Goal: Task Accomplishment & Management: Complete application form

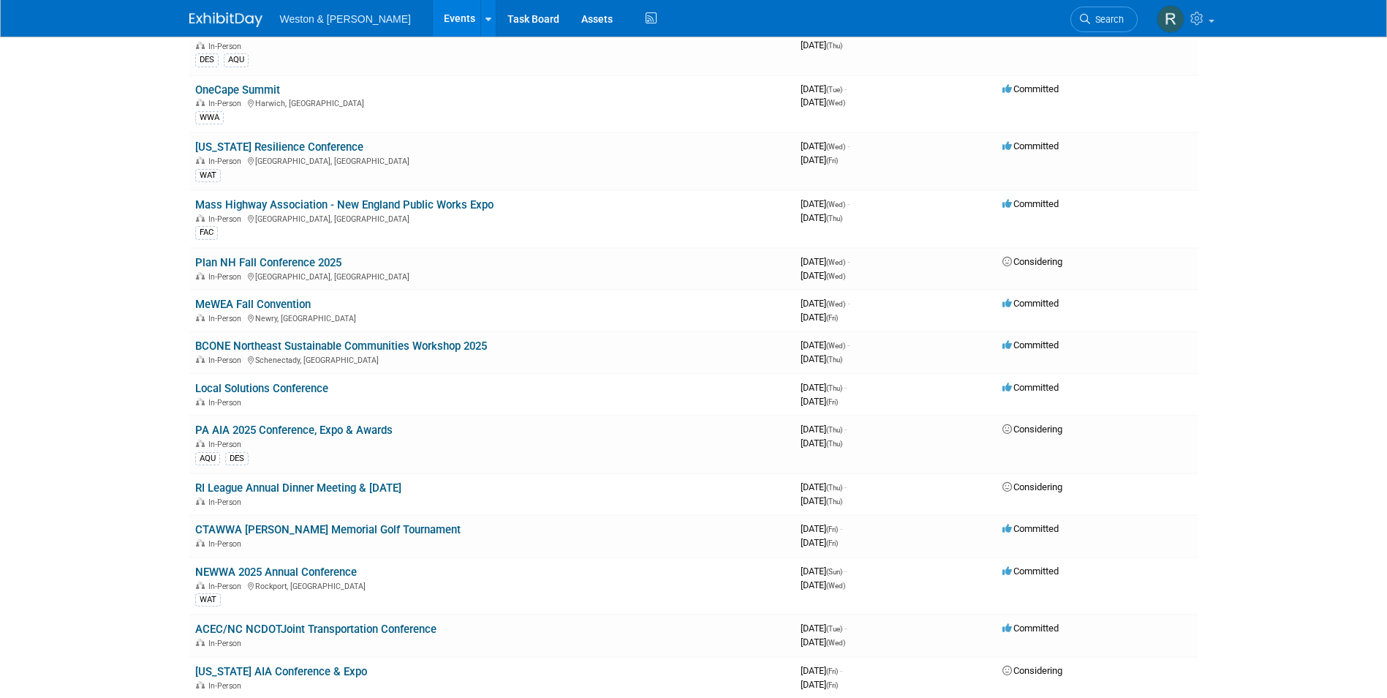
scroll to position [512, 0]
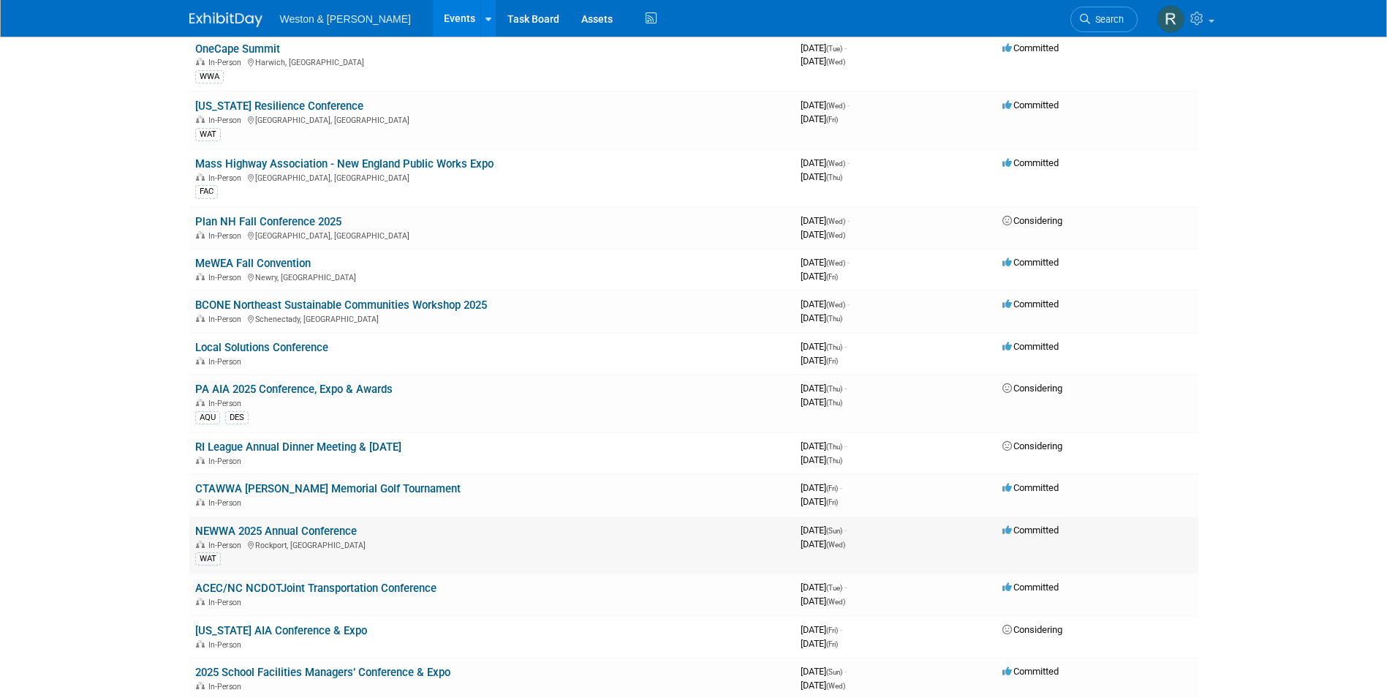
click at [279, 527] on link "NEWWA 2025 Annual Conference" at bounding box center [276, 530] width 162 height 13
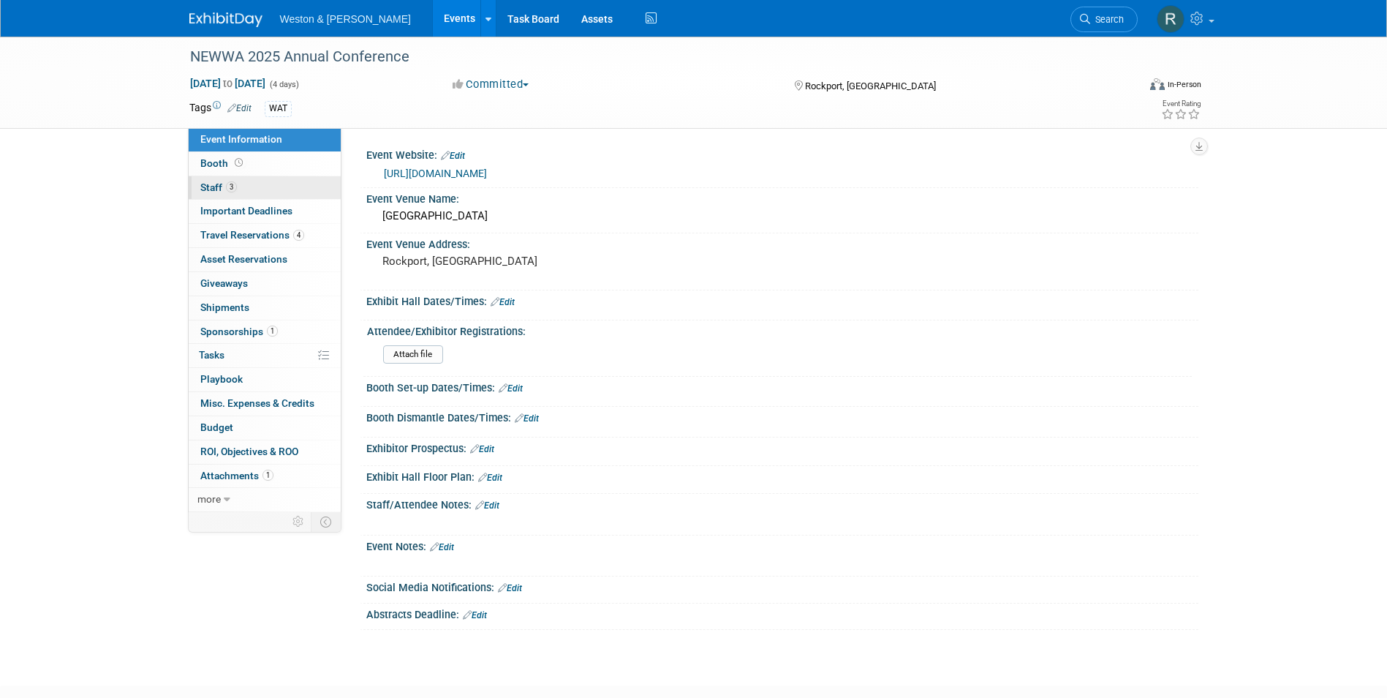
click at [219, 186] on span "Staff 3" at bounding box center [218, 187] width 37 height 12
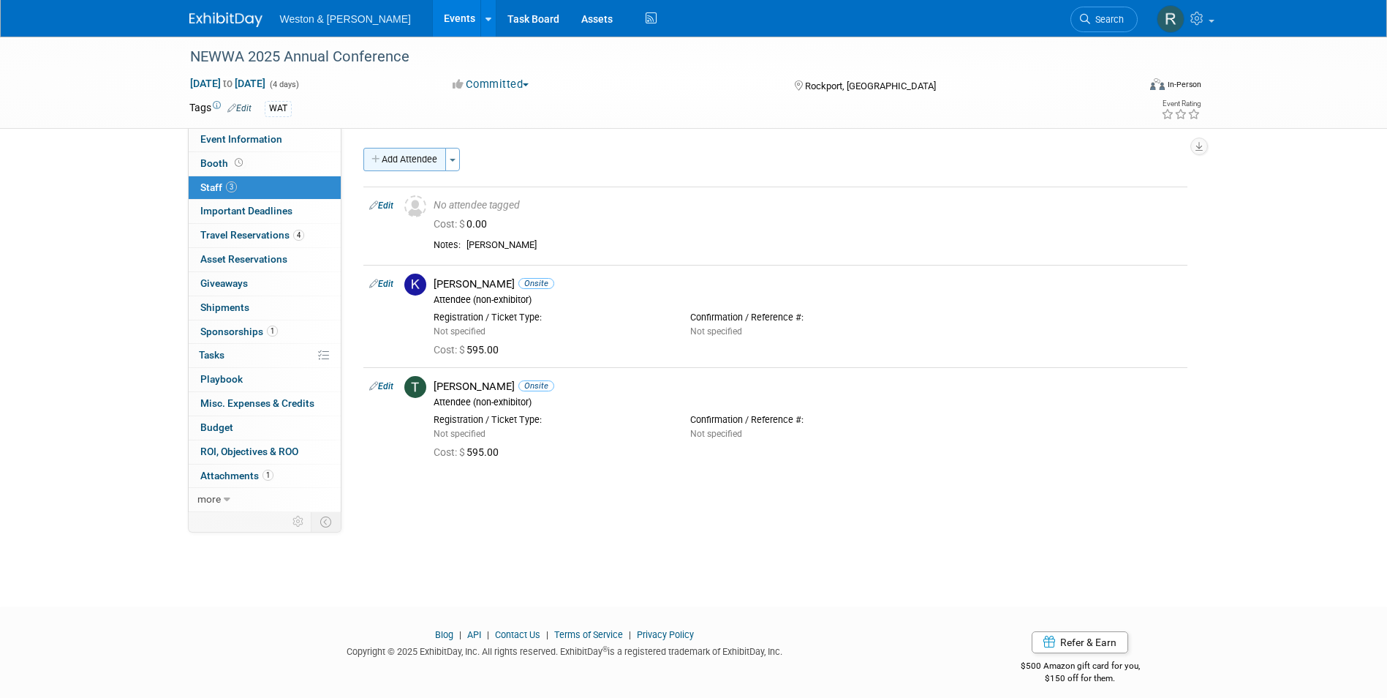
click at [410, 154] on button "Add Attendee" at bounding box center [404, 159] width 83 height 23
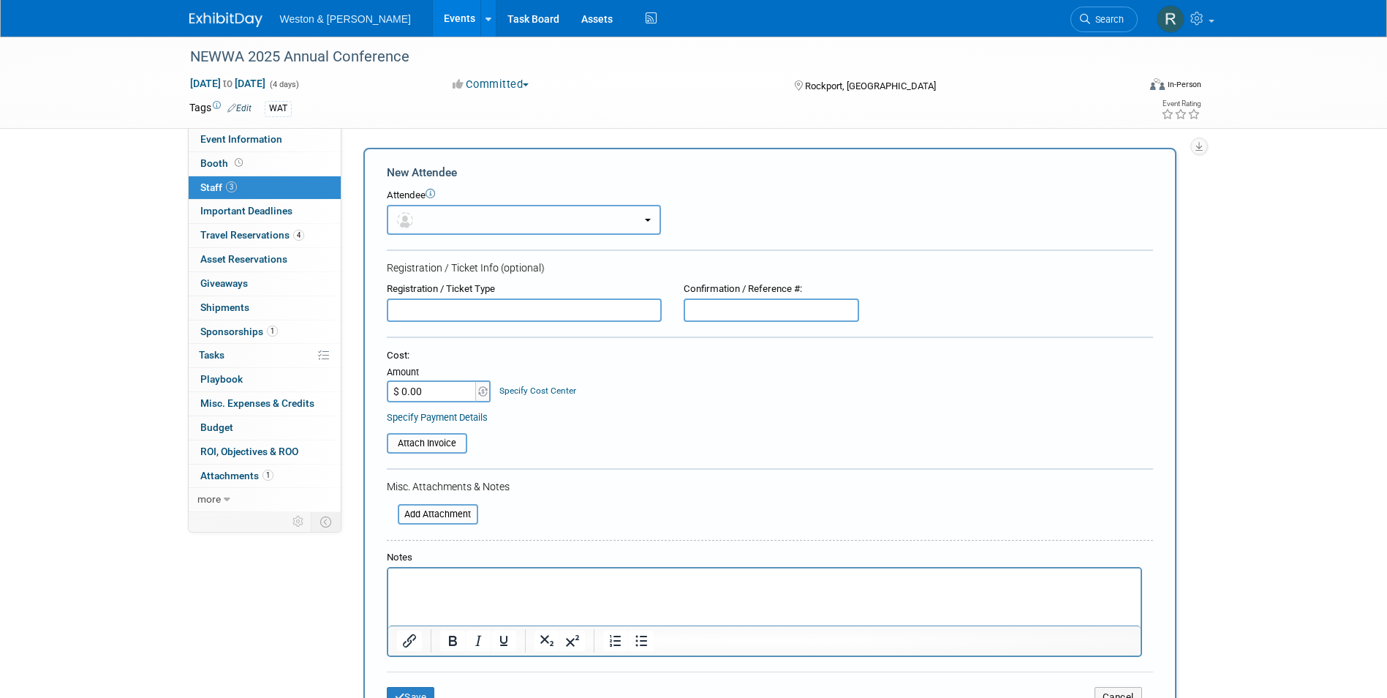
click at [449, 214] on button "button" at bounding box center [524, 220] width 274 height 30
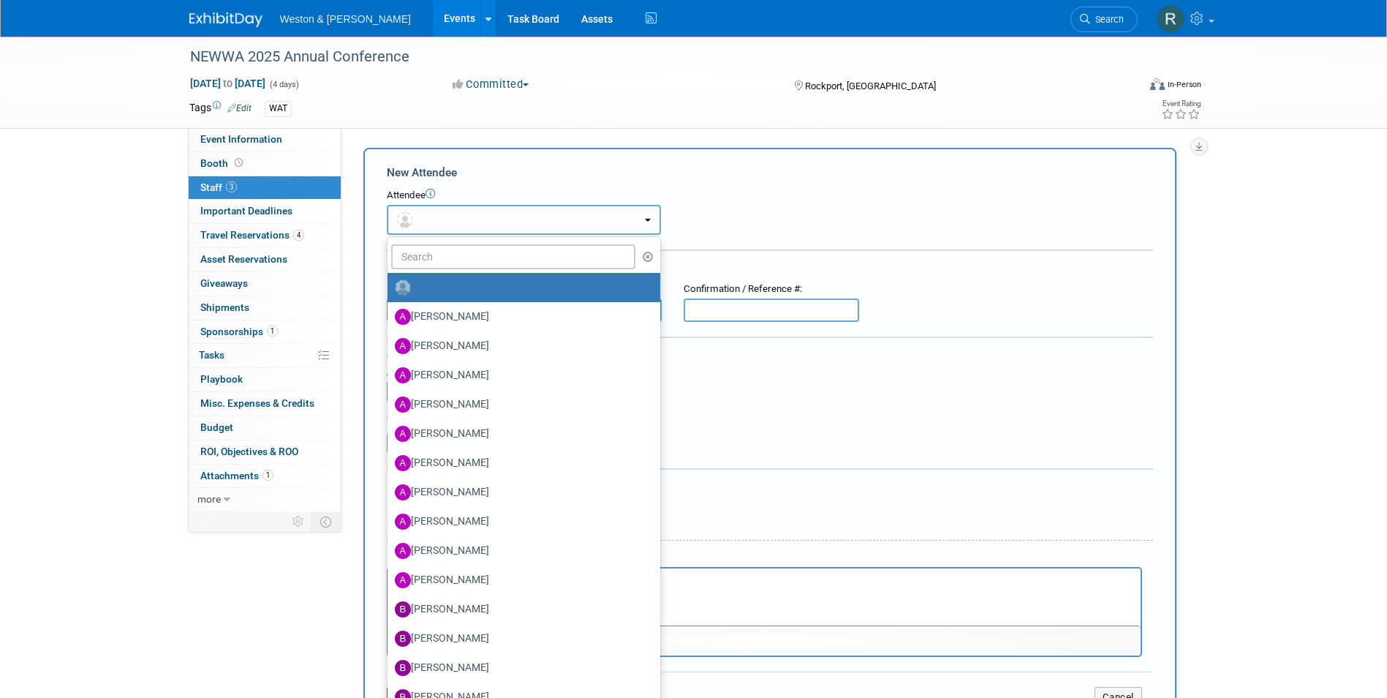
click at [449, 216] on button "button" at bounding box center [524, 220] width 274 height 30
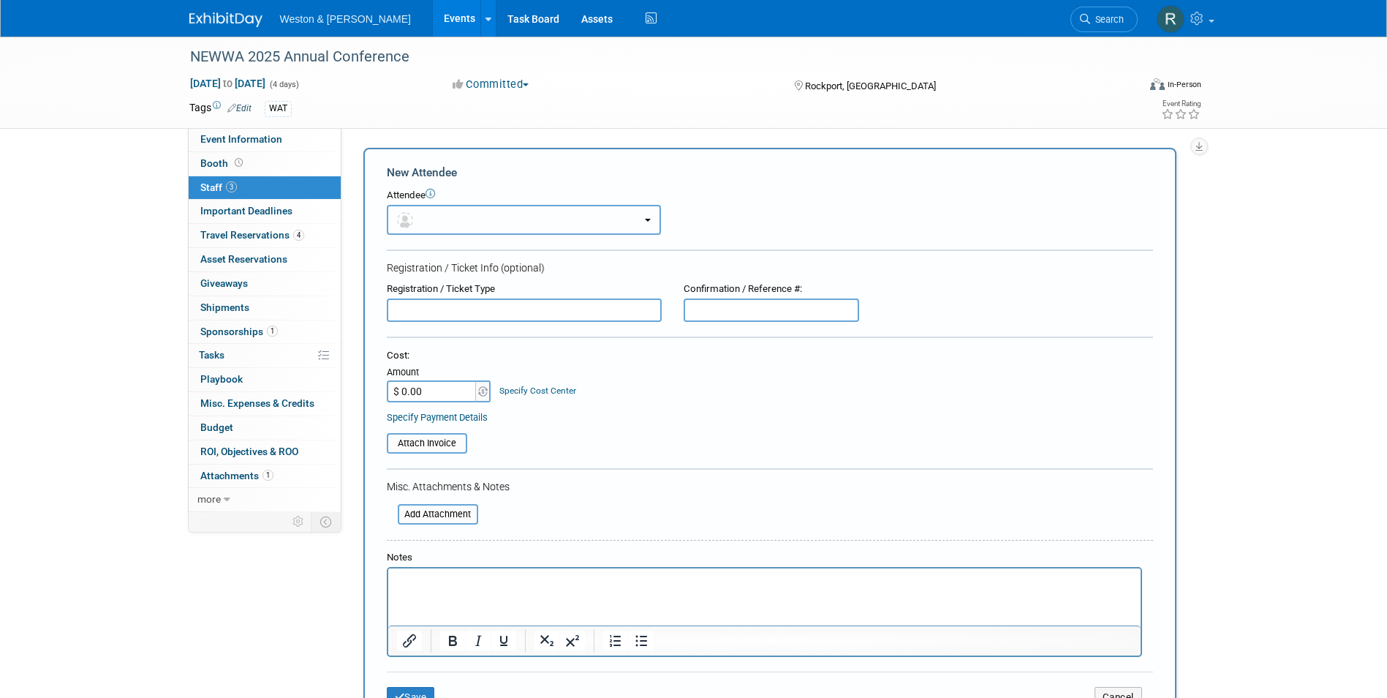
click at [449, 225] on button "button" at bounding box center [524, 220] width 274 height 30
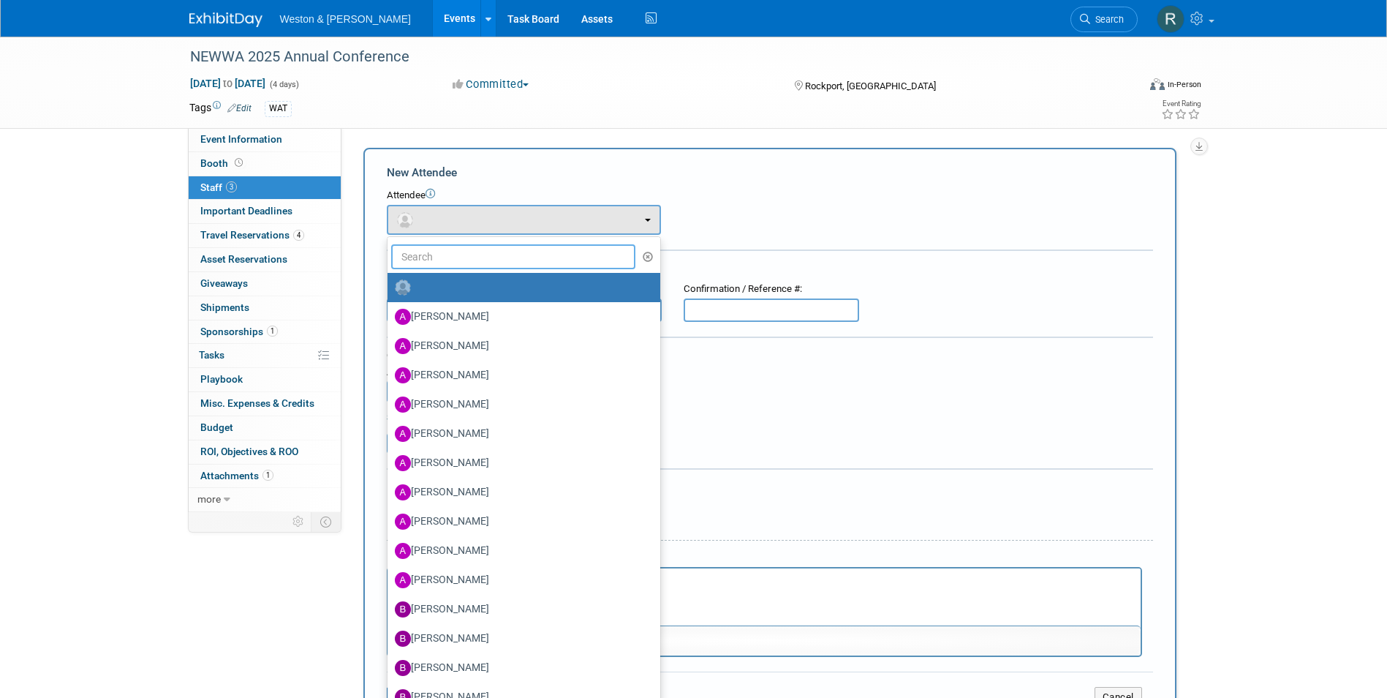
click at [439, 255] on input "text" at bounding box center [513, 256] width 245 height 25
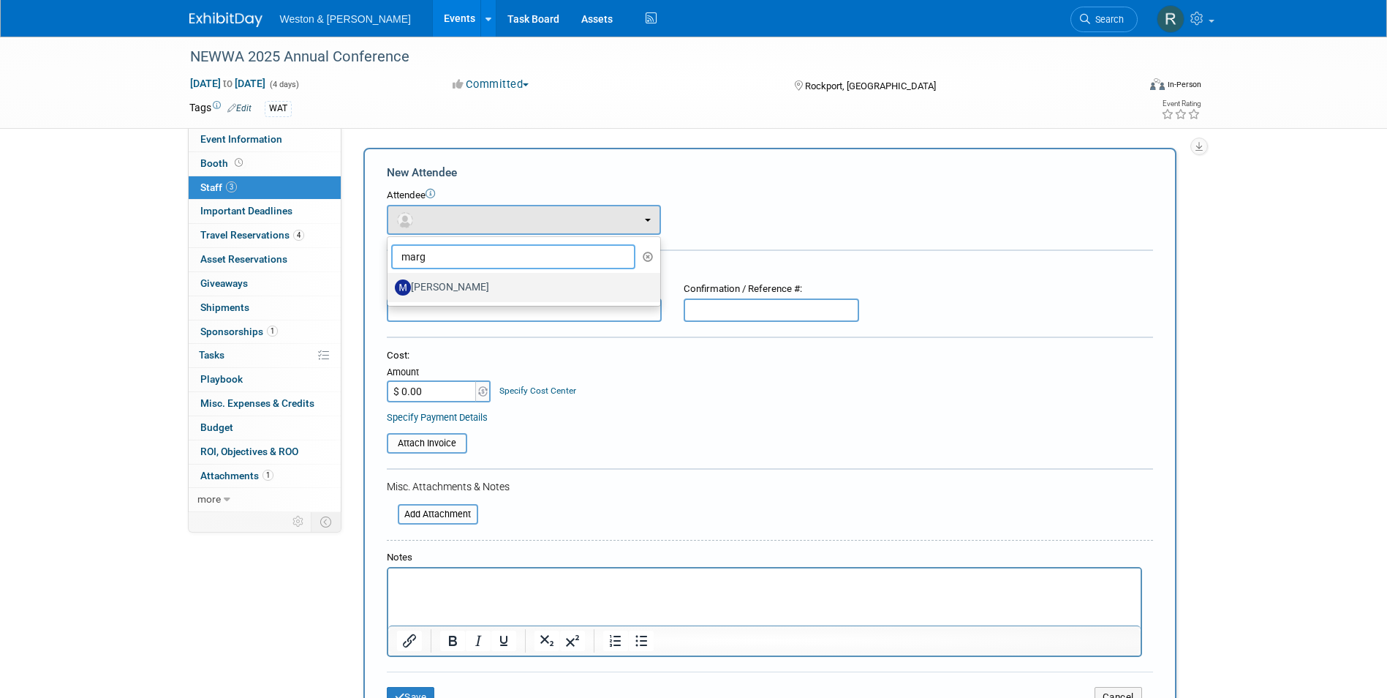
type input "marg"
click at [451, 294] on label "Margaret McCarthy" at bounding box center [520, 287] width 251 height 23
click at [390, 290] on input "Margaret McCarthy" at bounding box center [385, 286] width 10 height 10
select select "d55d150c-89a4-4c83-bd9c-ae72c95e26bf"
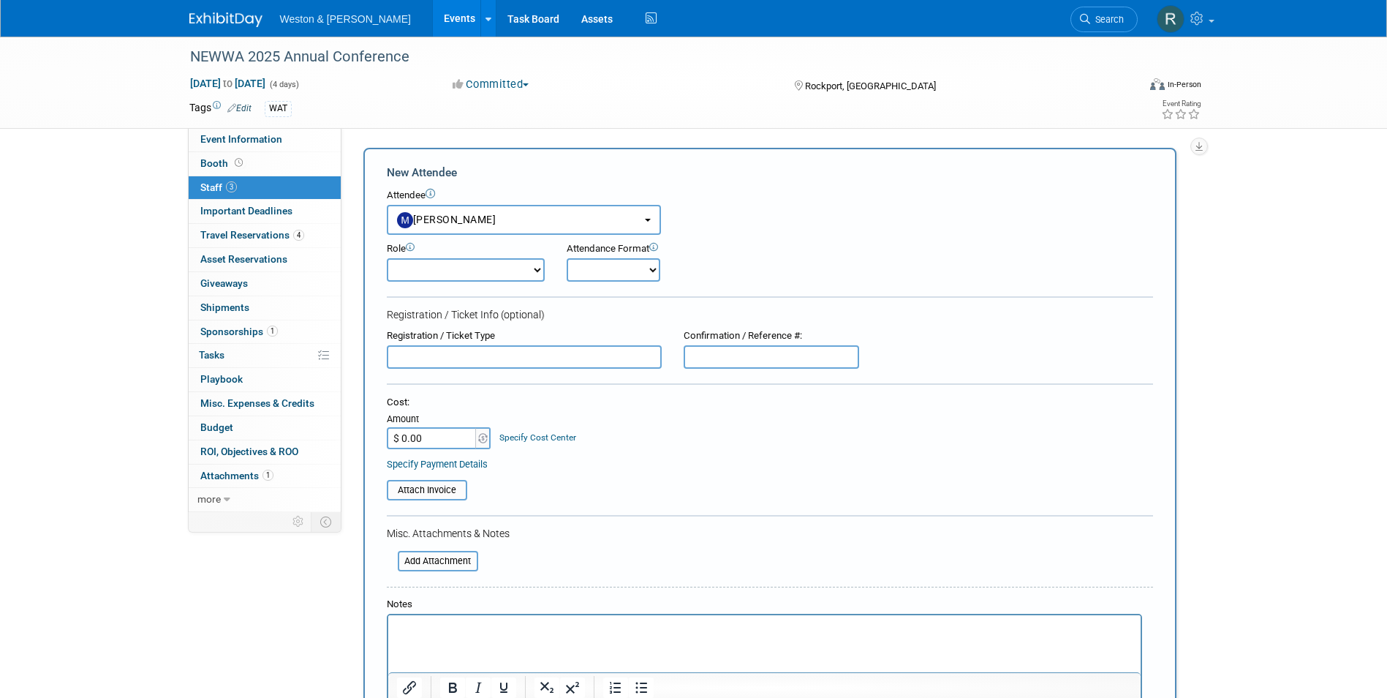
click at [655, 271] on select "Onsite Remote" at bounding box center [614, 269] width 94 height 23
select select "1"
click at [567, 258] on select "Onsite Remote" at bounding box center [614, 269] width 94 height 23
click at [583, 458] on div "Specify Payment Details" at bounding box center [770, 463] width 766 height 15
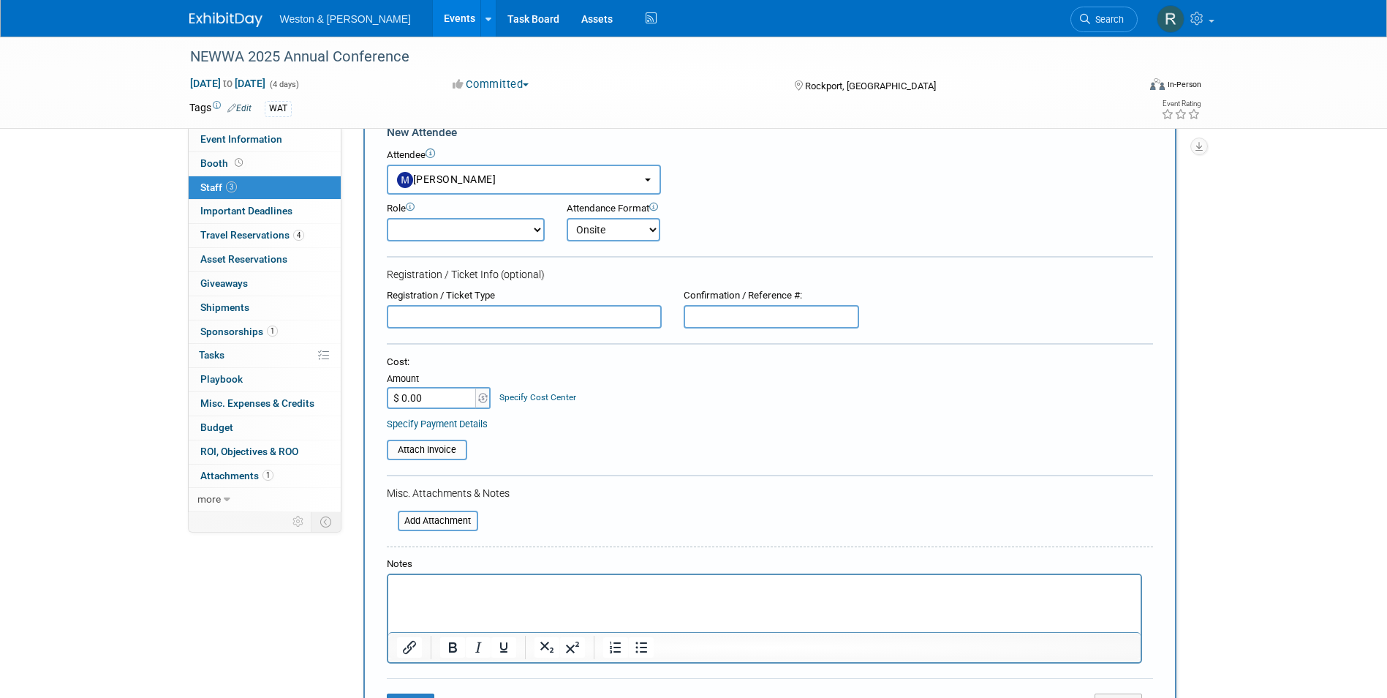
scroll to position [73, 0]
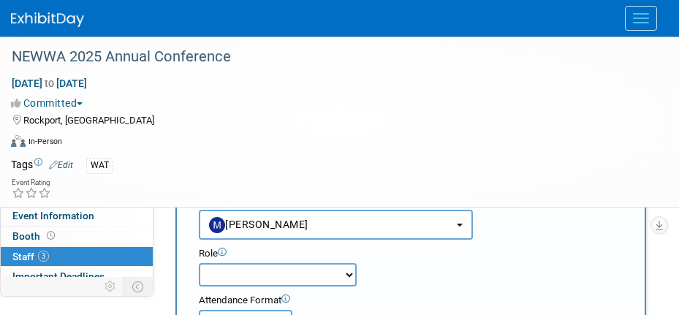
click at [284, 271] on select "Attendee (non-exhibitor) Demonstrator Host Planner Presenter Sales Representati…" at bounding box center [278, 274] width 158 height 23
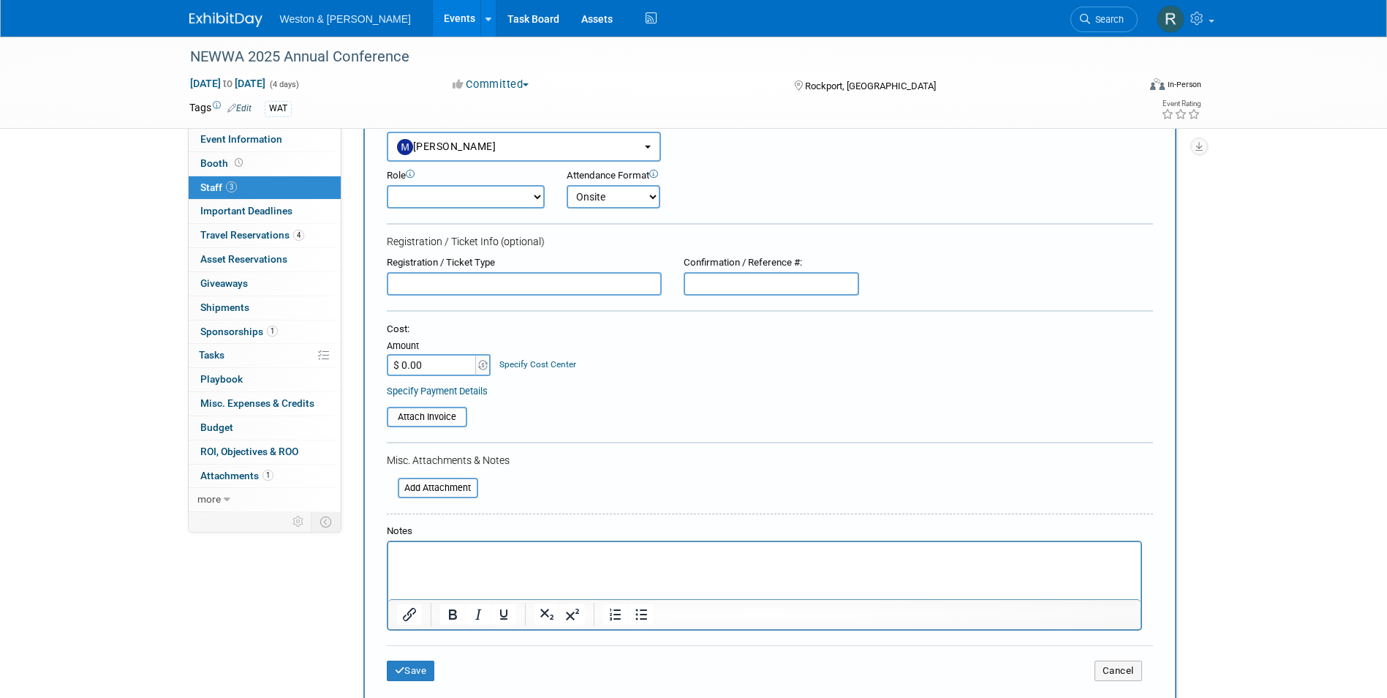
click at [430, 366] on input "$ 0.00" at bounding box center [432, 365] width 91 height 22
type input "$ 695.00"
click at [524, 562] on html at bounding box center [764, 552] width 752 height 20
click at [415, 669] on button "Save" at bounding box center [411, 670] width 48 height 20
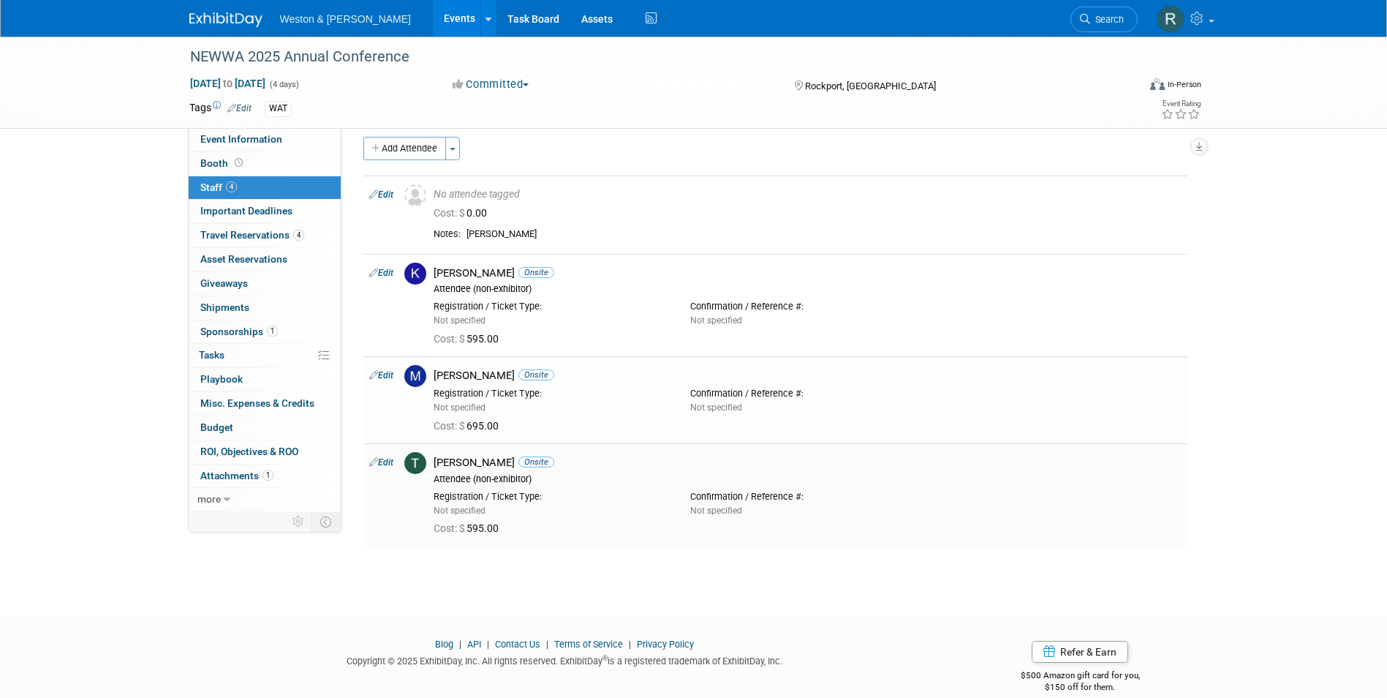
scroll to position [0, 0]
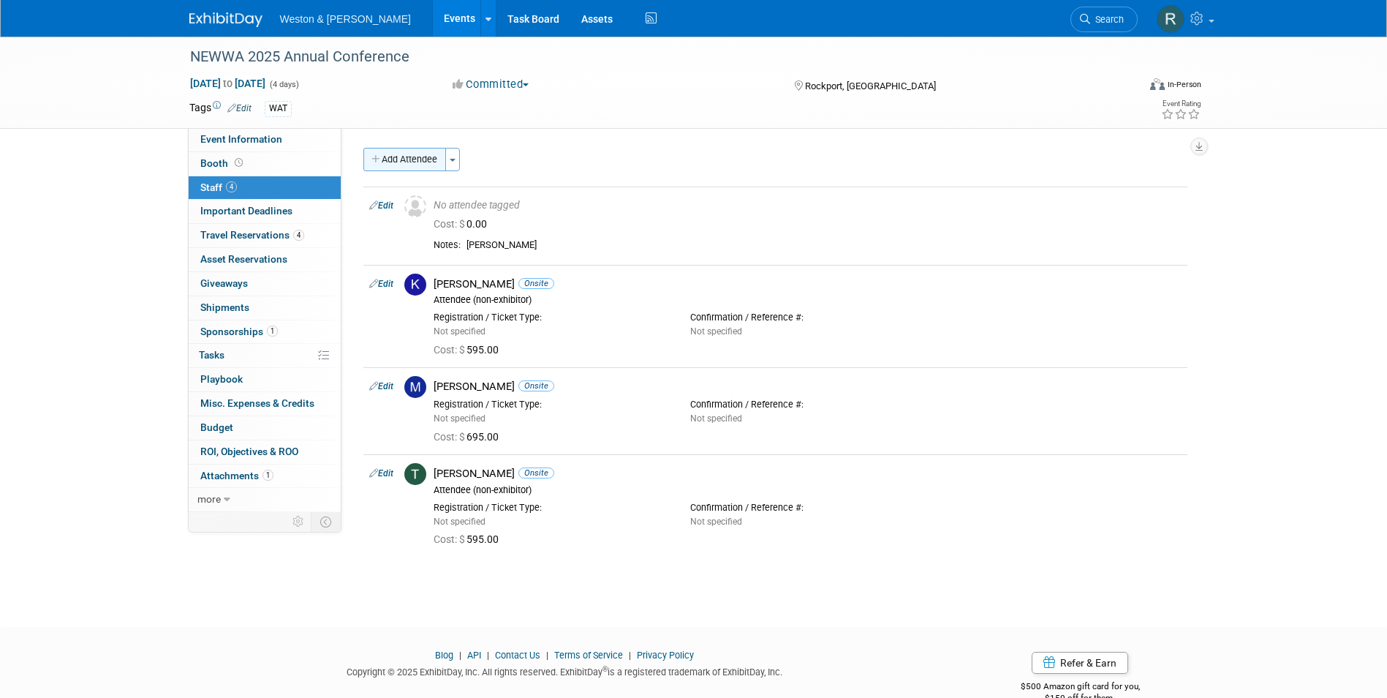
click at [423, 165] on button "Add Attendee" at bounding box center [404, 159] width 83 height 23
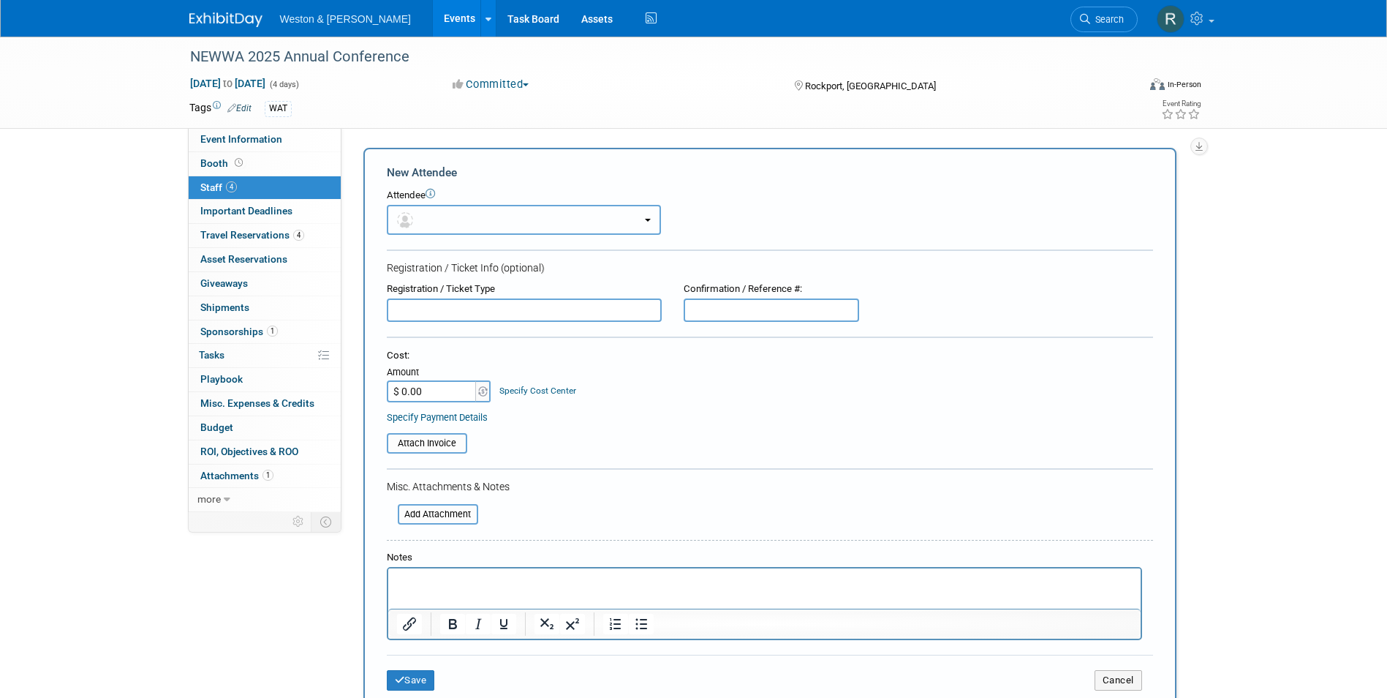
click at [434, 222] on button "button" at bounding box center [524, 220] width 274 height 30
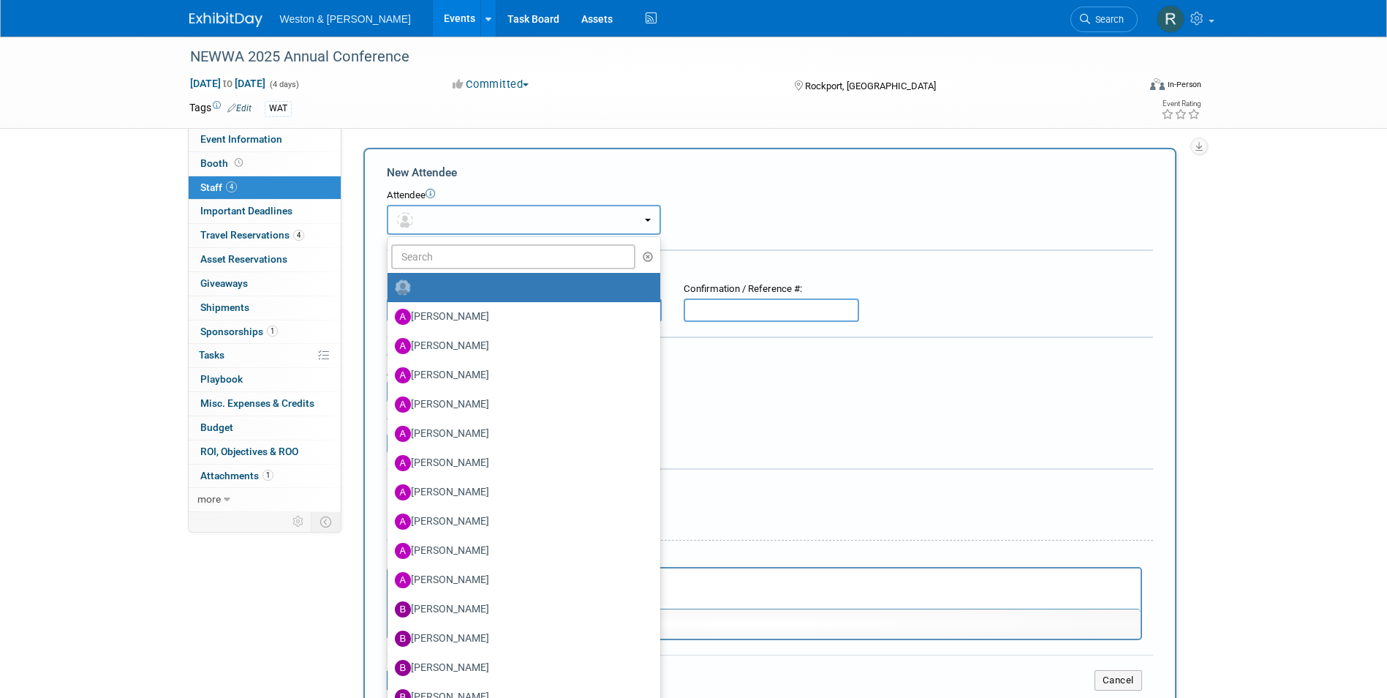
click at [456, 221] on button "button" at bounding box center [524, 220] width 274 height 30
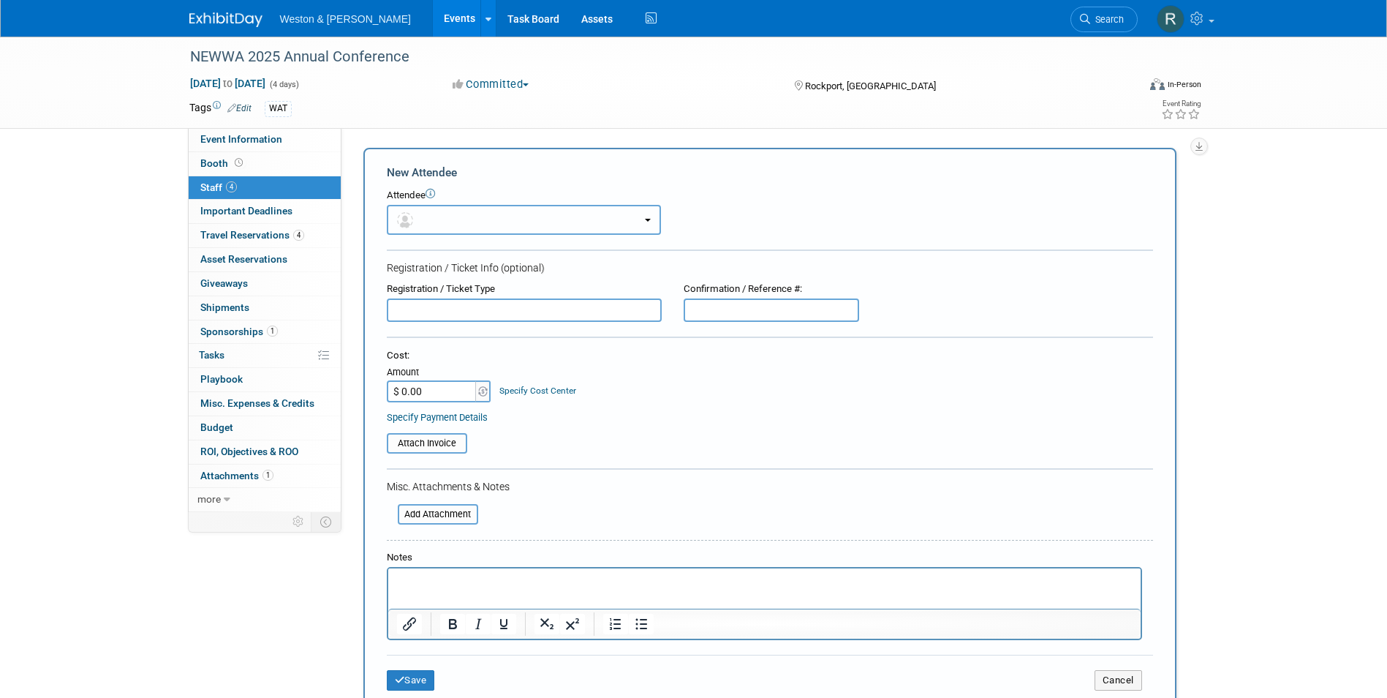
click at [463, 214] on button "button" at bounding box center [524, 220] width 274 height 30
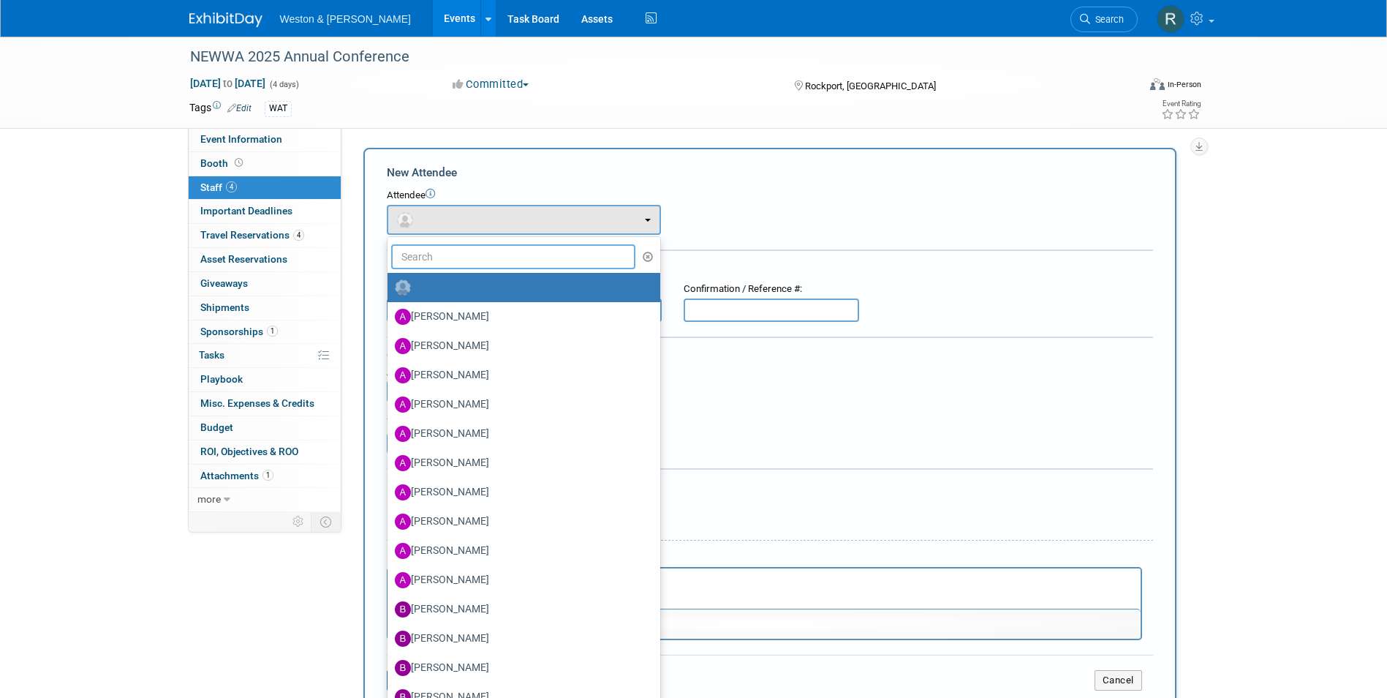
click at [457, 249] on input "text" at bounding box center [513, 256] width 245 height 25
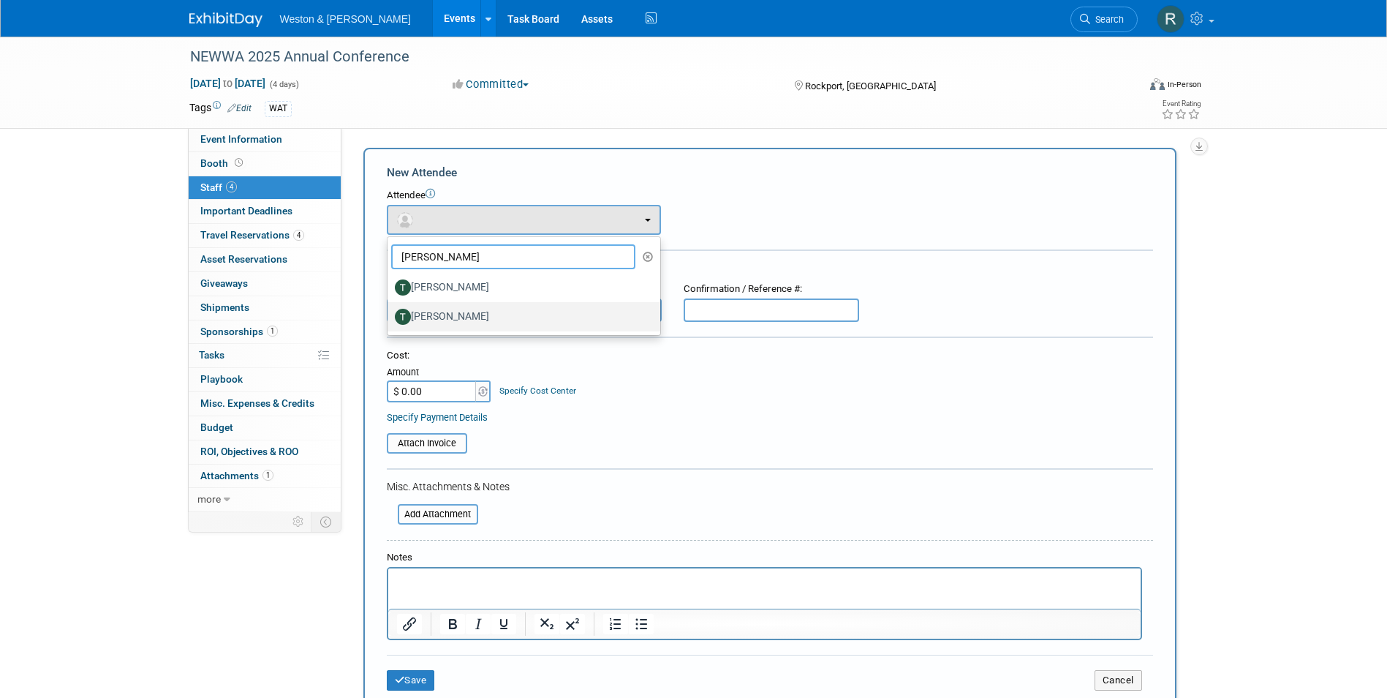
type input "tara"
click at [447, 317] on label "Tara McManus" at bounding box center [520, 316] width 251 height 23
click at [390, 317] on input "Tara McManus" at bounding box center [385, 315] width 10 height 10
select select "fee3982e-77b5-4d25-86e0-67e089fff598"
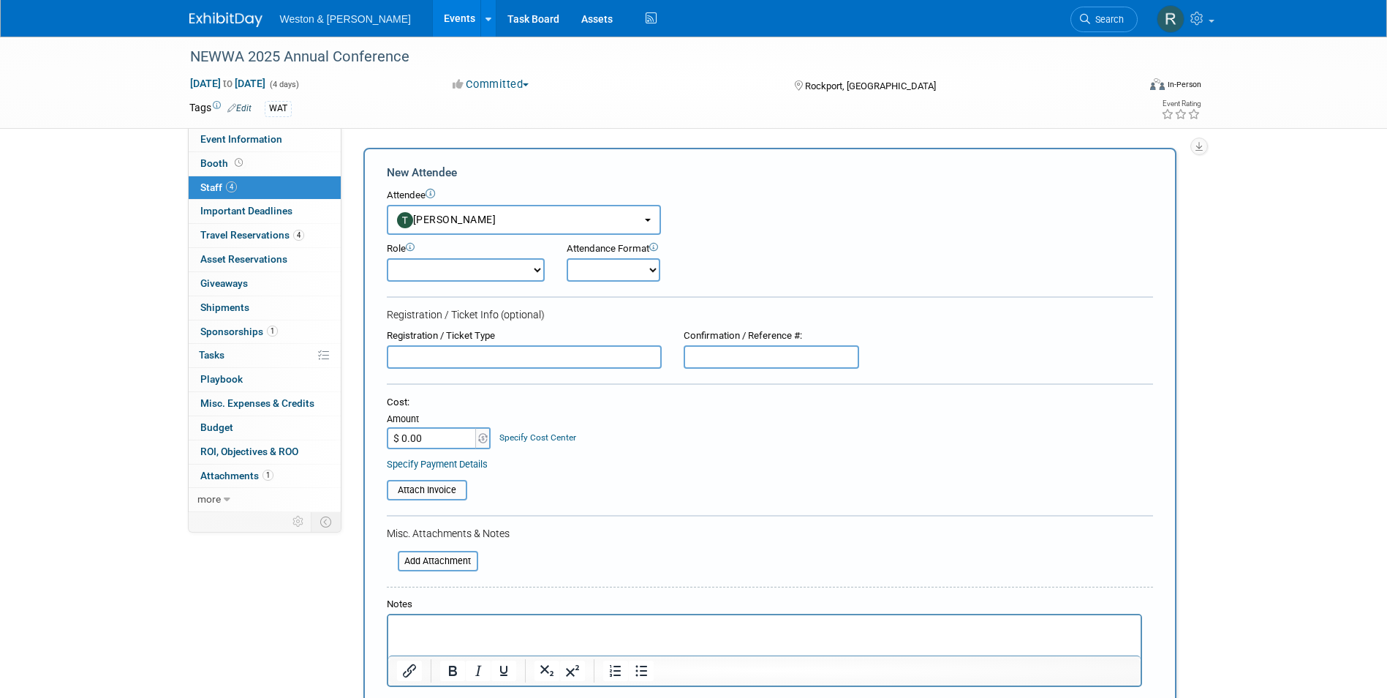
click at [647, 273] on select "Onsite Remote" at bounding box center [614, 269] width 94 height 23
select select "1"
click at [567, 258] on select "Onsite Remote" at bounding box center [614, 269] width 94 height 23
click at [583, 428] on div "Cost: Amount $ 0.00 Specify Cost Center Cost Center -- Not Specified --" at bounding box center [770, 422] width 766 height 53
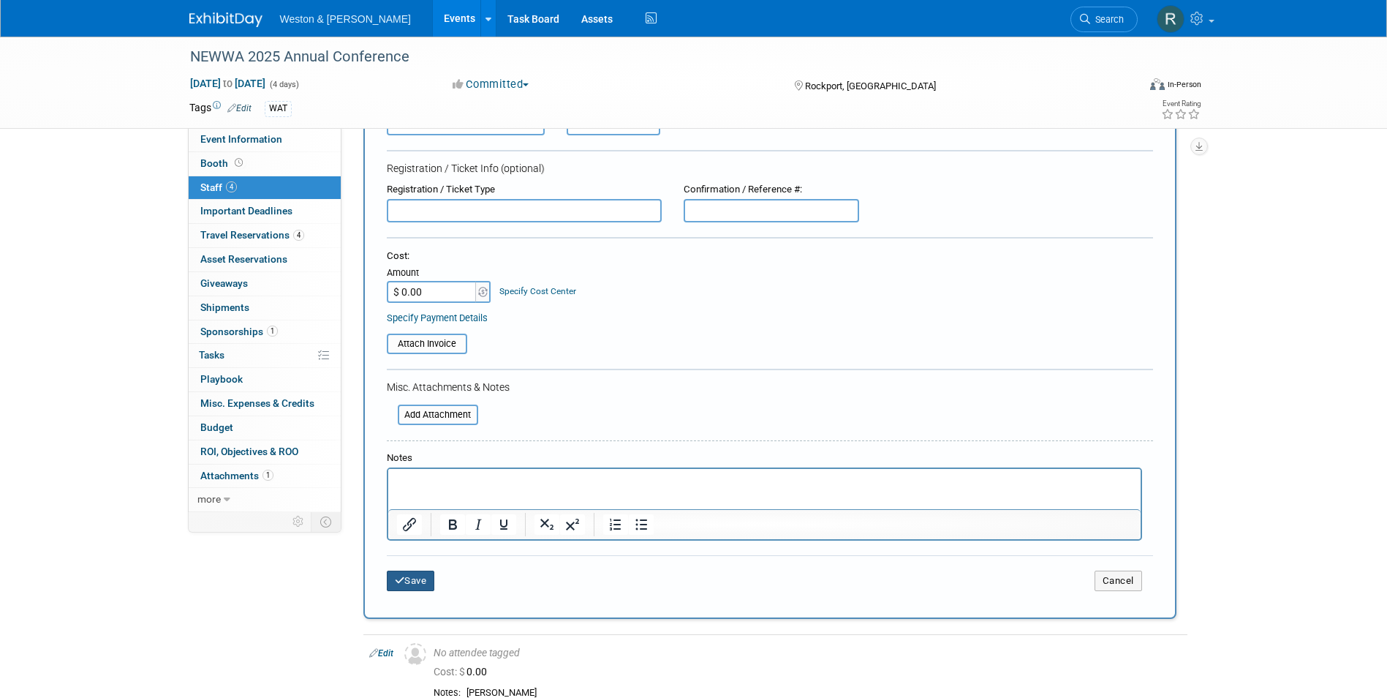
click at [423, 590] on button "Save" at bounding box center [411, 580] width 48 height 20
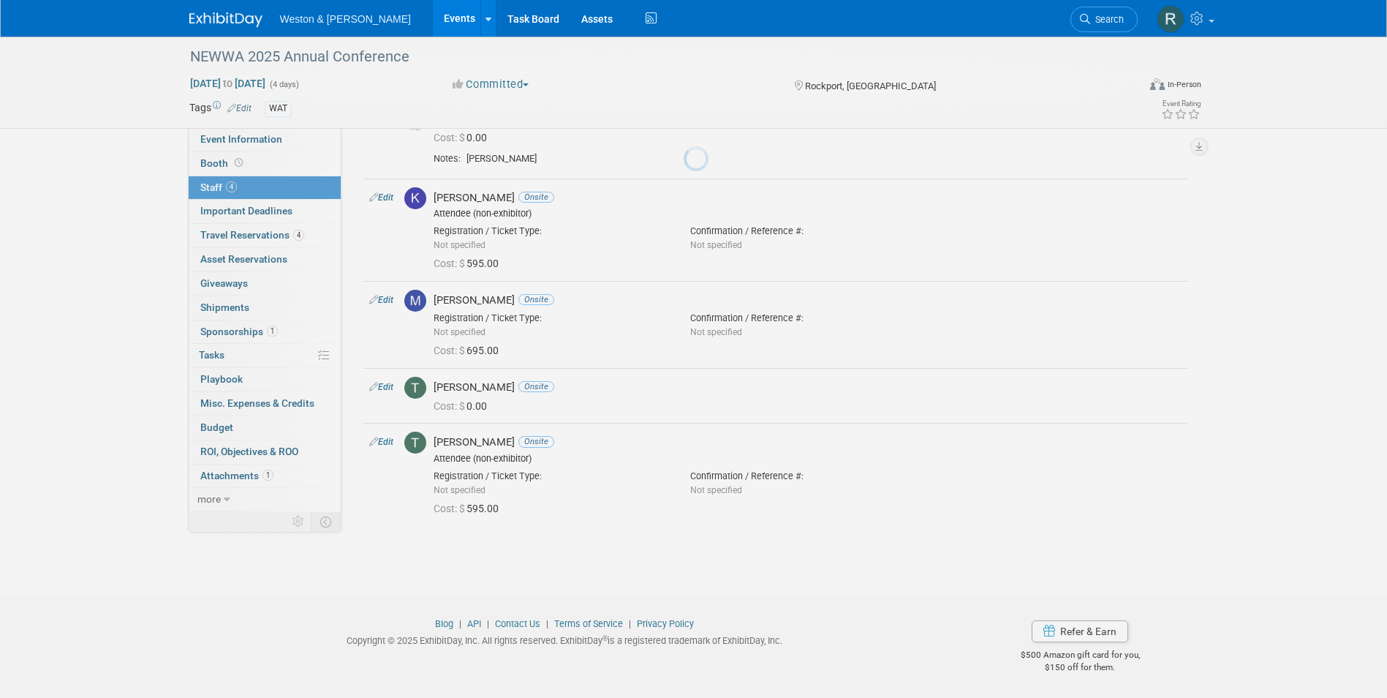
scroll to position [86, 0]
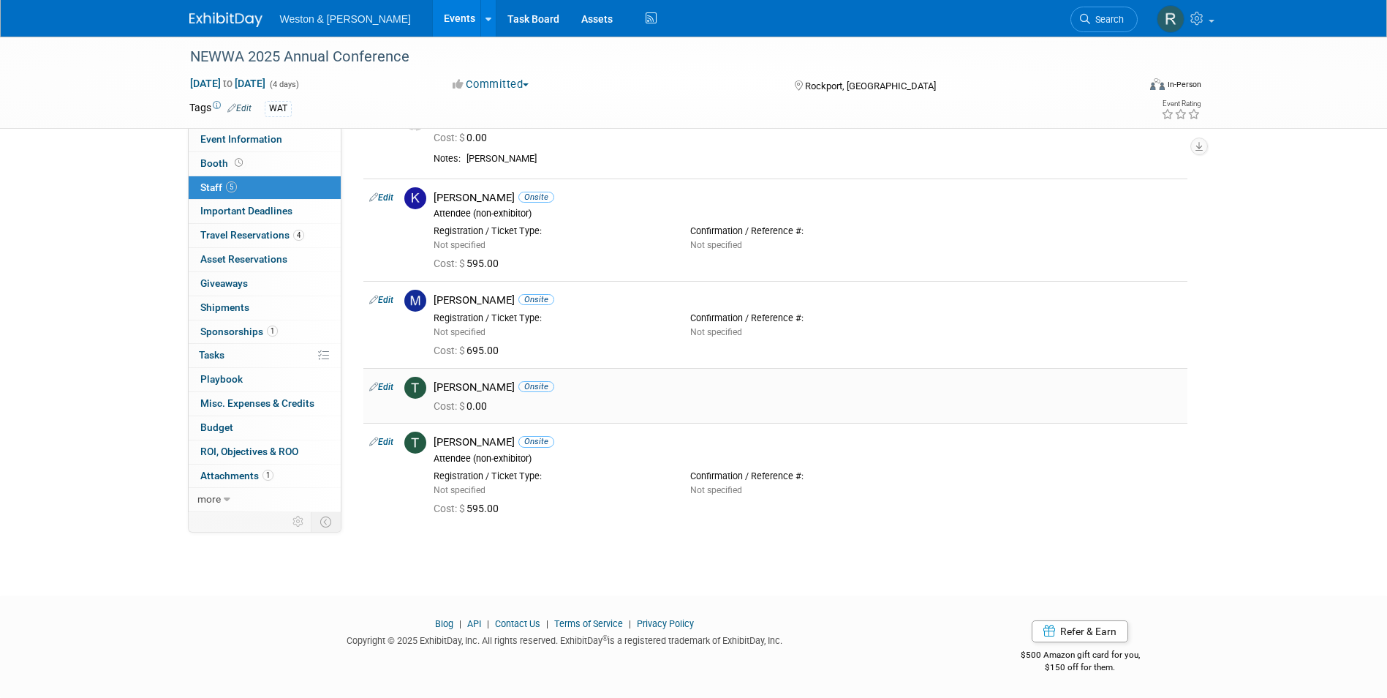
click at [389, 388] on link "Edit" at bounding box center [381, 387] width 24 height 10
select select "fee3982e-77b5-4d25-86e0-67e089fff598"
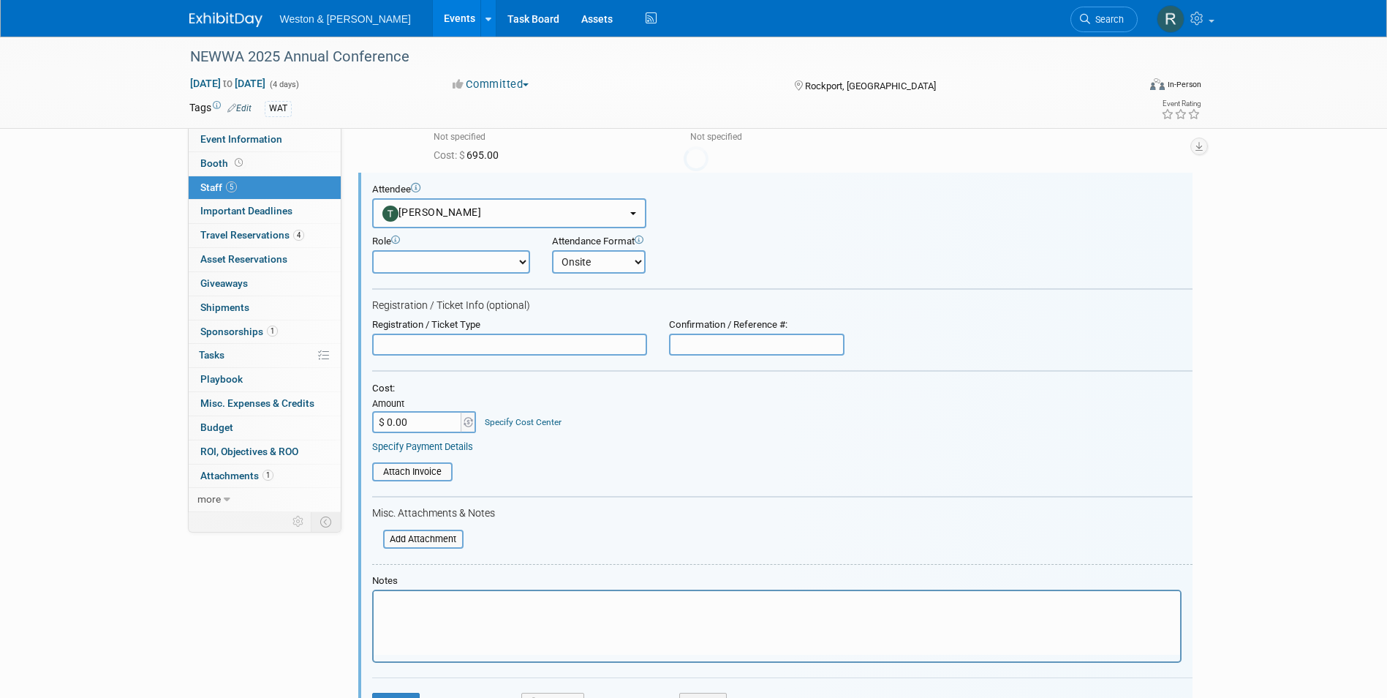
scroll to position [0, 0]
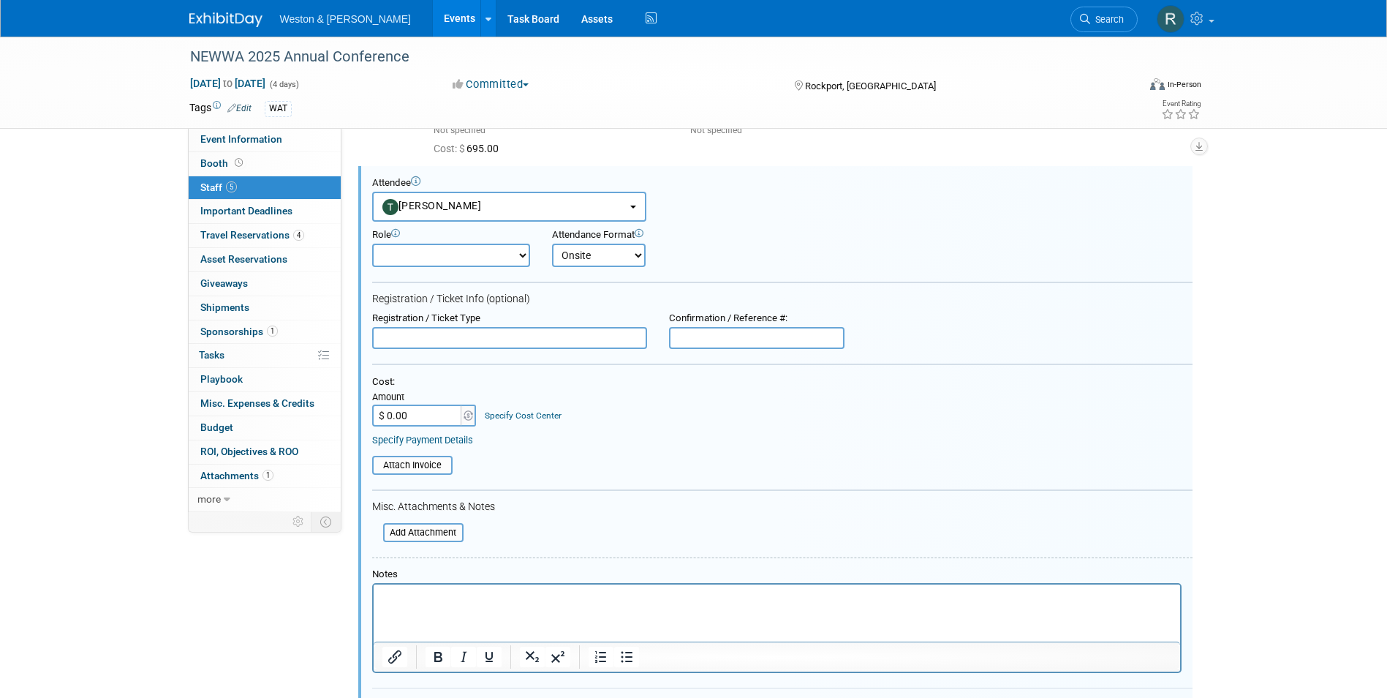
click at [405, 408] on input "$ 0.00" at bounding box center [417, 415] width 91 height 22
type input "$ 595.00"
click at [620, 436] on div "Specify Payment Details" at bounding box center [782, 440] width 820 height 13
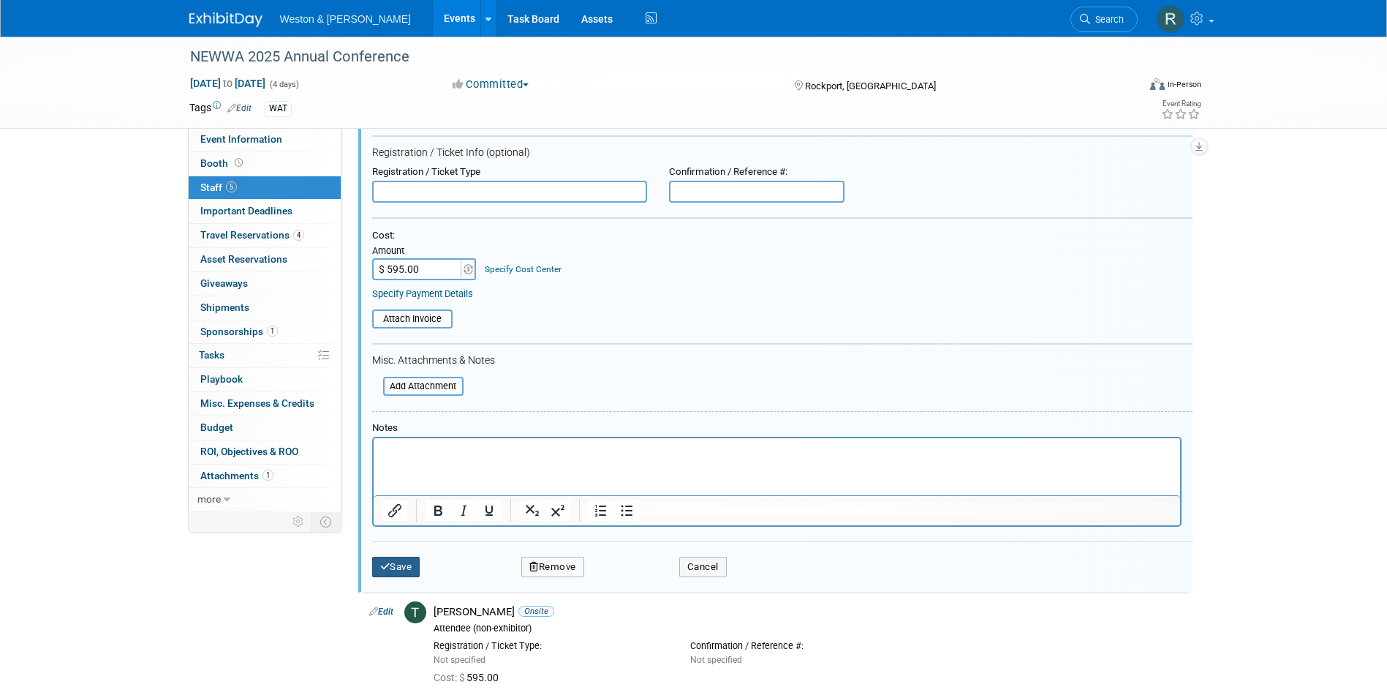
click at [409, 571] on button "Save" at bounding box center [396, 566] width 48 height 20
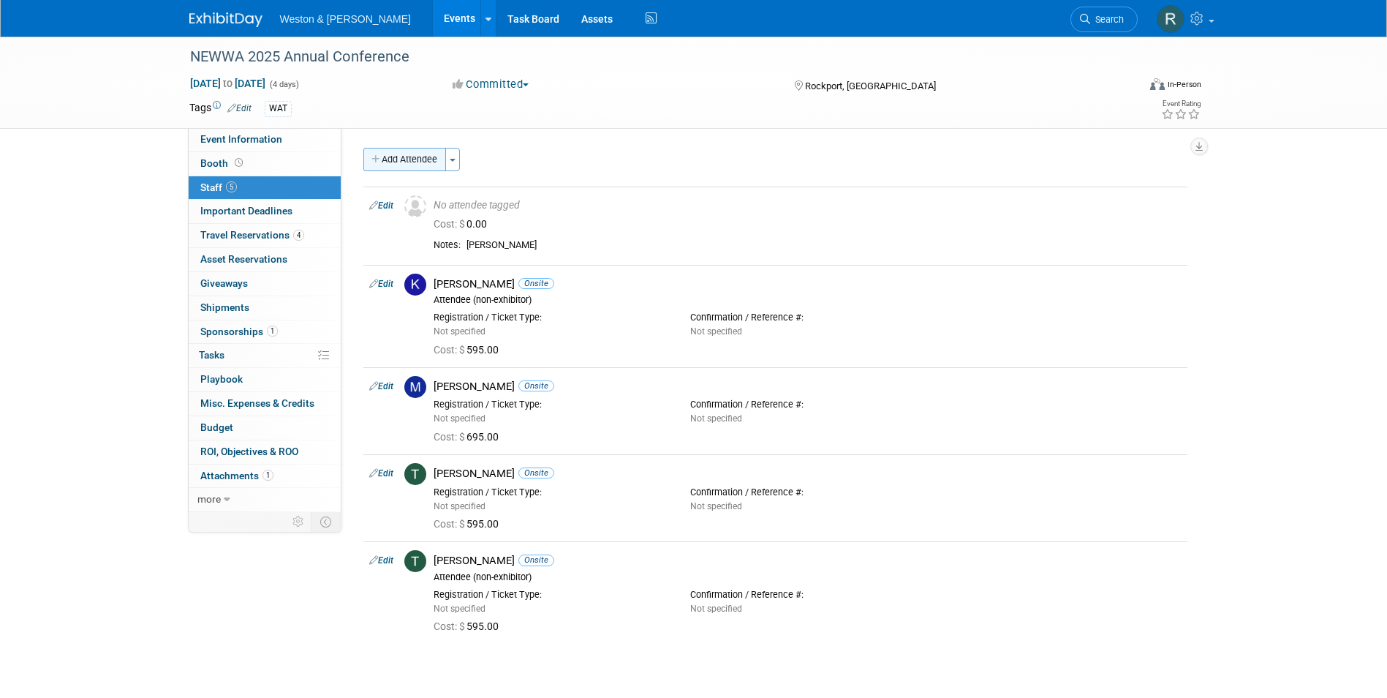
click at [407, 159] on button "Add Attendee" at bounding box center [404, 159] width 83 height 23
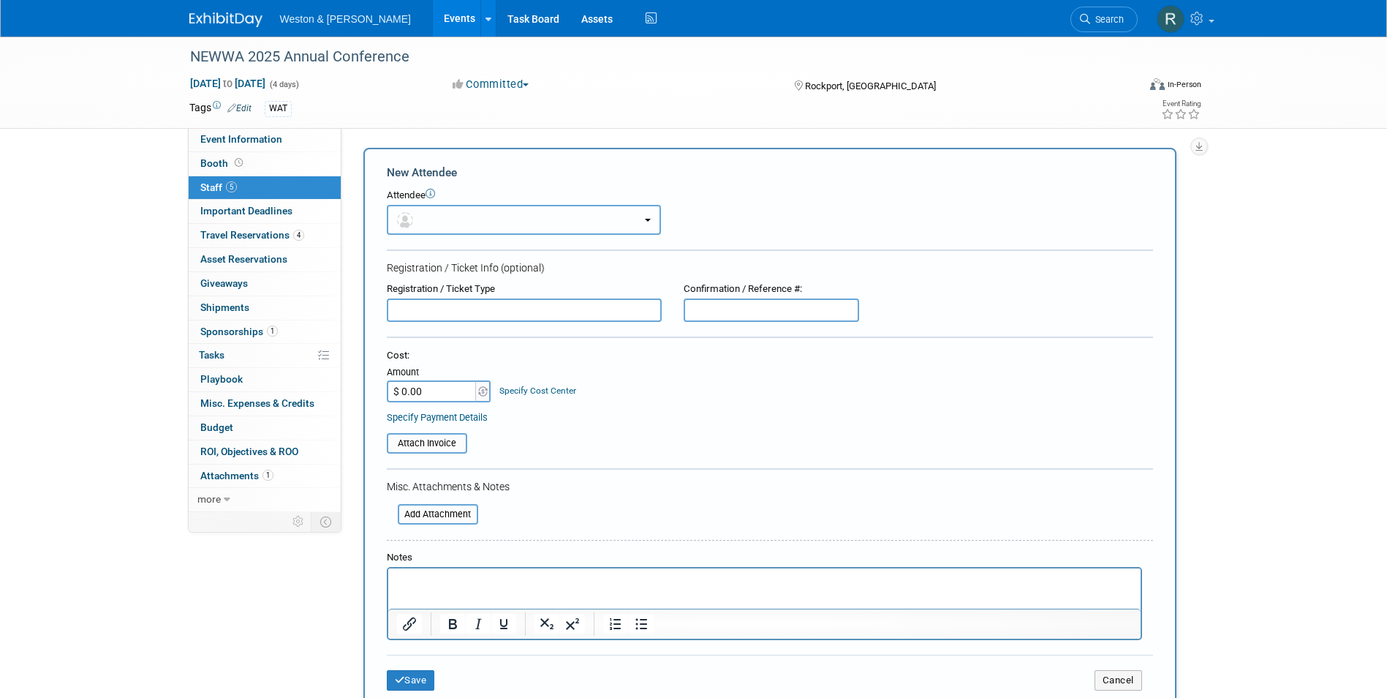
click at [452, 222] on button "button" at bounding box center [524, 220] width 274 height 30
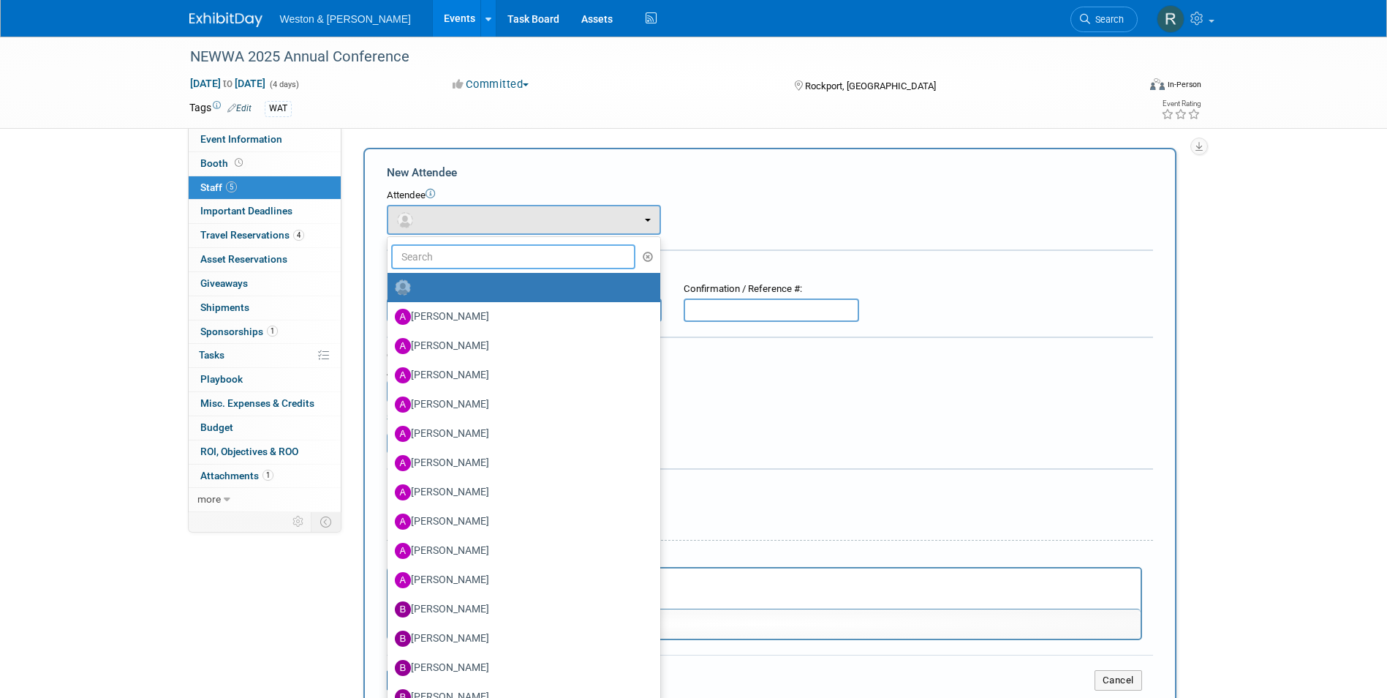
click at [544, 249] on input "text" at bounding box center [513, 256] width 245 height 25
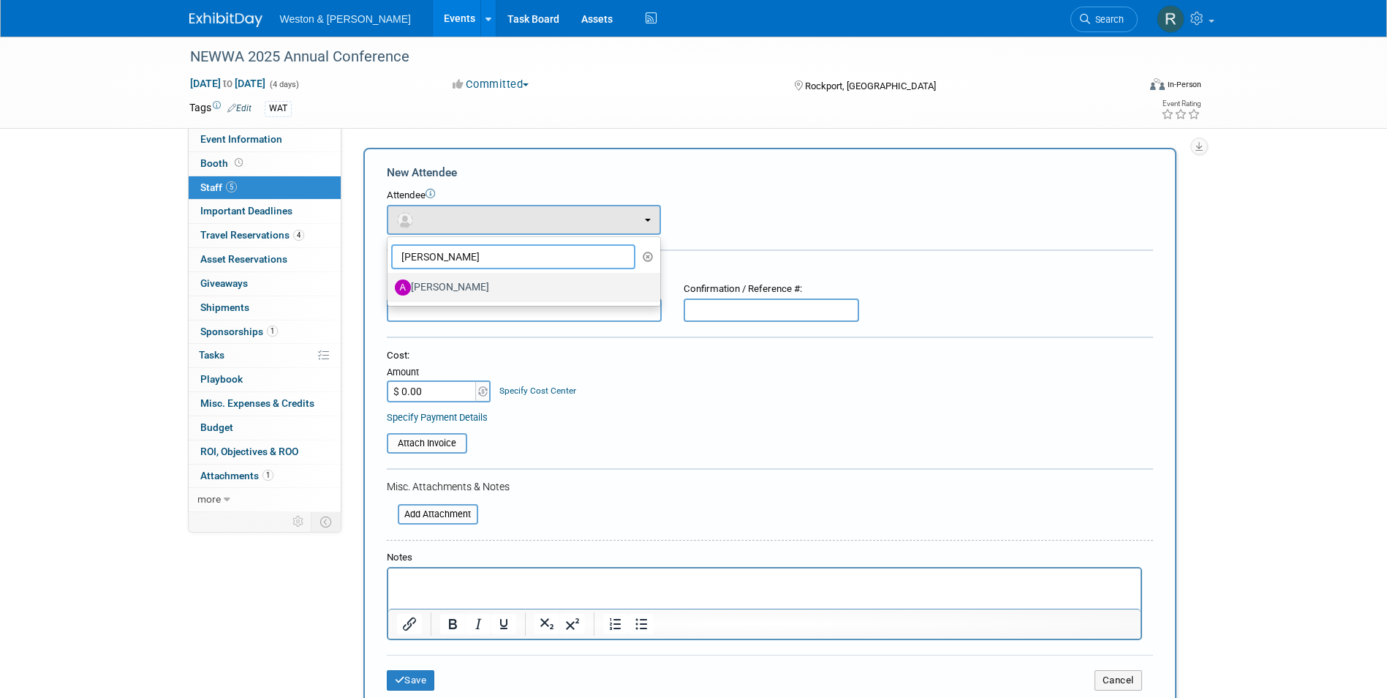
type input "reid"
click at [481, 282] on label "Andrew Reid" at bounding box center [520, 287] width 251 height 23
click at [390, 282] on input "Andrew Reid" at bounding box center [385, 286] width 10 height 10
select select "a5391ec7-ae3b-406f-bd7a-64c67add0bf4"
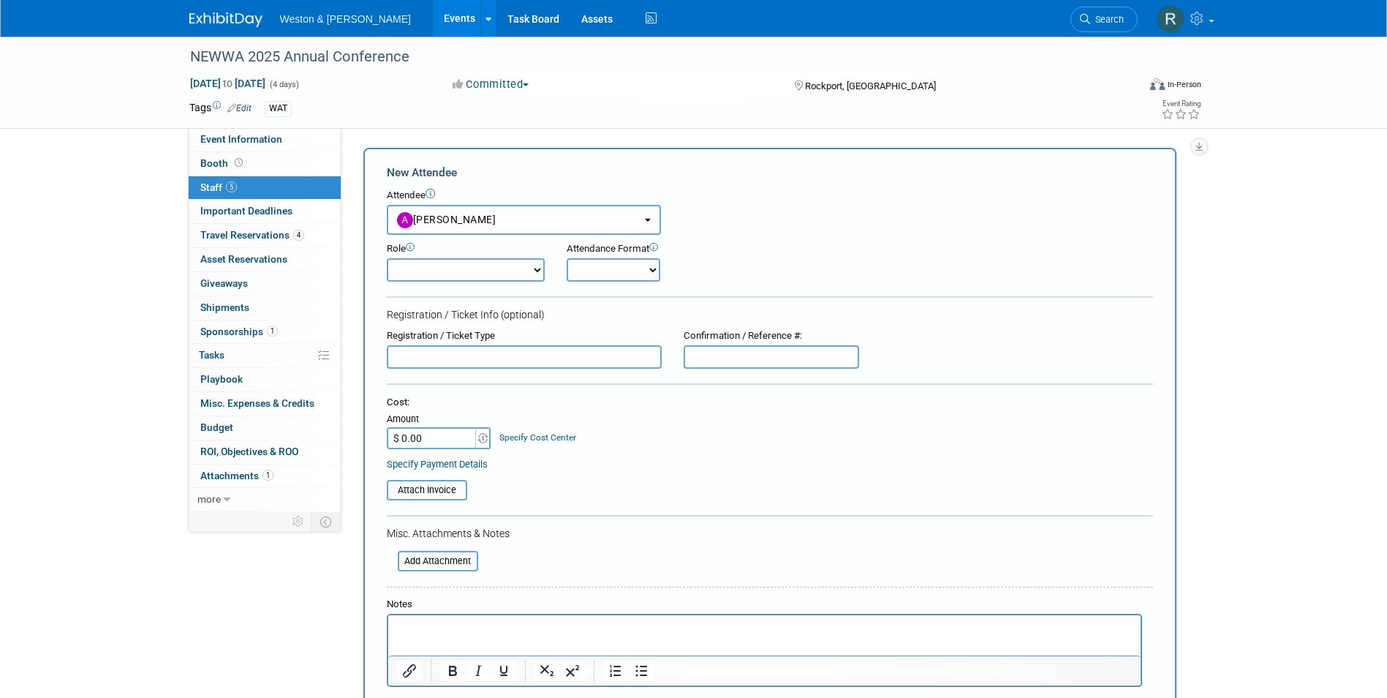
click at [646, 271] on select "Onsite Remote" at bounding box center [614, 269] width 94 height 23
select select "1"
click at [567, 258] on select "Onsite Remote" at bounding box center [614, 269] width 94 height 23
click at [535, 265] on select "Attendee (non-exhibitor) Demonstrator Host Planner Presenter Sales Representati…" at bounding box center [466, 269] width 158 height 23
select select "8"
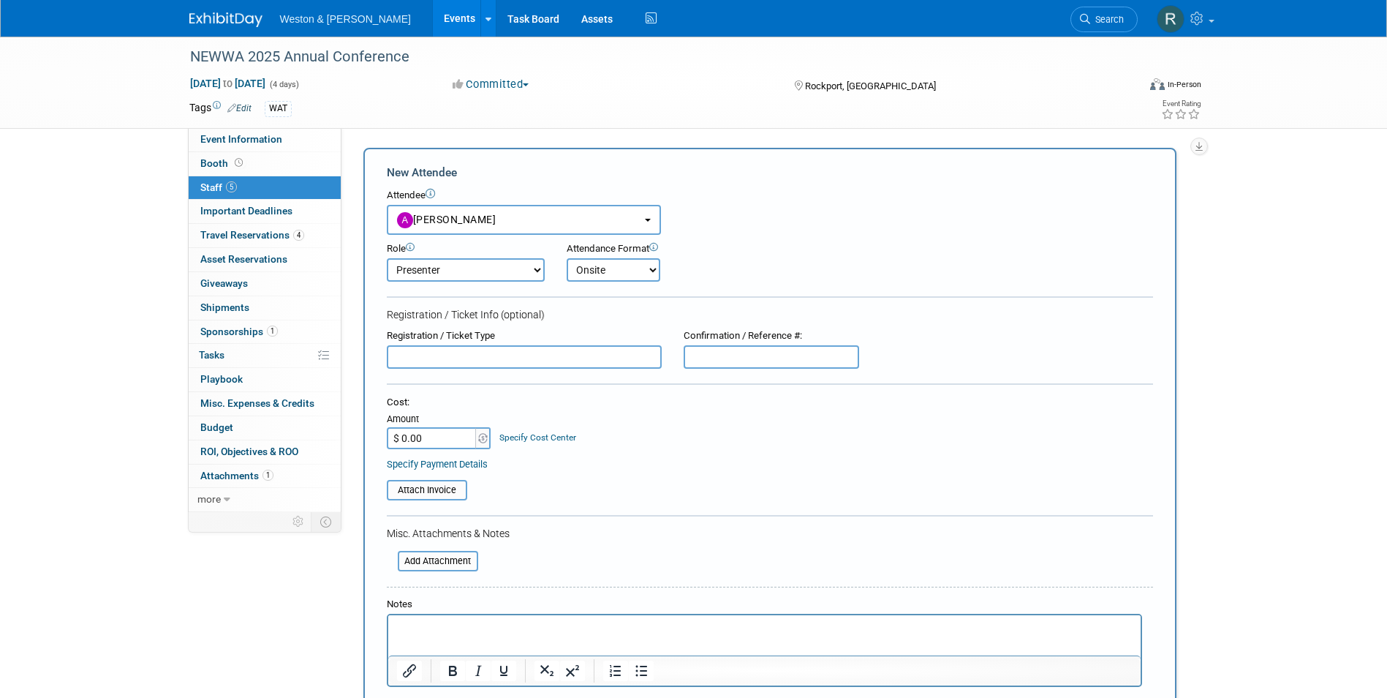
click at [387, 258] on select "Attendee (non-exhibitor) Demonstrator Host Planner Presenter Sales Representati…" at bounding box center [466, 269] width 158 height 23
click at [643, 467] on div "Specify Payment Details" at bounding box center [770, 463] width 766 height 15
click at [433, 449] on input "$ 0.00" at bounding box center [432, 438] width 91 height 22
click at [586, 441] on div "Cost: Amount $ 0.00 Specify Cost Center Cost Center -- Not Specified --" at bounding box center [770, 422] width 766 height 53
type input "$ 625.00"
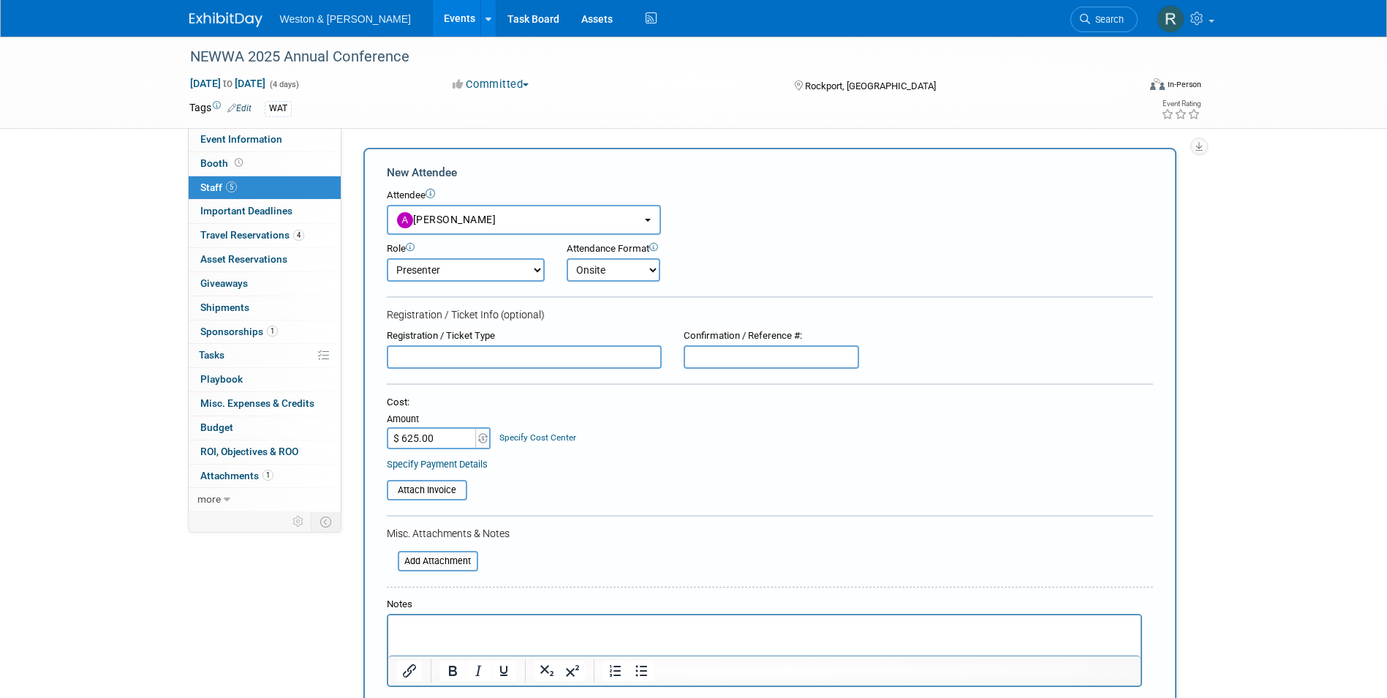
click at [671, 467] on div "Specify Payment Details" at bounding box center [770, 463] width 766 height 15
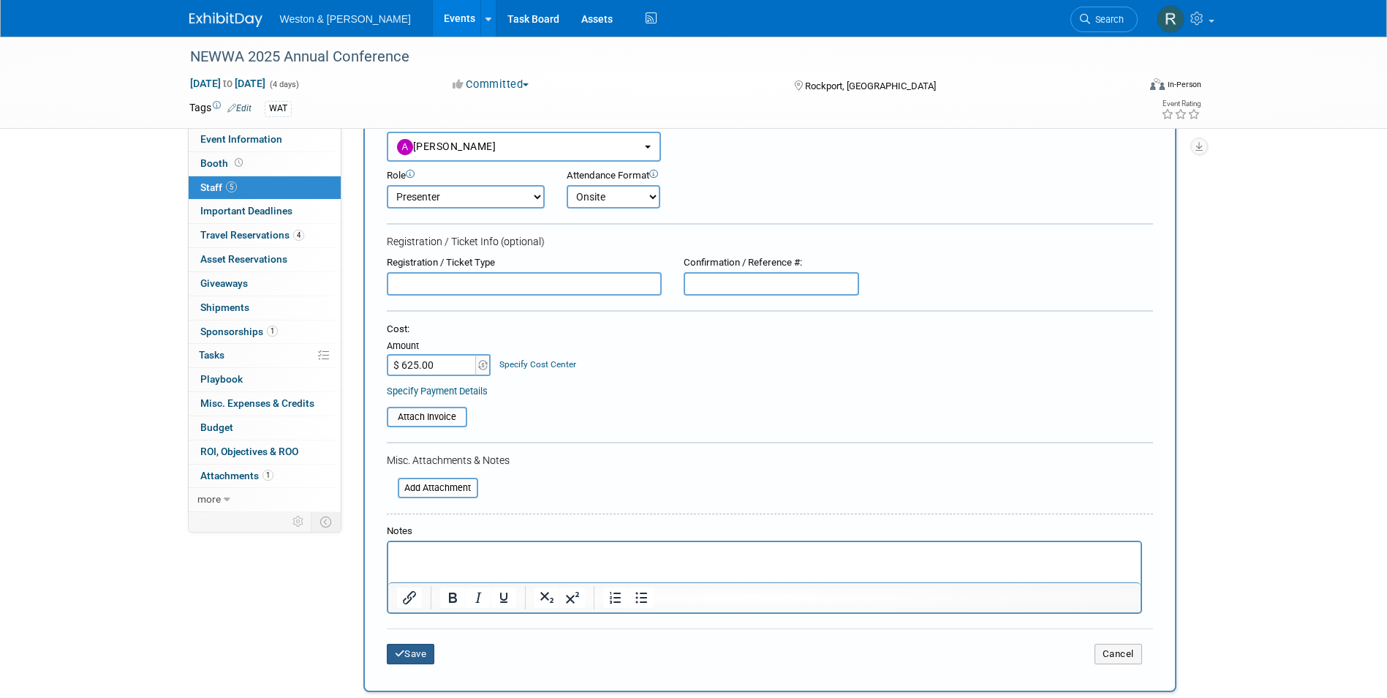
click at [415, 649] on button "Save" at bounding box center [411, 653] width 48 height 20
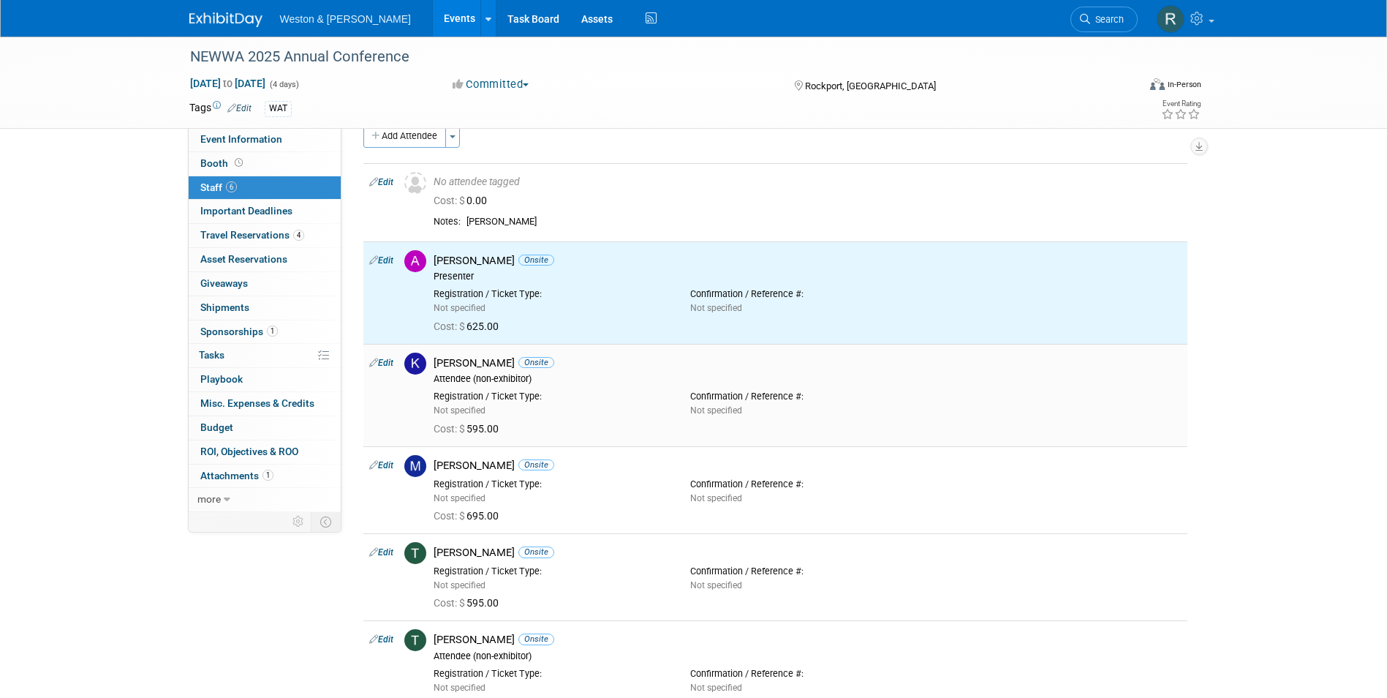
scroll to position [0, 0]
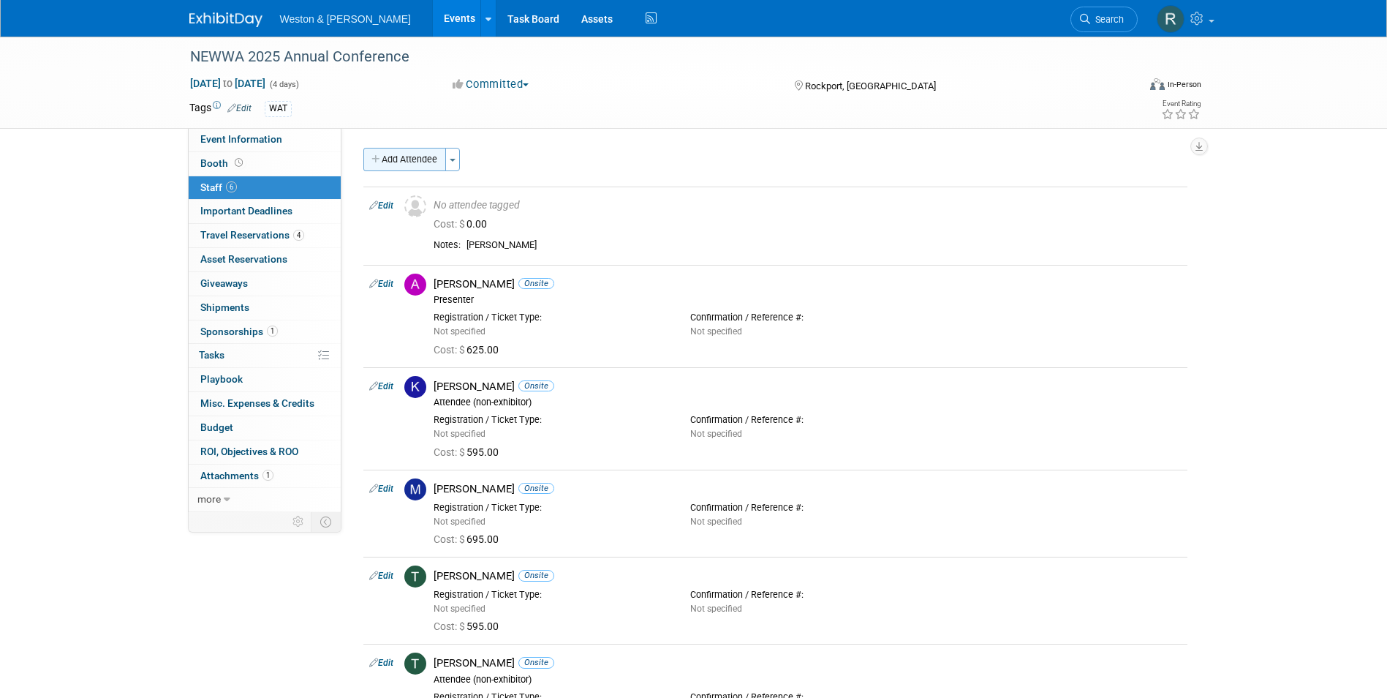
click at [404, 164] on button "Add Attendee" at bounding box center [404, 159] width 83 height 23
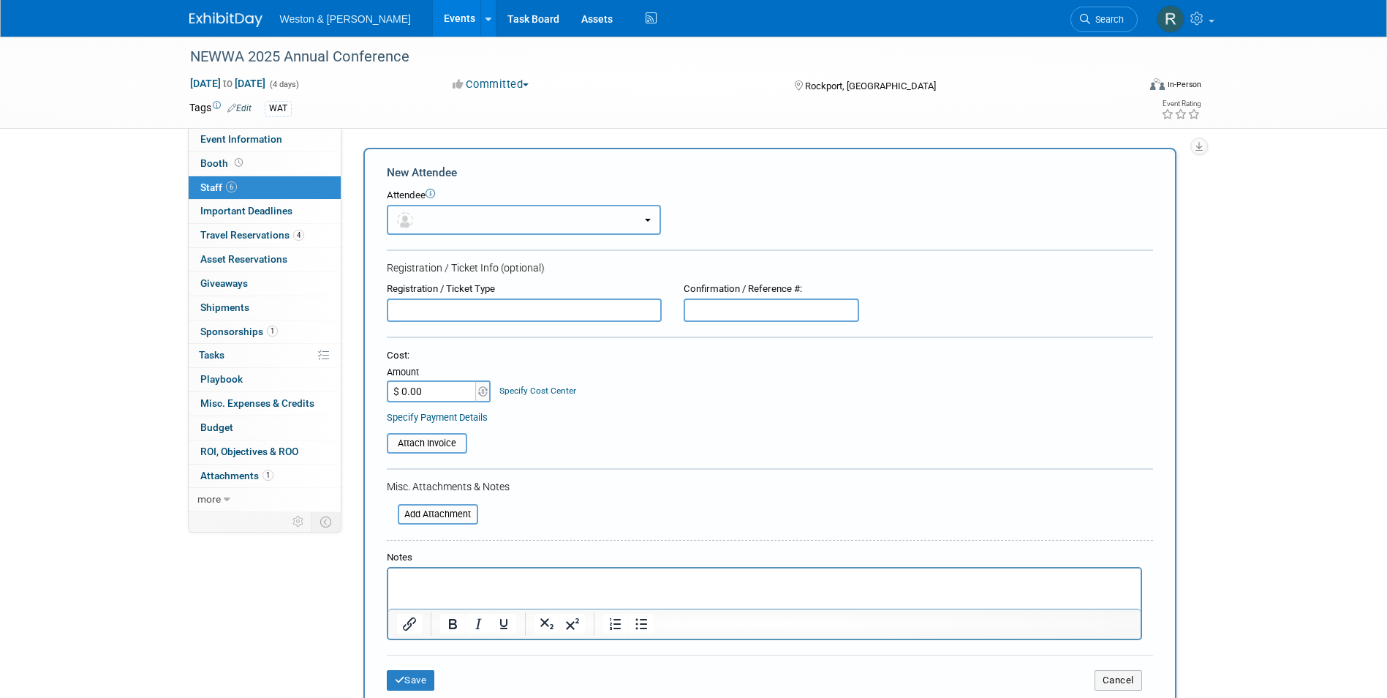
click at [467, 227] on button "button" at bounding box center [524, 220] width 274 height 30
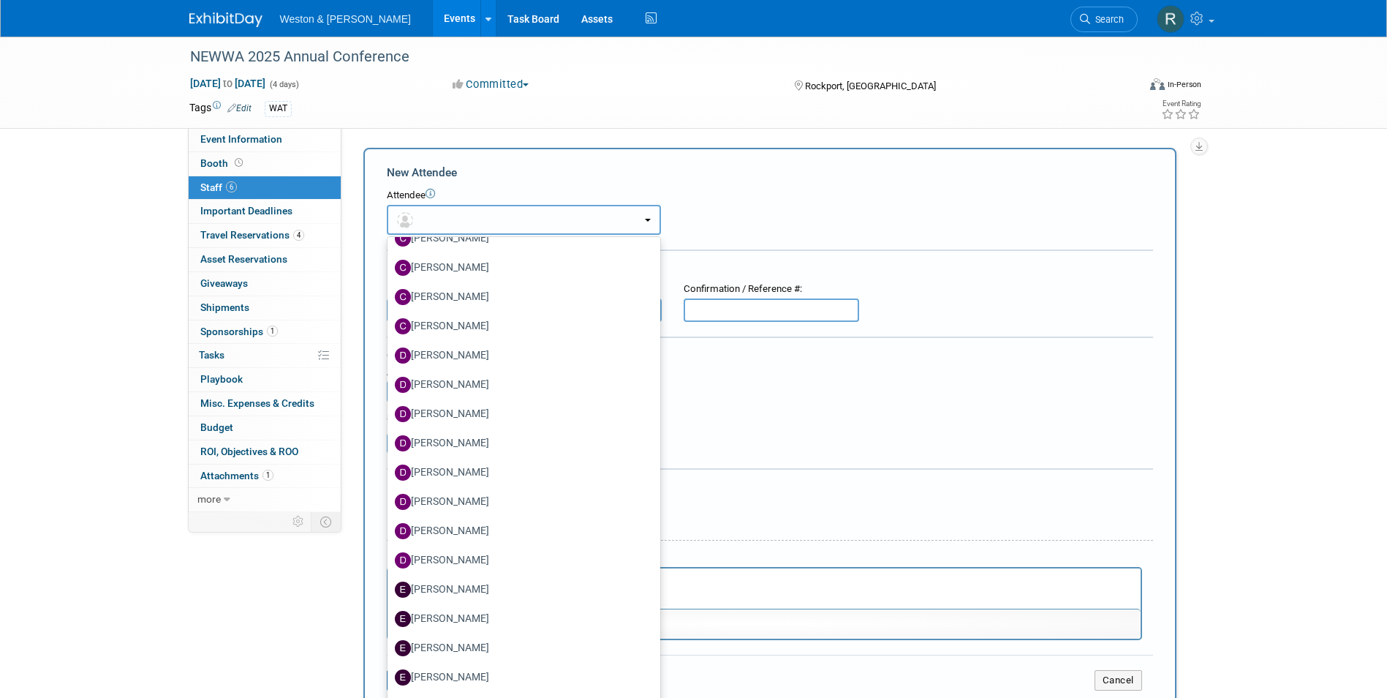
scroll to position [1024, 0]
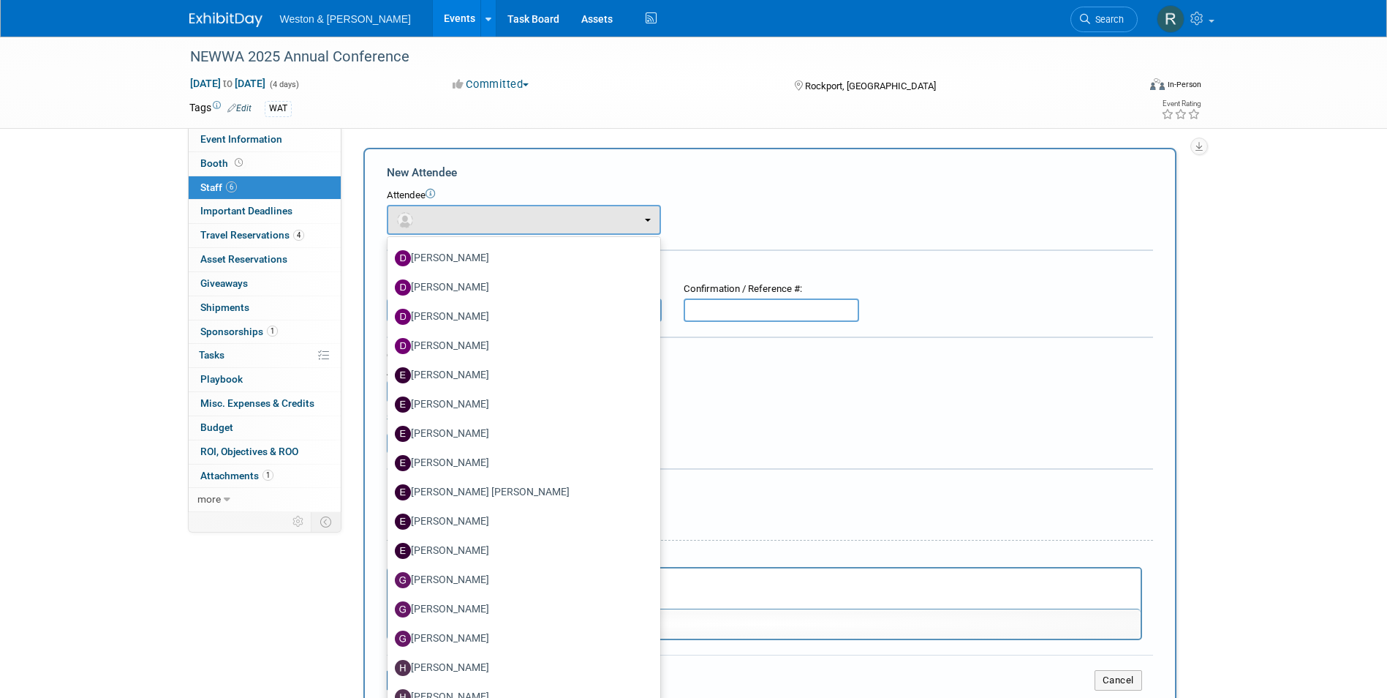
click at [685, 380] on div "Cost: Amount $ 0.00 Specify Cost Center Cost Center -- Not Specified --" at bounding box center [770, 375] width 766 height 53
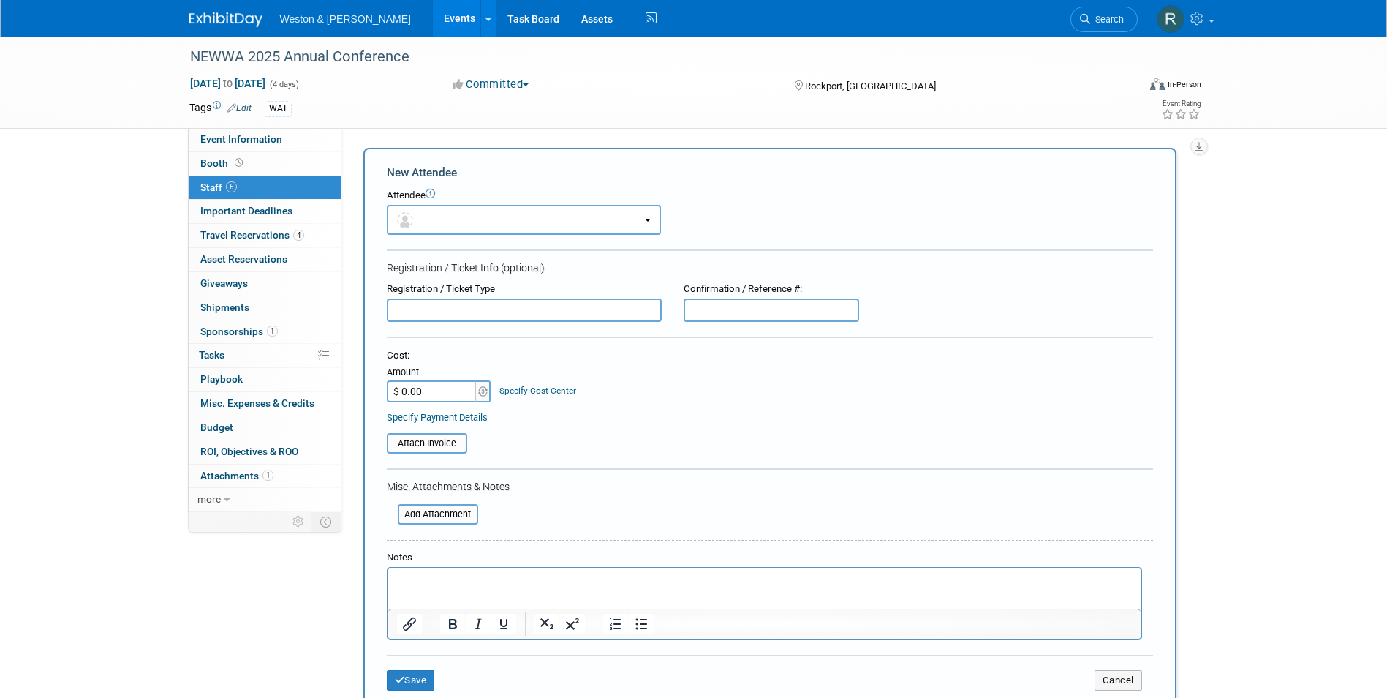
click at [449, 578] on p "Rich Text Area. Press ALT-0 for help." at bounding box center [764, 581] width 736 height 15
click at [435, 385] on input "$ 0.00" at bounding box center [432, 391] width 91 height 22
type input "$ 625.00"
click at [658, 221] on button "button" at bounding box center [524, 220] width 274 height 30
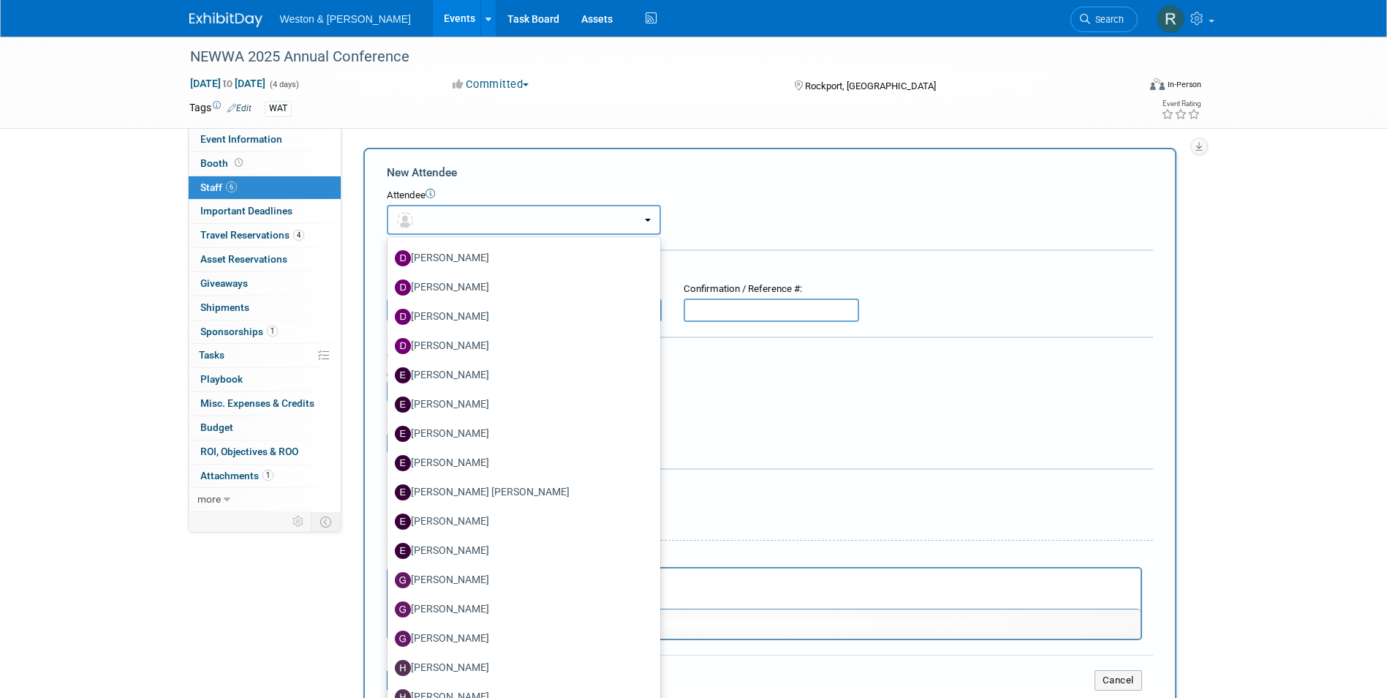
click at [658, 221] on button "button" at bounding box center [524, 220] width 274 height 30
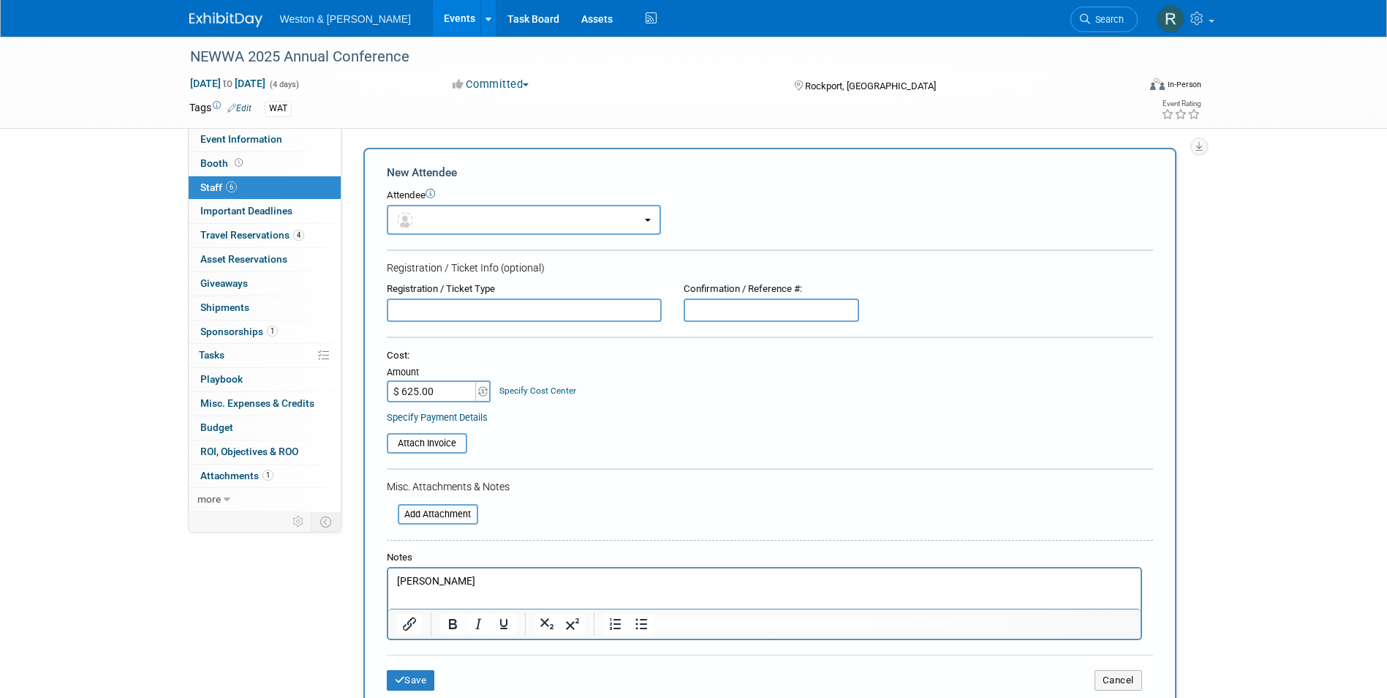
click at [714, 212] on div "Attendee <img src="https://www.exhibitday.com/Images/Unassigned-User-Icon.png" …" at bounding box center [770, 212] width 766 height 46
click at [538, 569] on html "Earl Bingham" at bounding box center [764, 578] width 752 height 20
click at [417, 673] on button "Save" at bounding box center [411, 680] width 48 height 20
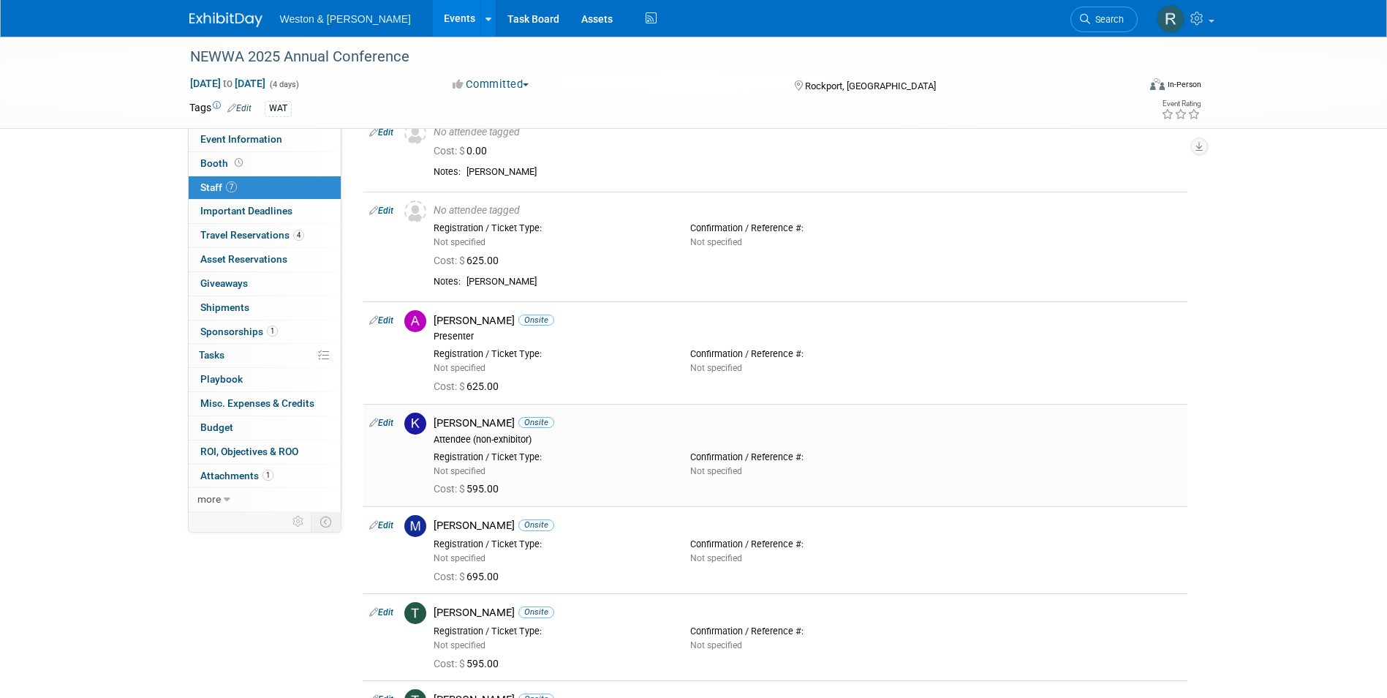
scroll to position [0, 0]
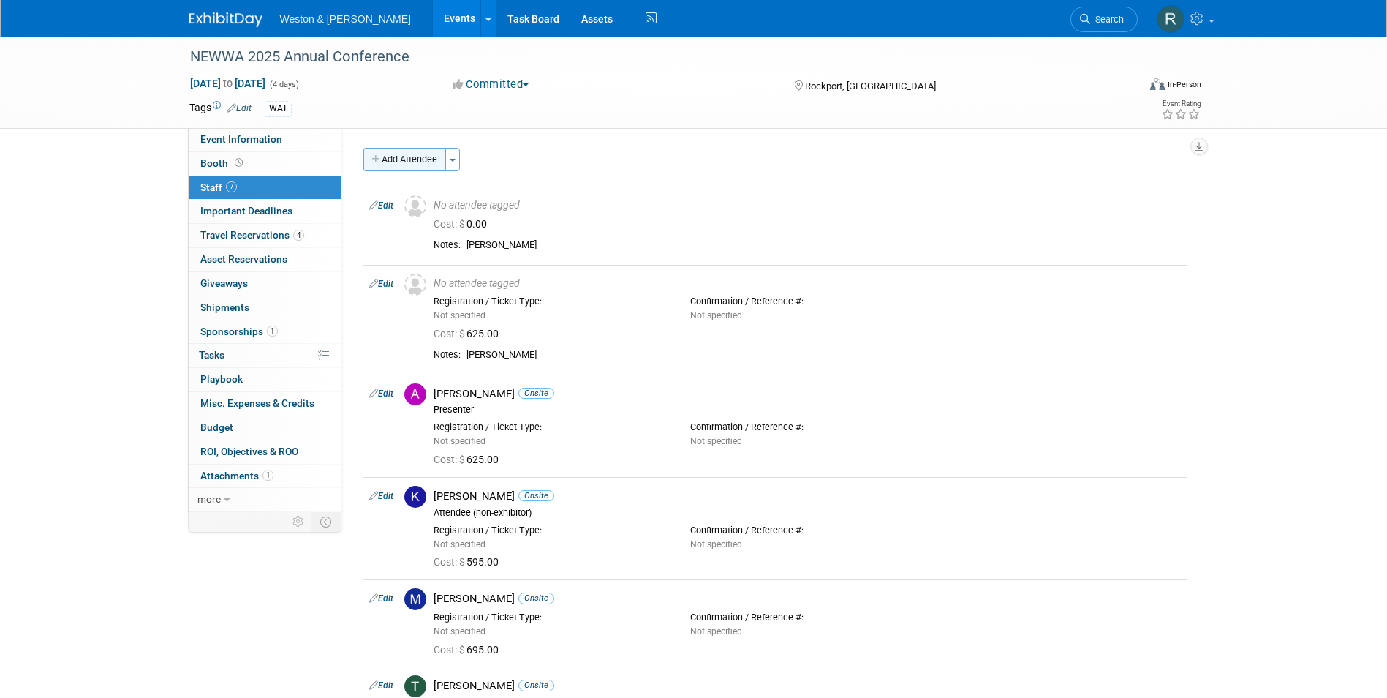
click at [417, 165] on button "Add Attendee" at bounding box center [404, 159] width 83 height 23
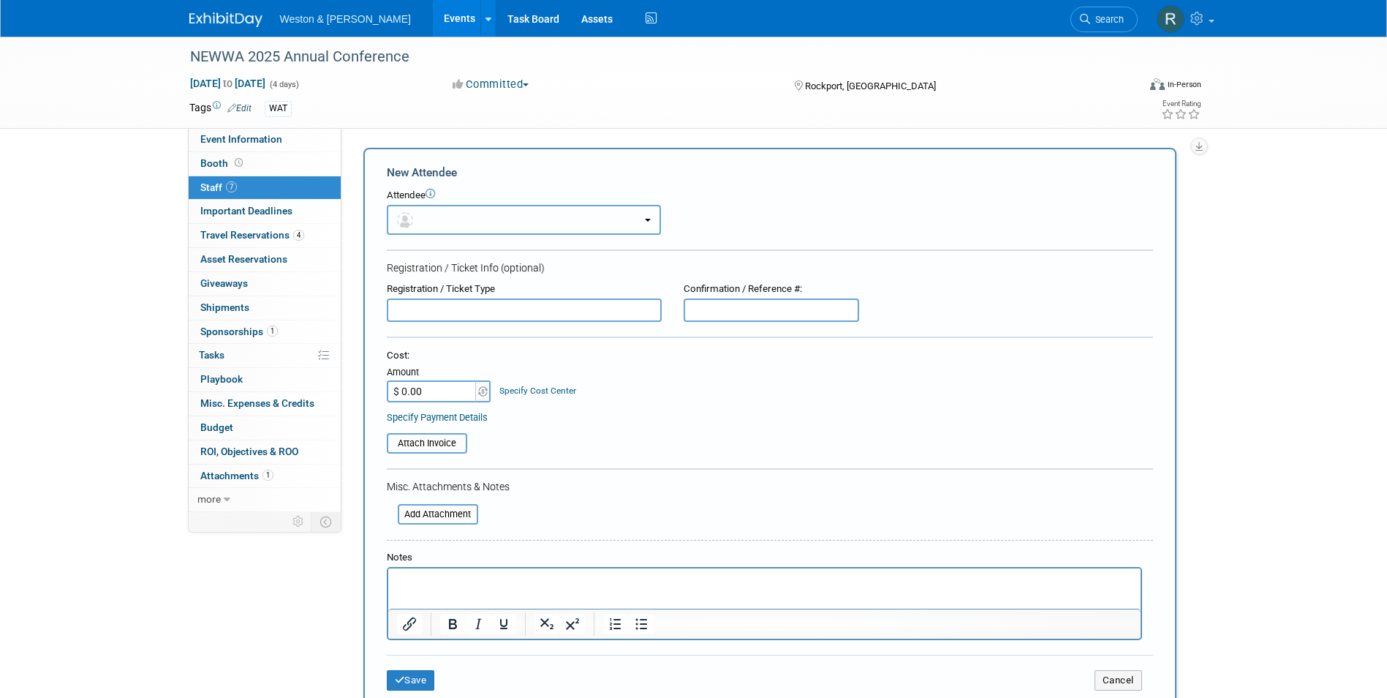
click at [433, 215] on button "button" at bounding box center [524, 220] width 274 height 30
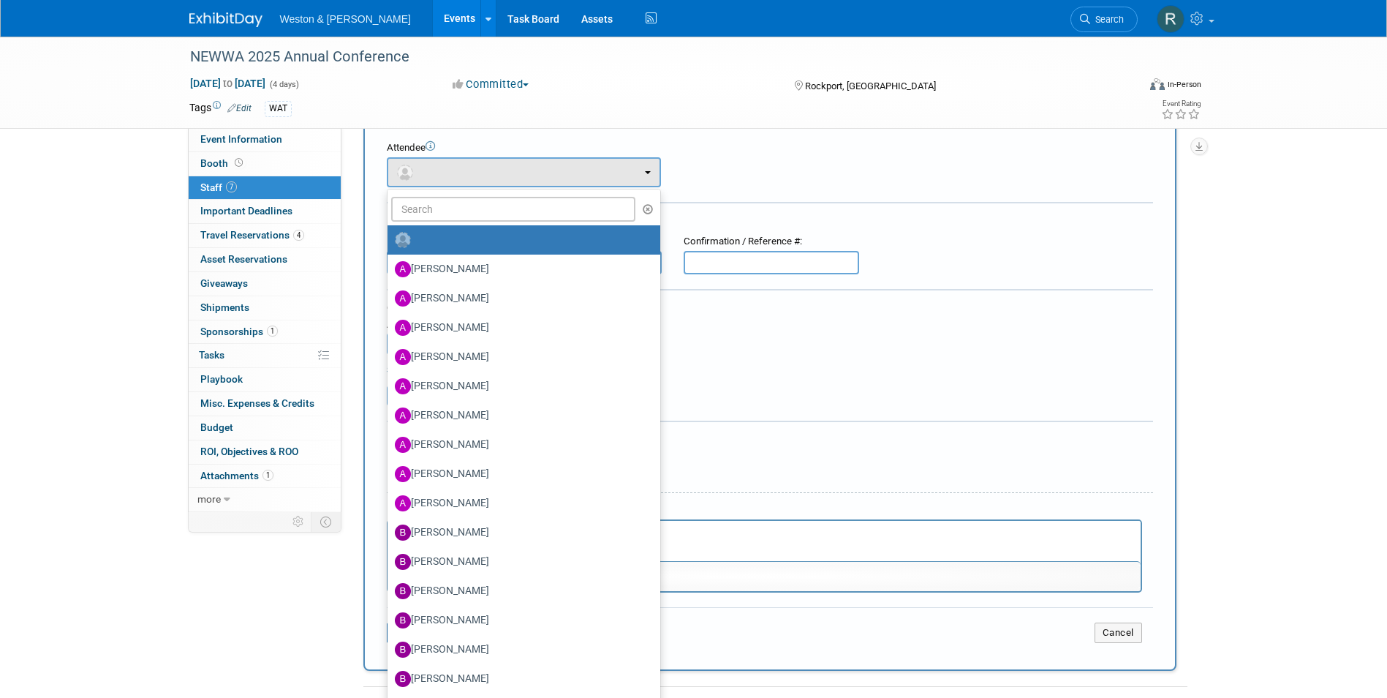
scroll to position [73, 0]
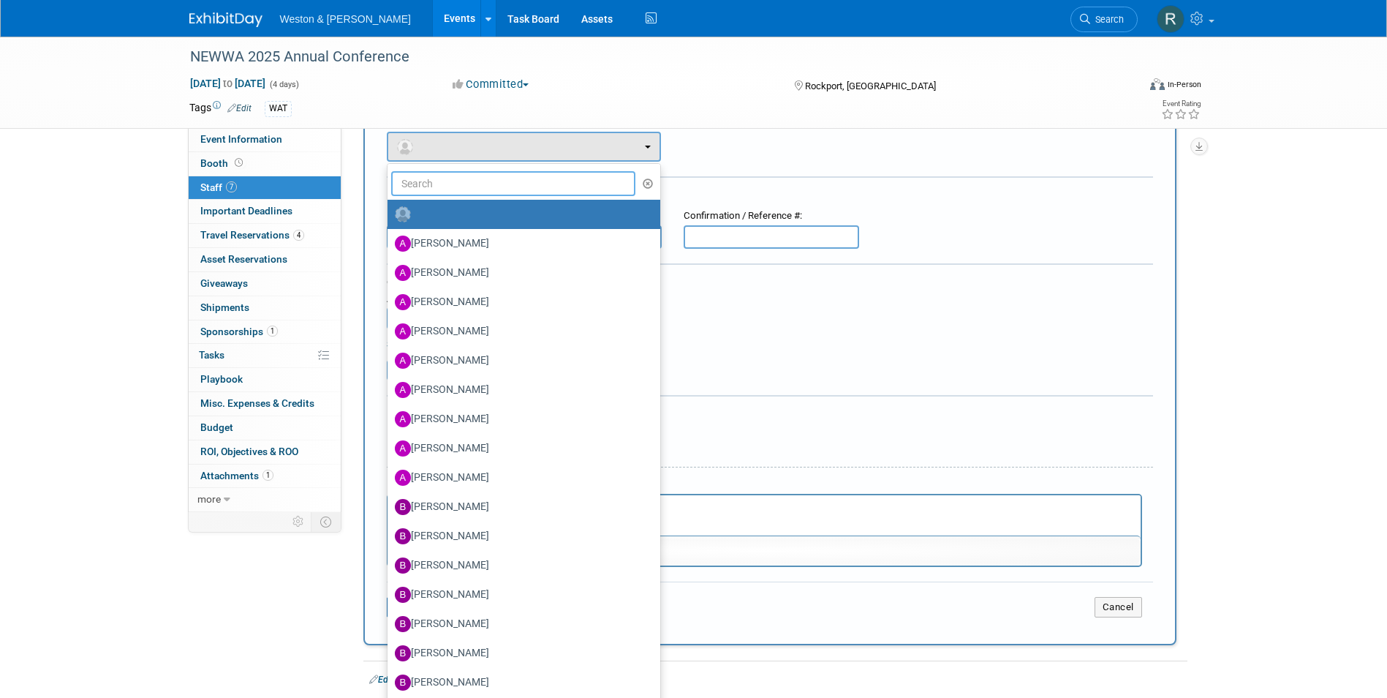
click at [429, 180] on input "text" at bounding box center [513, 183] width 245 height 25
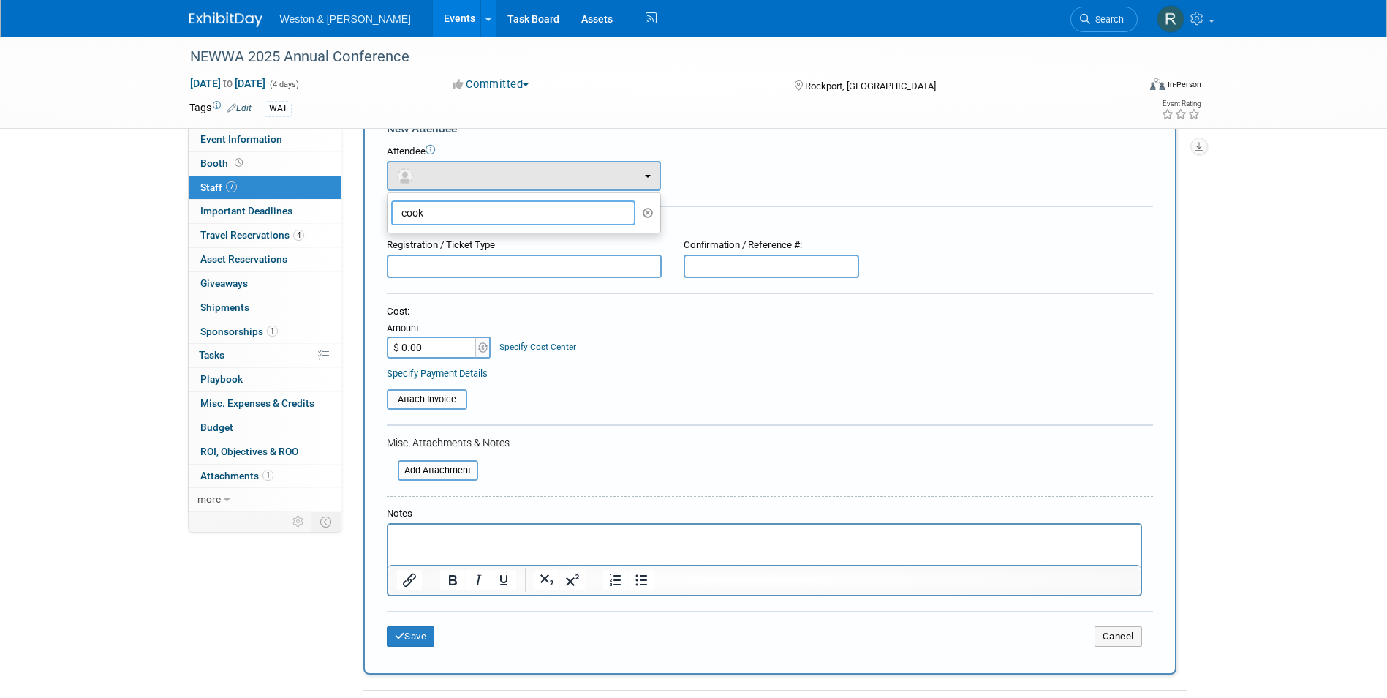
scroll to position [0, 0]
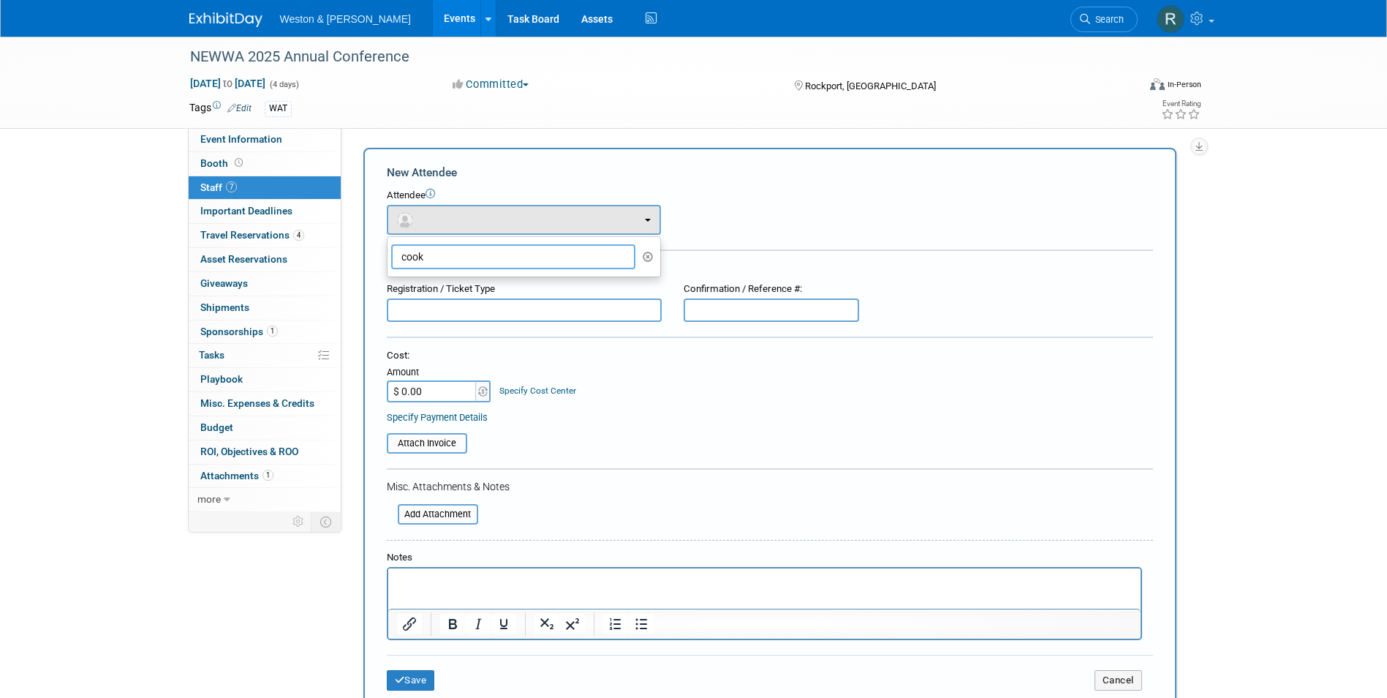
type input "cook"
click at [739, 188] on form "New Attendee Attendee <img src="https://www.exhibitday.com/Images/Unassigned-Us…" at bounding box center [770, 433] width 766 height 537
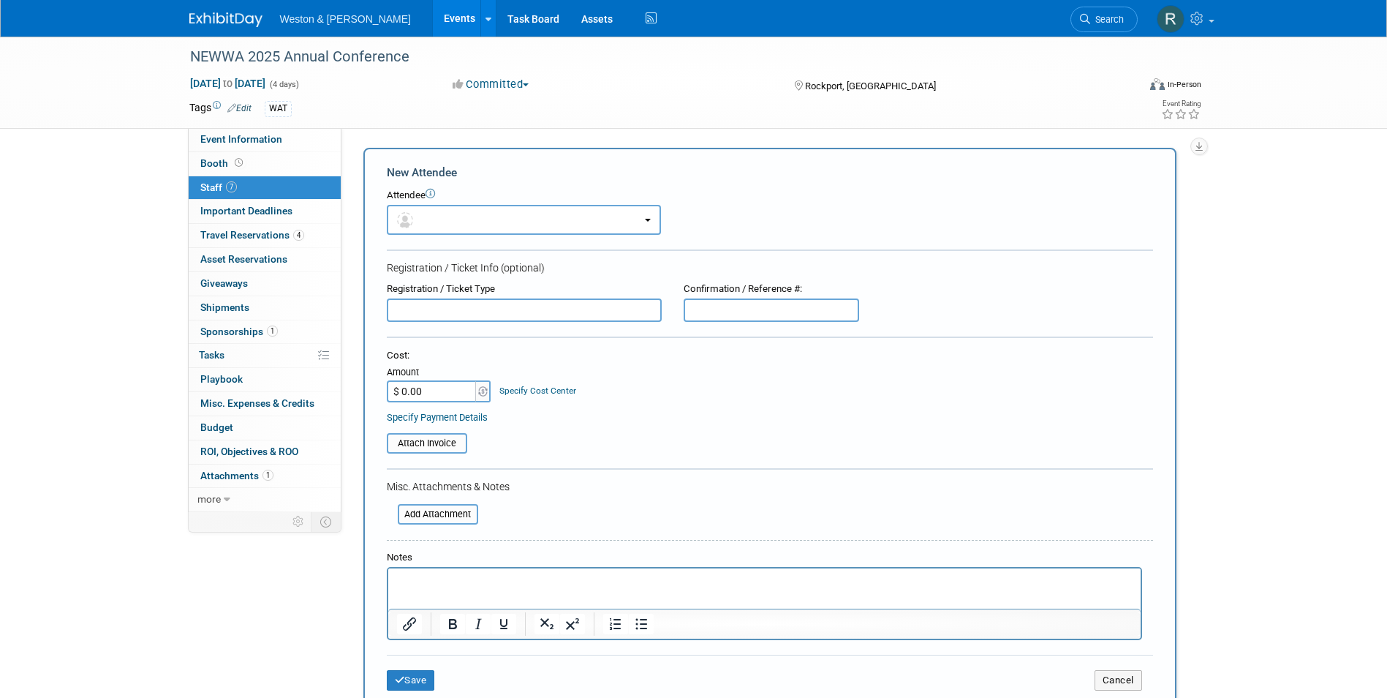
click at [457, 582] on p "Rich Text Area. Press ALT-0 for help." at bounding box center [764, 581] width 736 height 15
click at [442, 382] on input "$ 0.00" at bounding box center [432, 391] width 91 height 22
type input "$ 625.00"
click at [579, 671] on td "Save" at bounding box center [514, 680] width 255 height 20
click at [545, 573] on html "Linda Cook" at bounding box center [764, 578] width 752 height 20
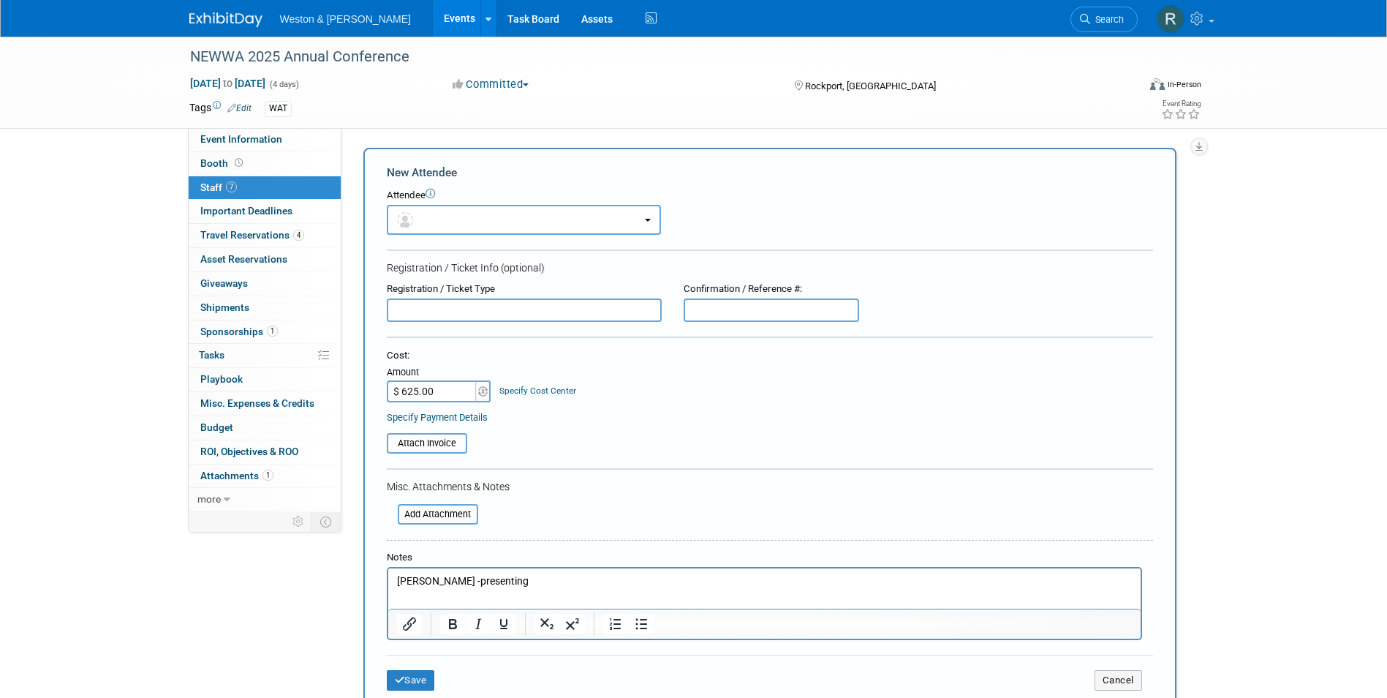
click at [453, 578] on p "Linda Cook -presenting" at bounding box center [764, 581] width 736 height 15
click at [412, 679] on button "Save" at bounding box center [411, 680] width 48 height 20
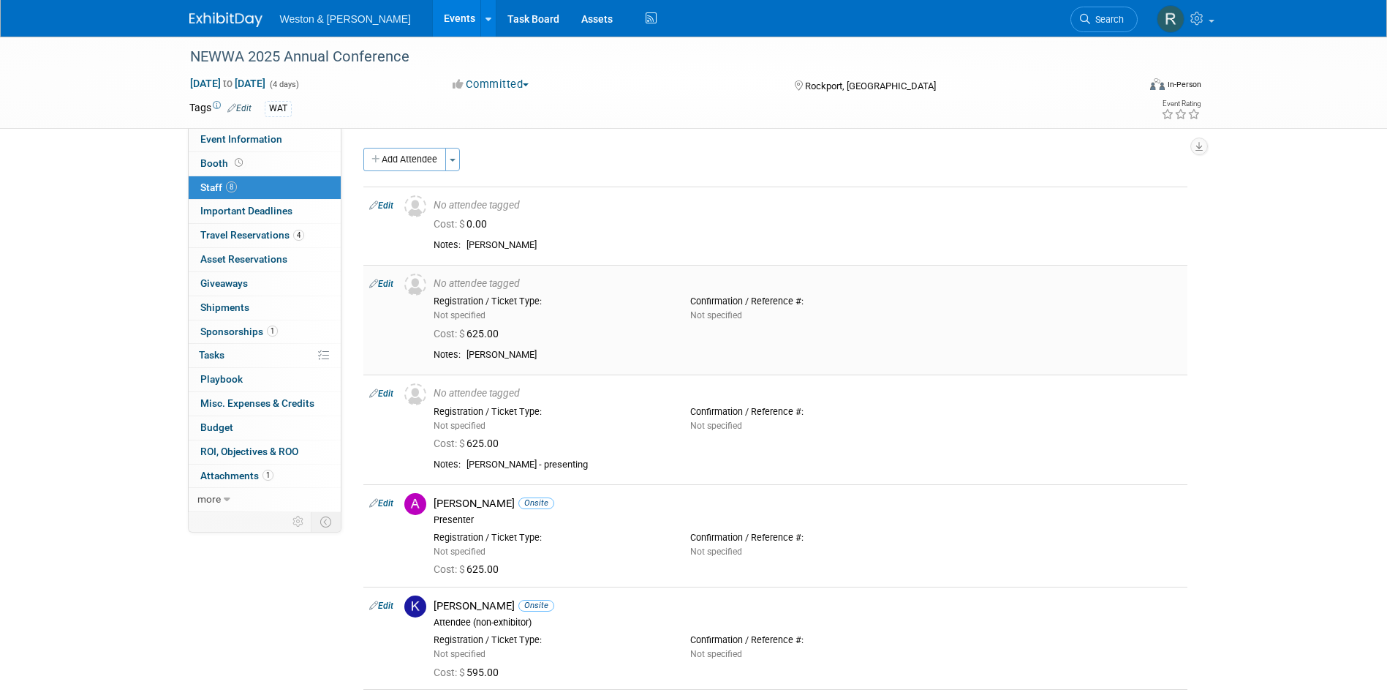
click at [386, 285] on link "Edit" at bounding box center [381, 284] width 24 height 10
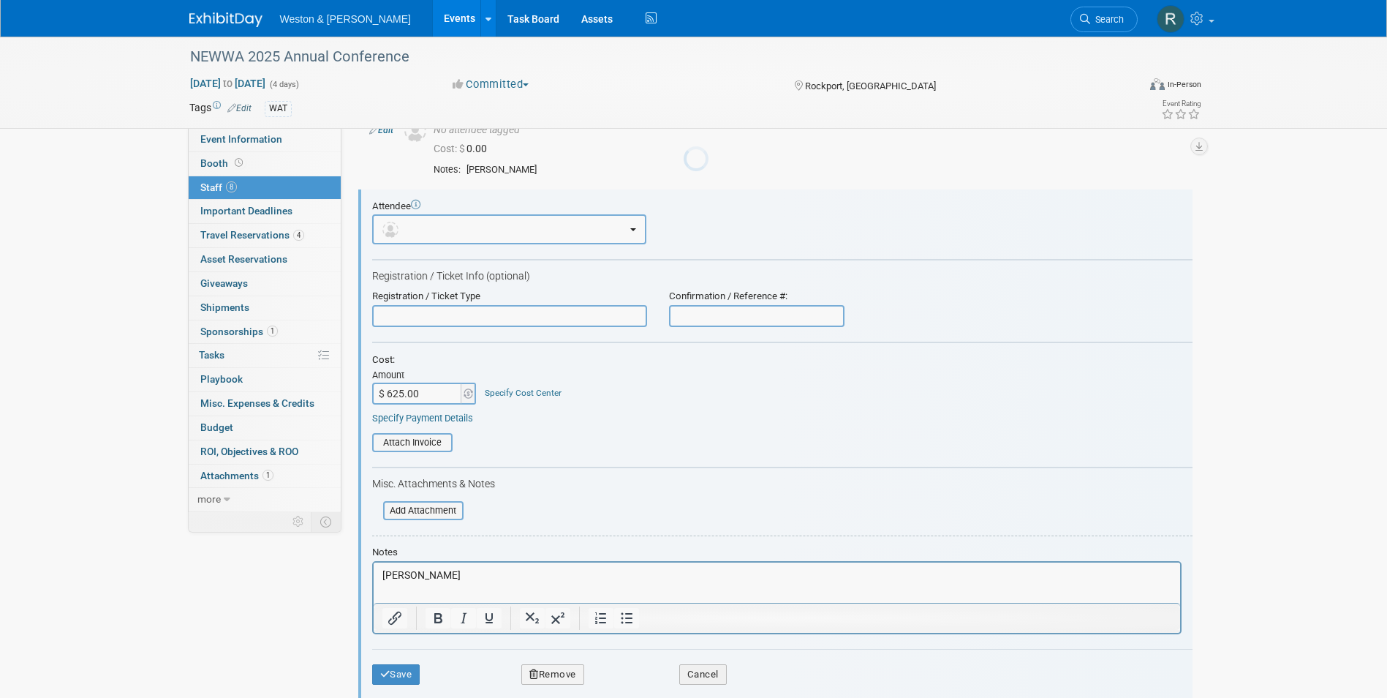
scroll to position [99, 0]
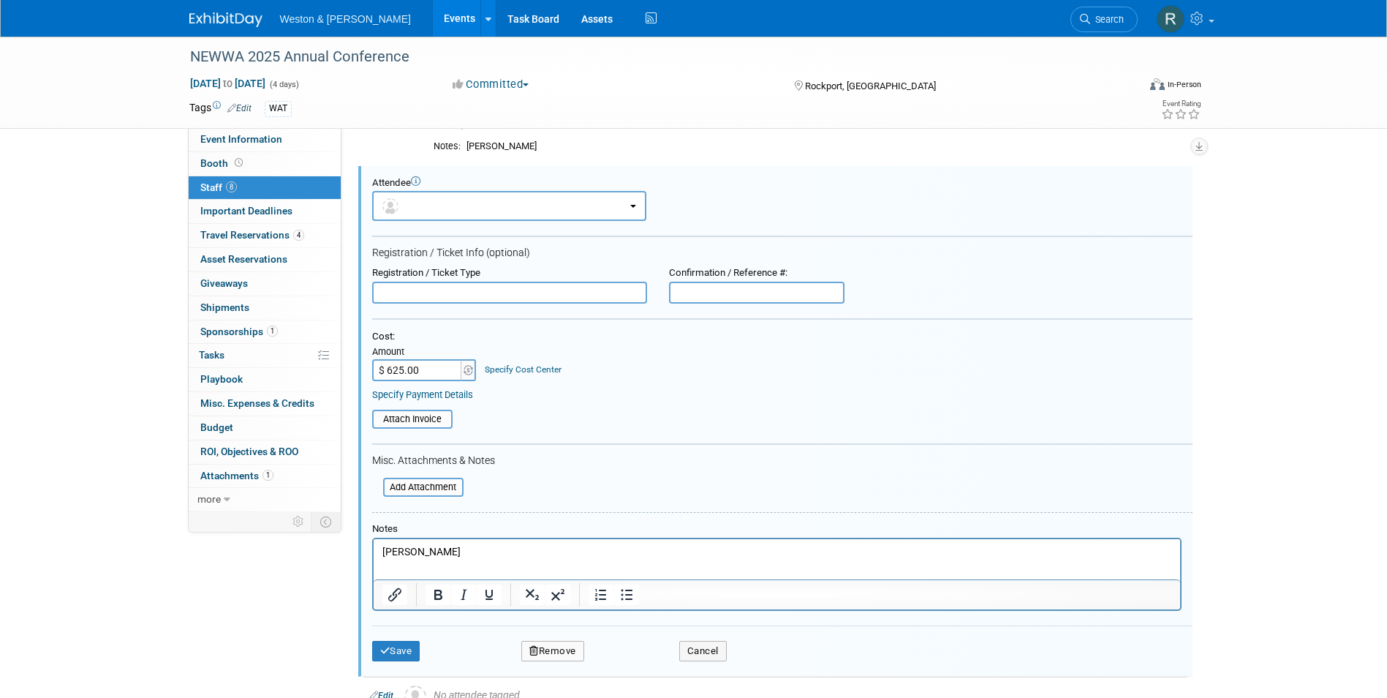
click at [499, 555] on p "Earl Bingham" at bounding box center [777, 551] width 790 height 15
click at [409, 644] on button "Save" at bounding box center [396, 651] width 48 height 20
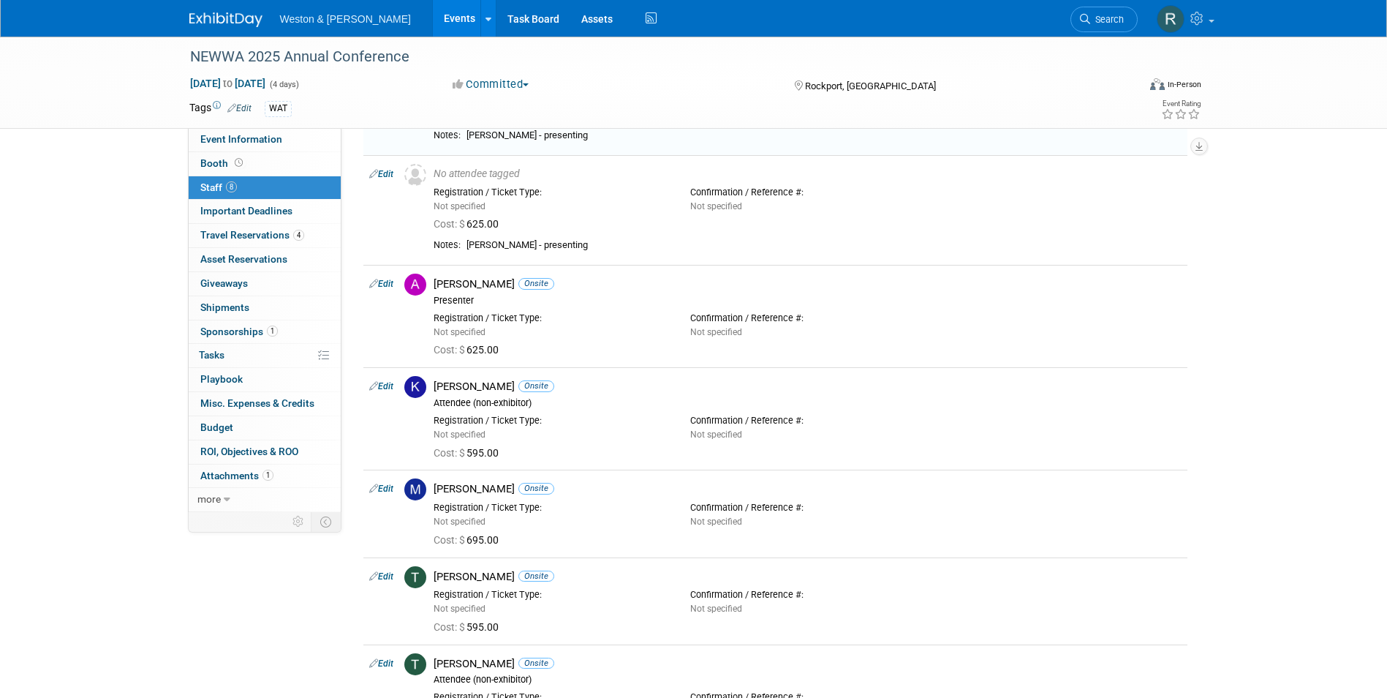
scroll to position [245, 0]
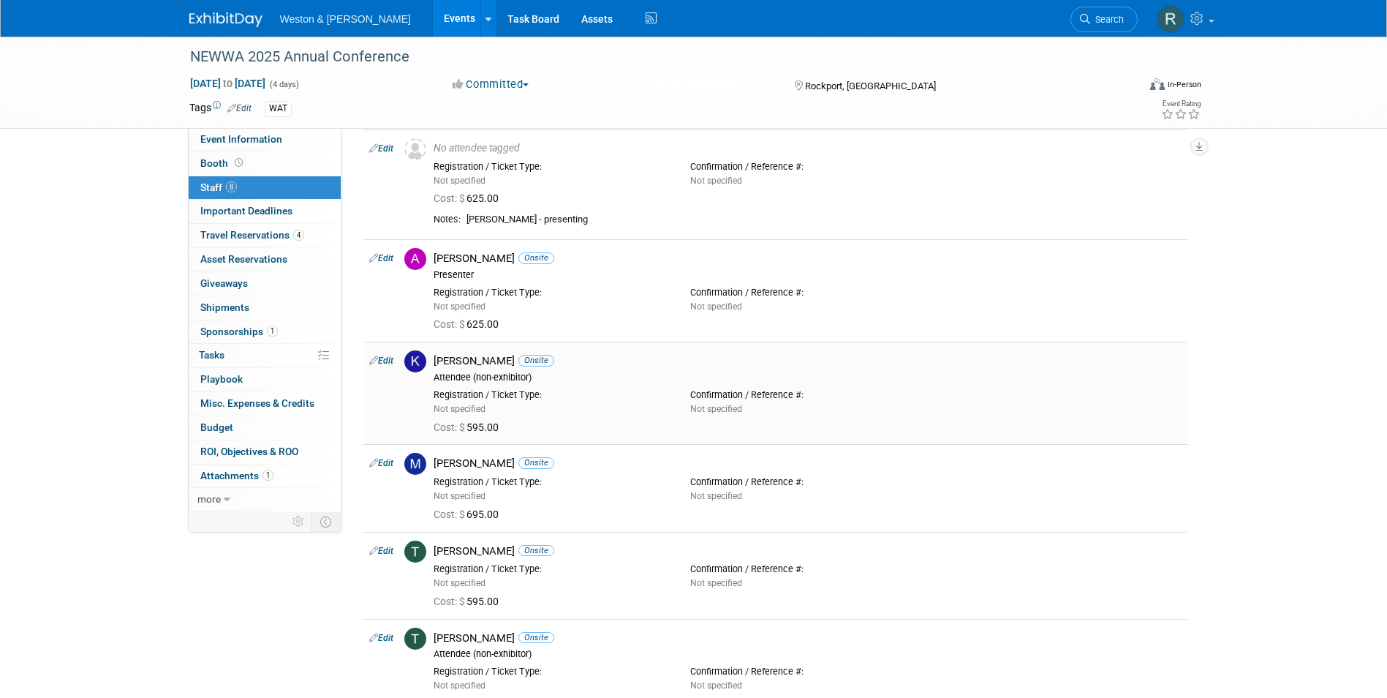
click at [390, 359] on link "Edit" at bounding box center [381, 360] width 24 height 10
select select "8cc8cbbe-ca83-471e-adcd-df73635dd26c"
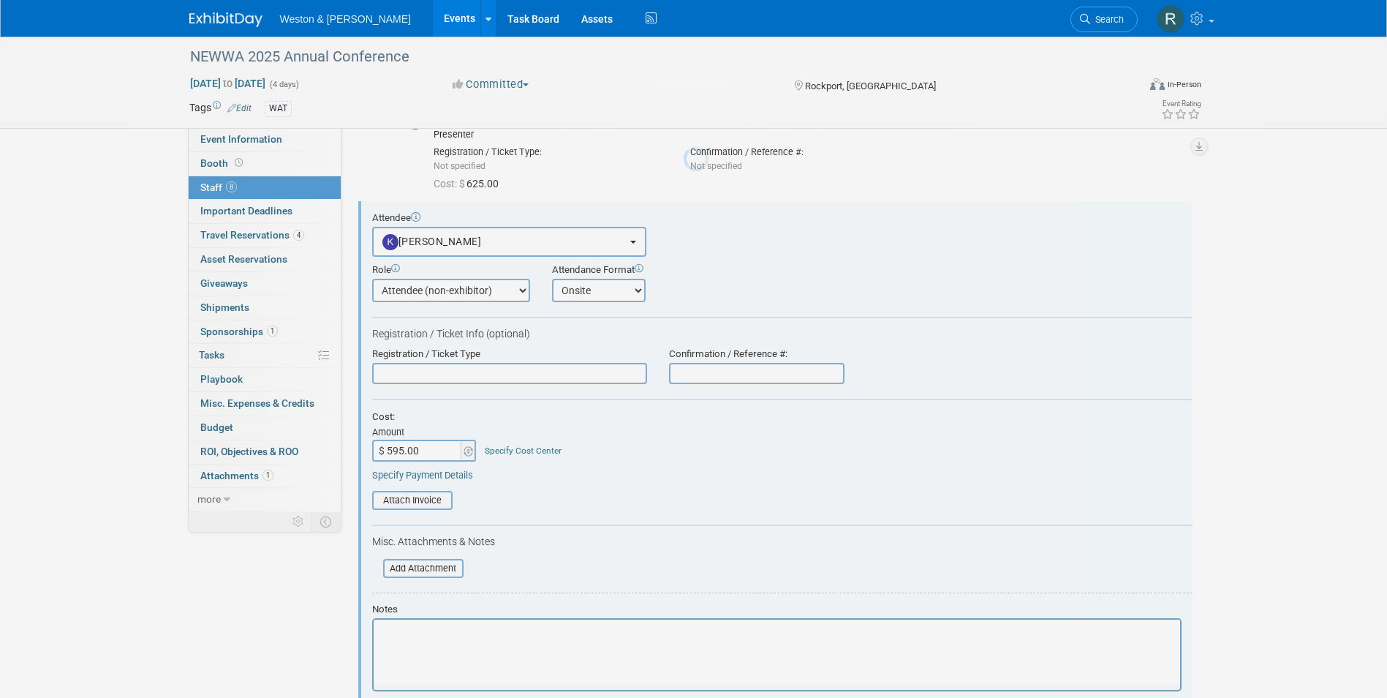
scroll to position [0, 0]
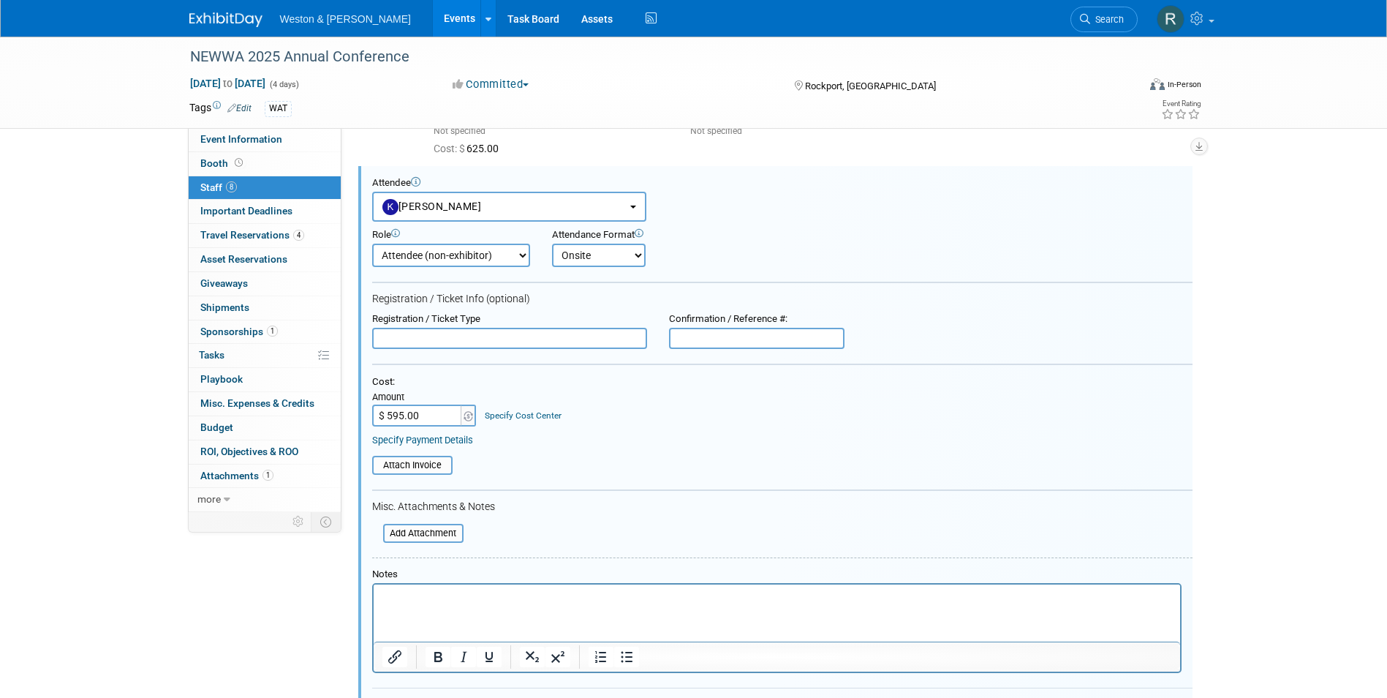
click at [523, 257] on select "Attendee (non-exhibitor) Demonstrator Host Planner Presenter Sales Representati…" at bounding box center [451, 254] width 158 height 23
select select "8"
click at [372, 243] on select "Attendee (non-exhibitor) Demonstrator Host Planner Presenter Sales Representati…" at bounding box center [451, 254] width 158 height 23
click at [673, 457] on table "Attach Invoice" at bounding box center [782, 465] width 820 height 19
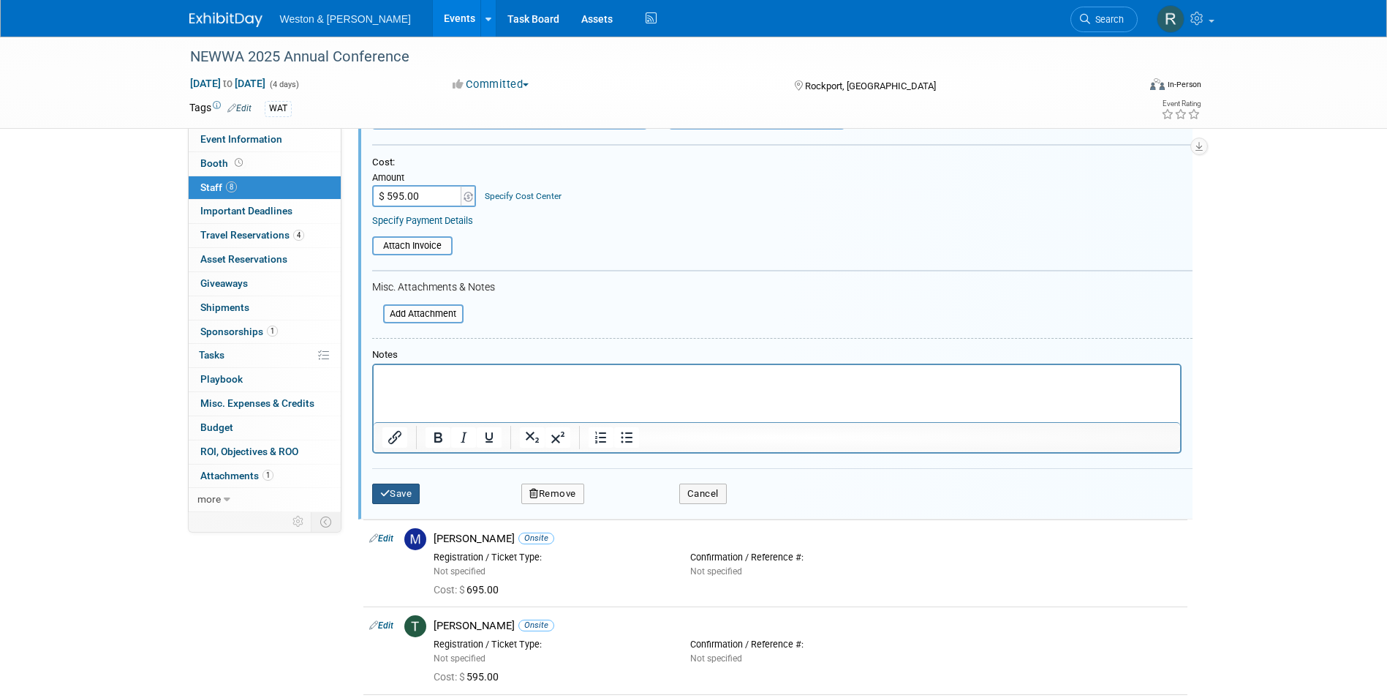
click at [415, 497] on button "Save" at bounding box center [396, 493] width 48 height 20
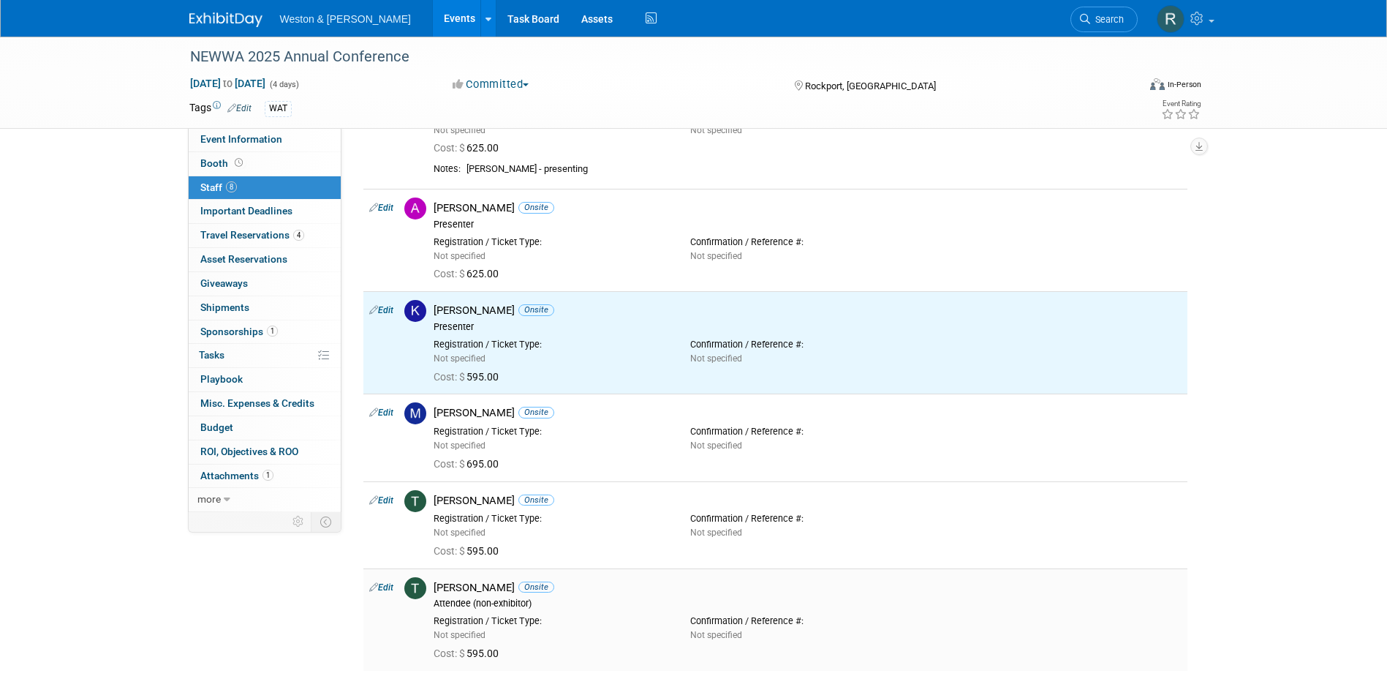
scroll to position [295, 0]
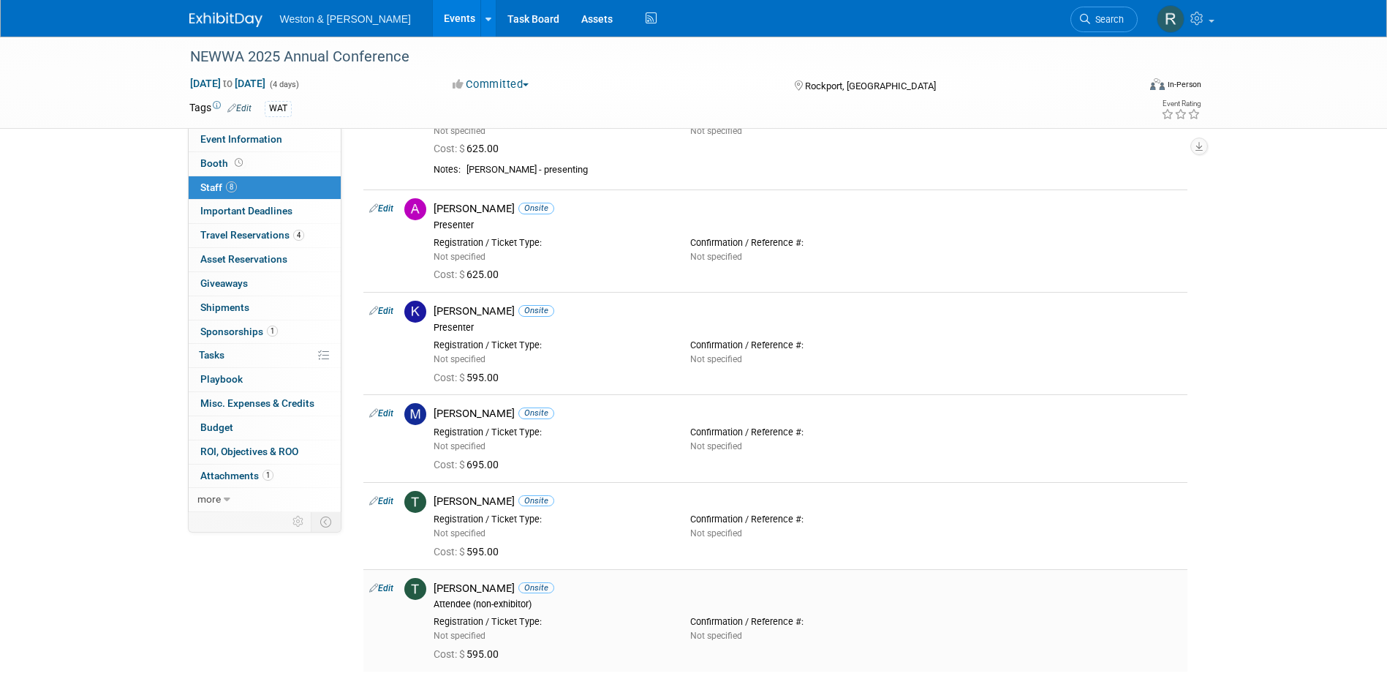
click at [391, 589] on link "Edit" at bounding box center [381, 588] width 24 height 10
select select "7d818b4a-b873-4152-abc3-afdf80b9cad1"
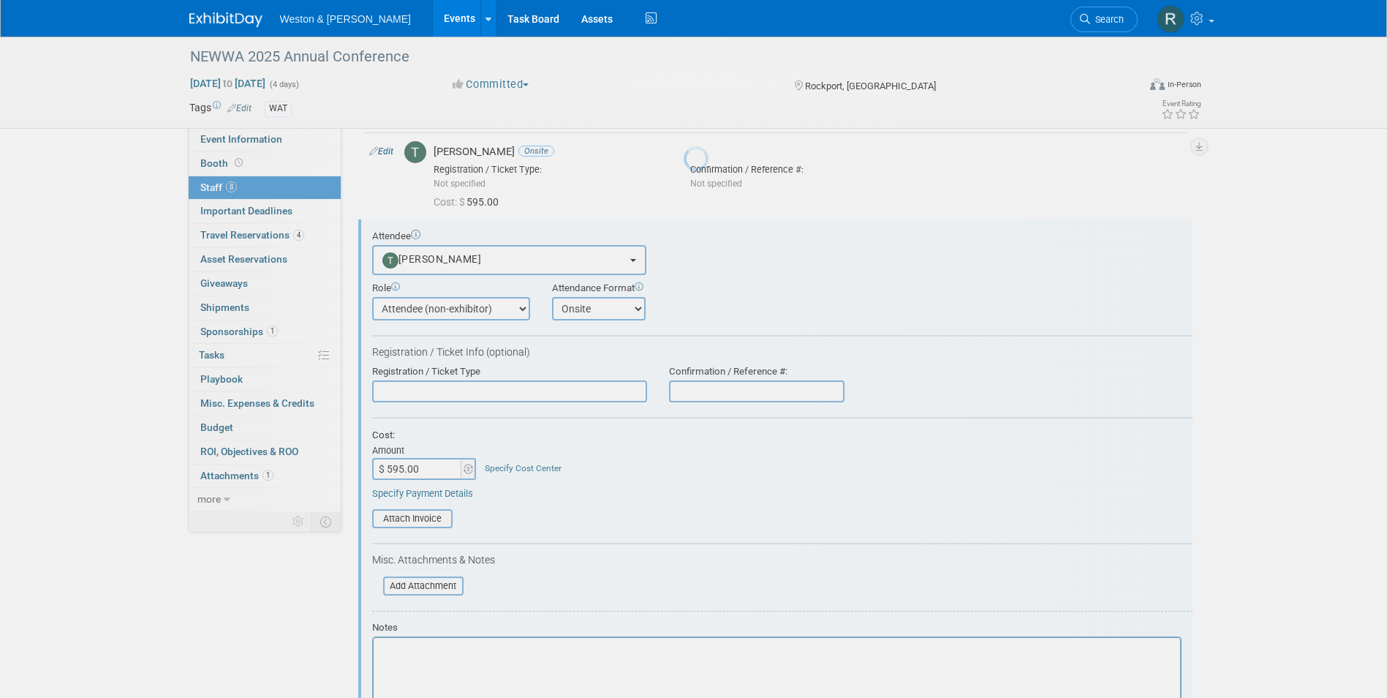
scroll to position [698, 0]
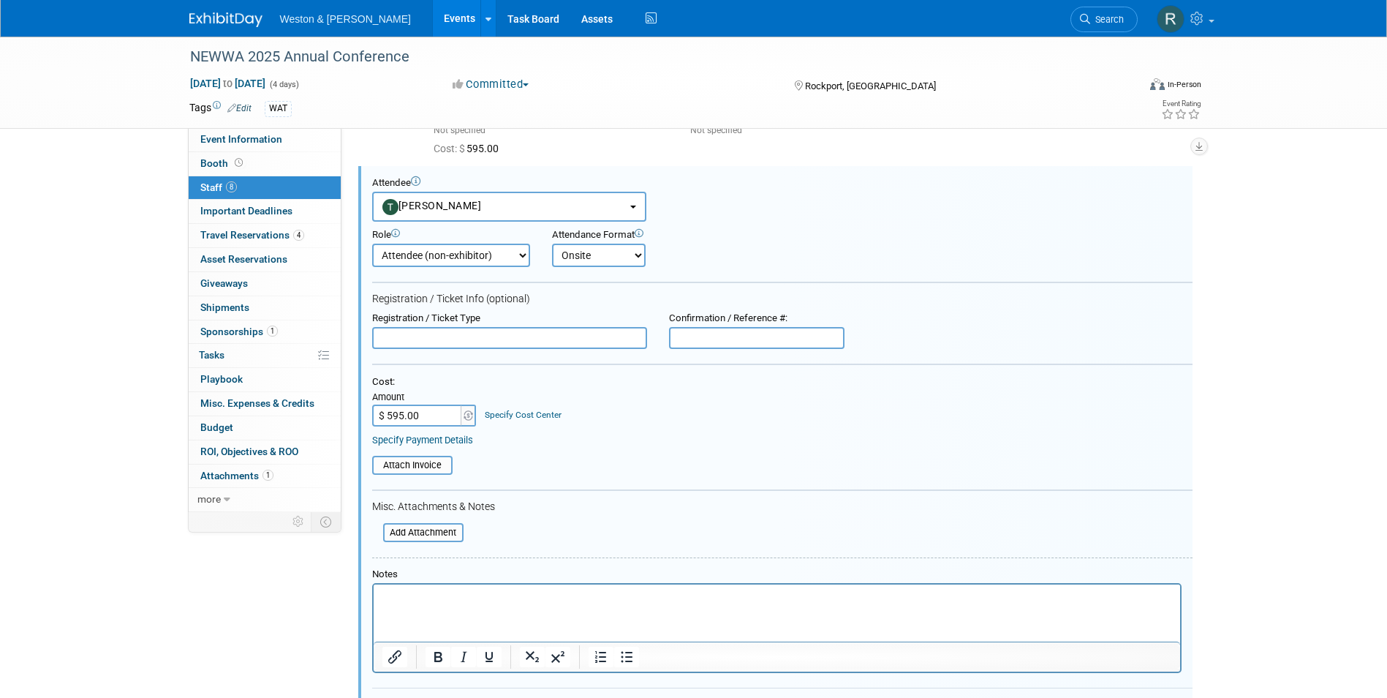
click at [526, 254] on select "Attendee (non-exhibitor) Demonstrator Host Planner Presenter Sales Representati…" at bounding box center [451, 254] width 158 height 23
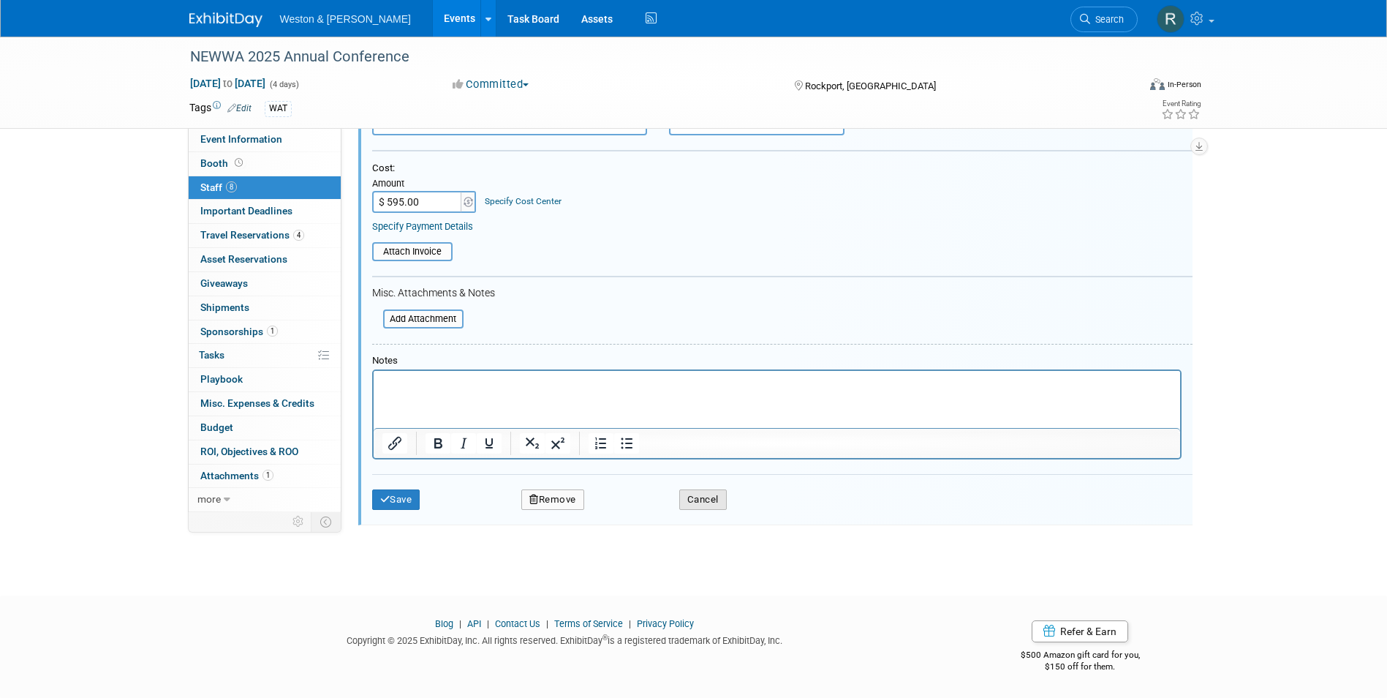
click at [707, 503] on button "Cancel" at bounding box center [703, 499] width 48 height 20
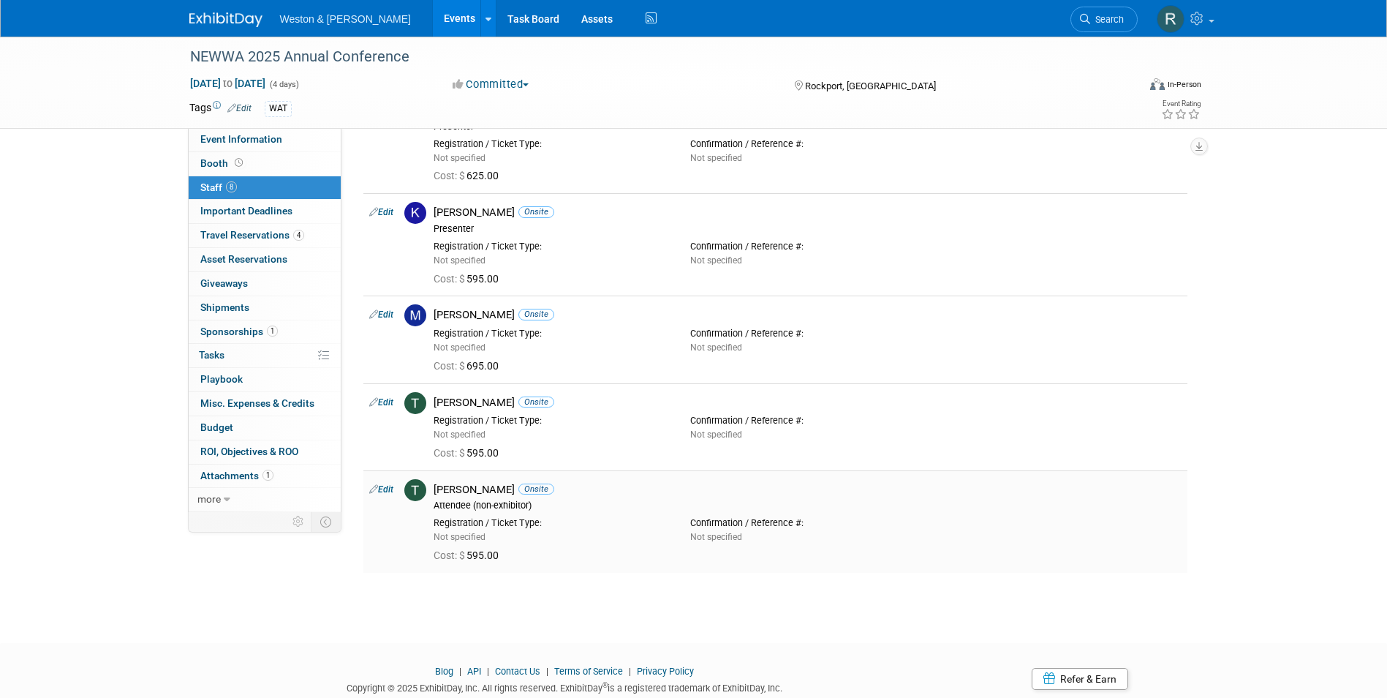
scroll to position [368, 0]
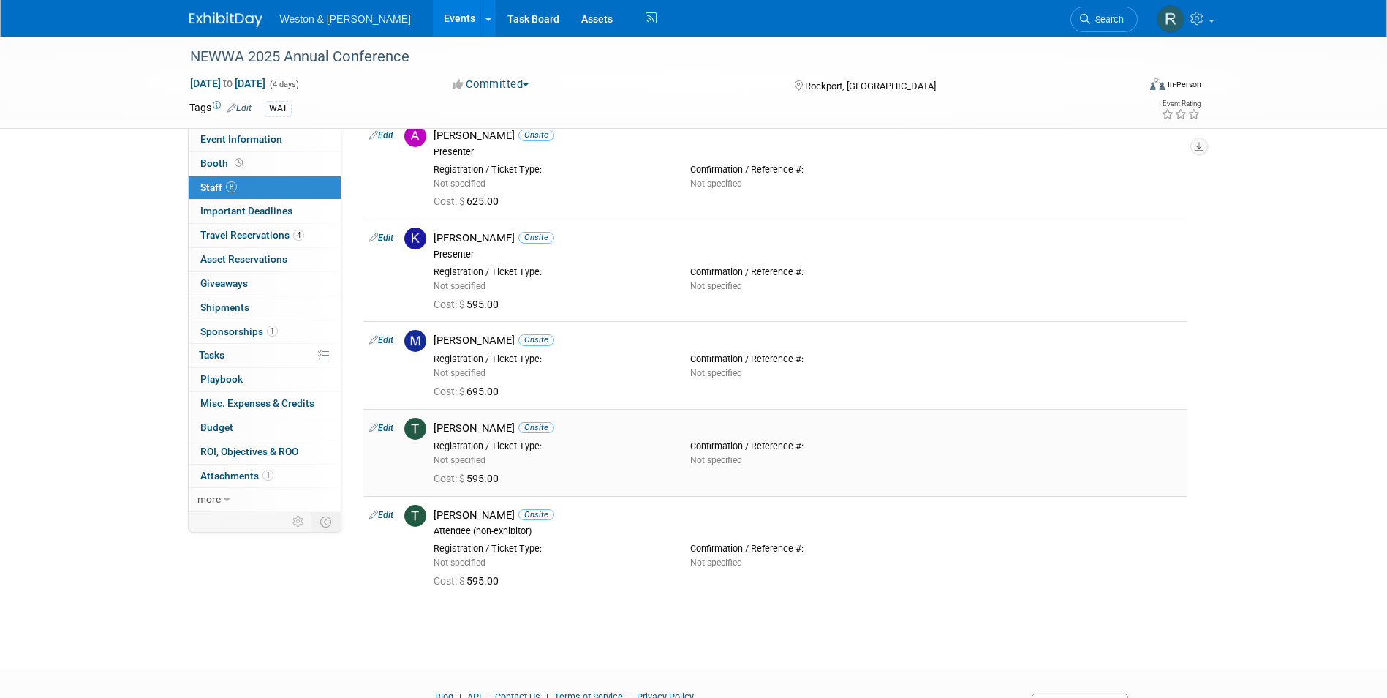
click at [382, 425] on link "Edit" at bounding box center [381, 428] width 24 height 10
select select "fee3982e-77b5-4d25-86e0-67e089fff598"
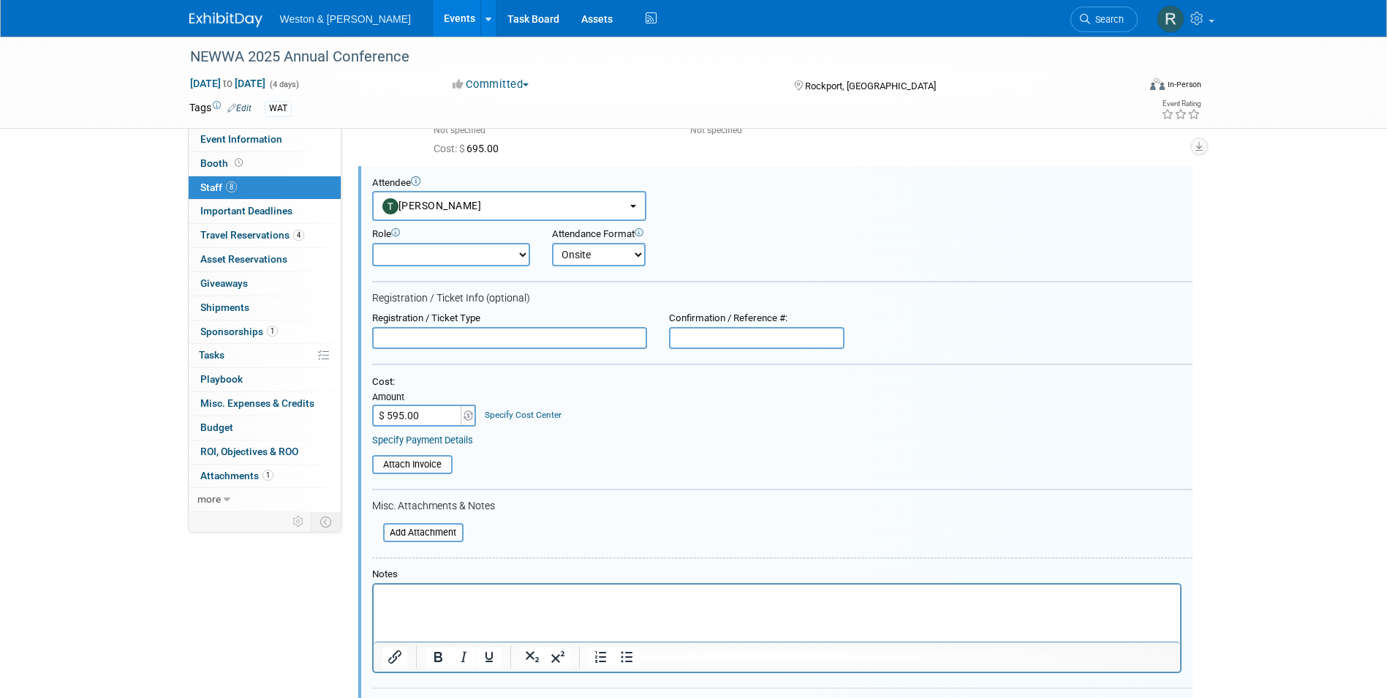
scroll to position [0, 0]
click at [437, 602] on p "Rich Text Area. Press ALT-0 for help." at bounding box center [777, 596] width 790 height 15
click at [268, 602] on div "Event Information Event Info Booth Booth 8 Staff 8 Staff Important Deadlines Im…" at bounding box center [693, 140] width 1031 height 1429
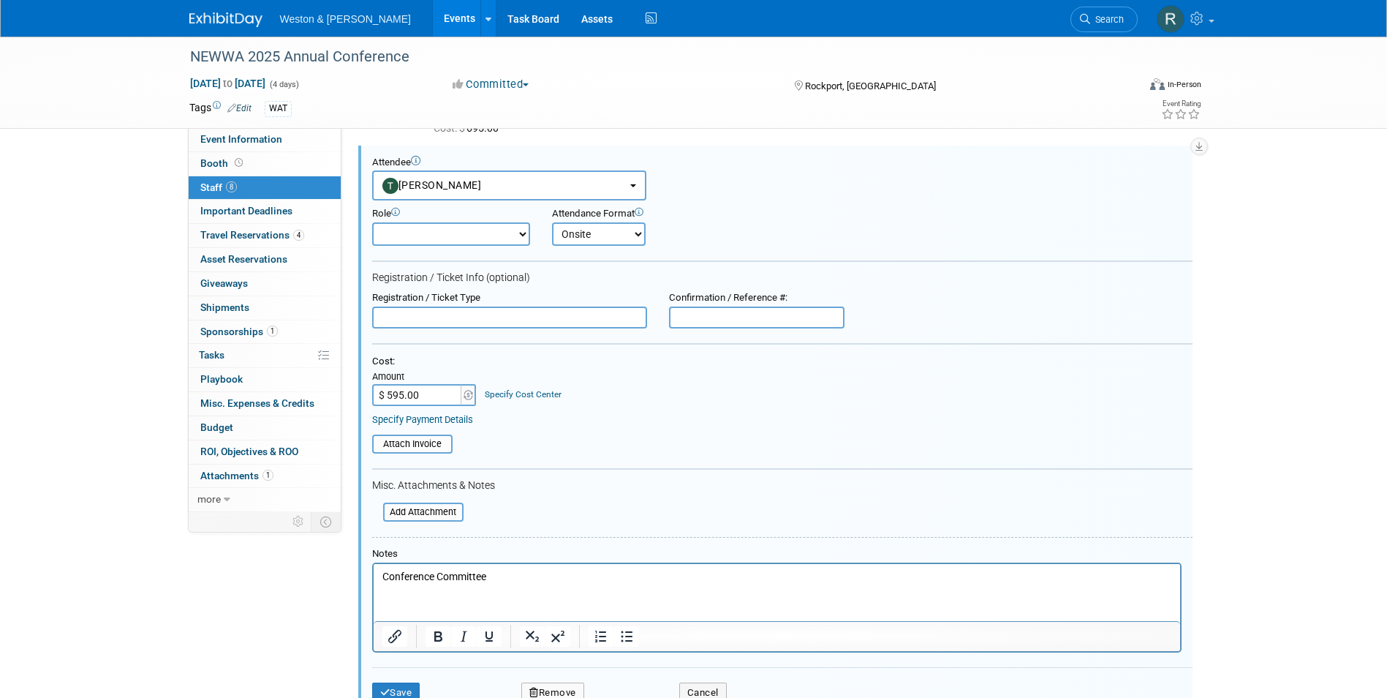
scroll to position [830, 0]
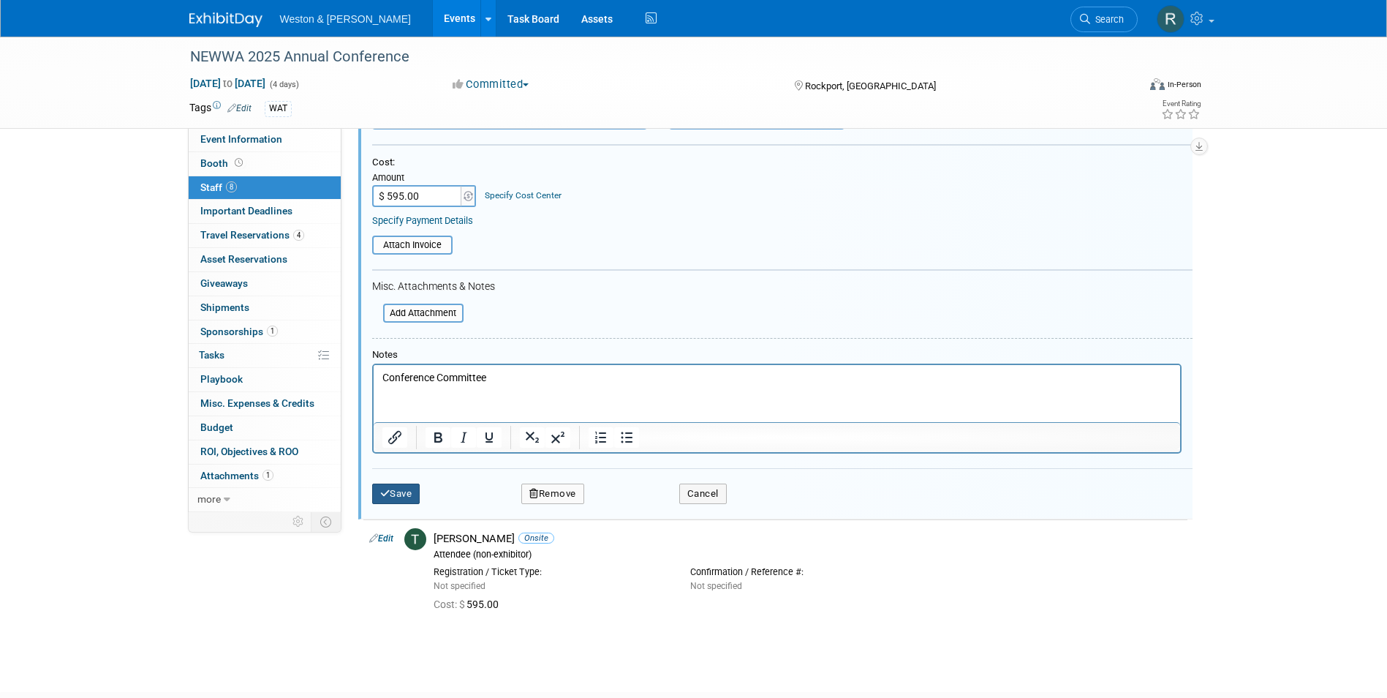
click at [401, 494] on button "Save" at bounding box center [396, 493] width 48 height 20
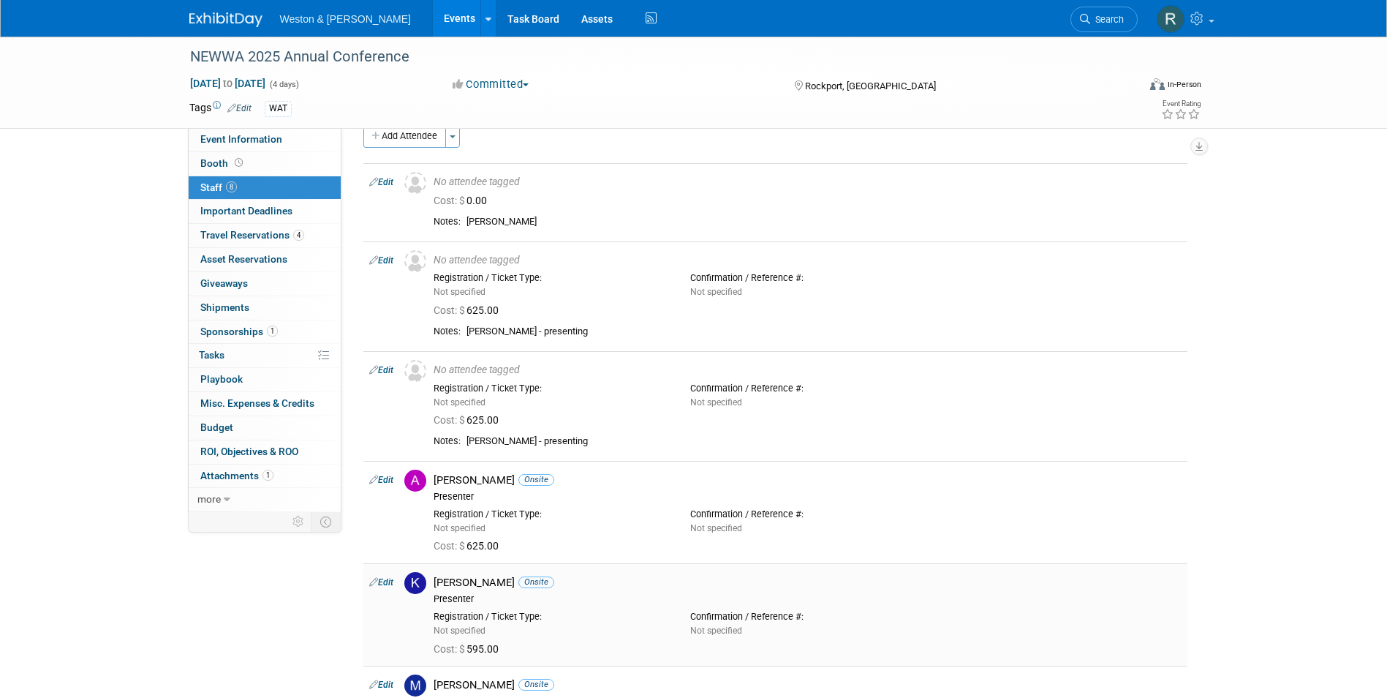
scroll to position [0, 0]
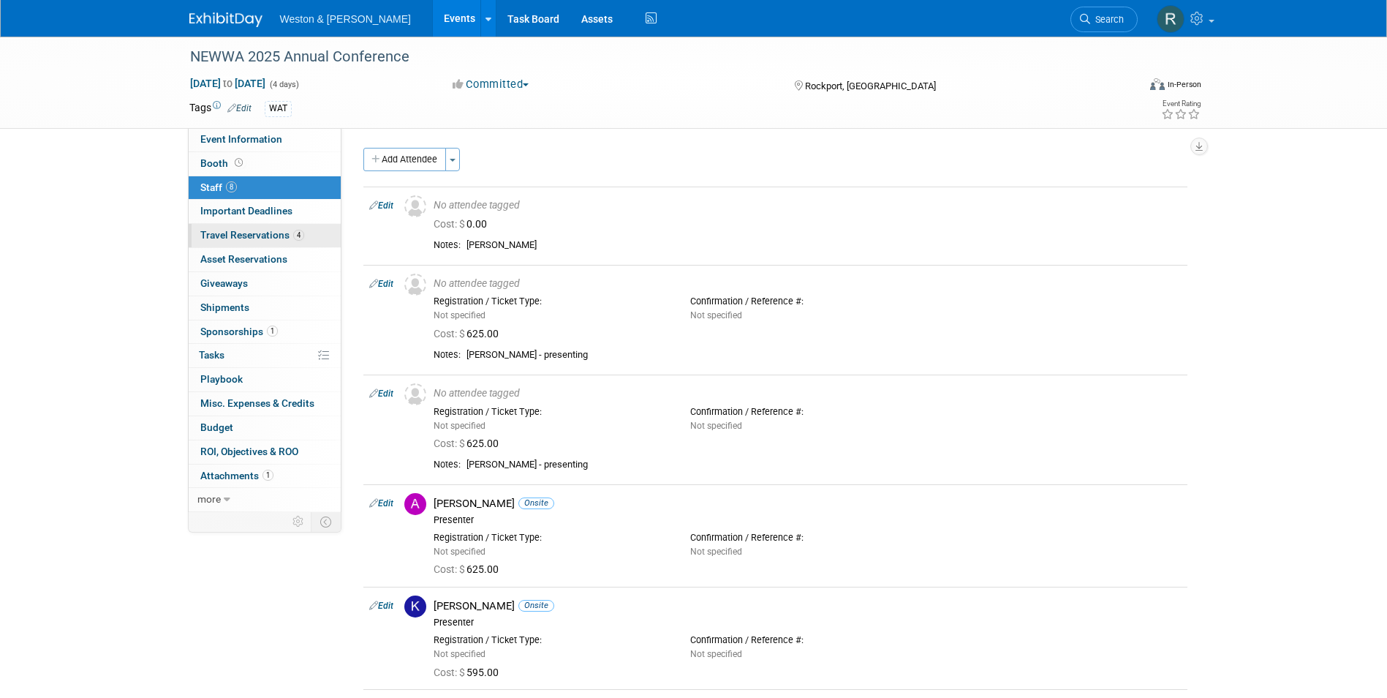
click at [231, 231] on span "Travel Reservations 4" at bounding box center [252, 235] width 104 height 12
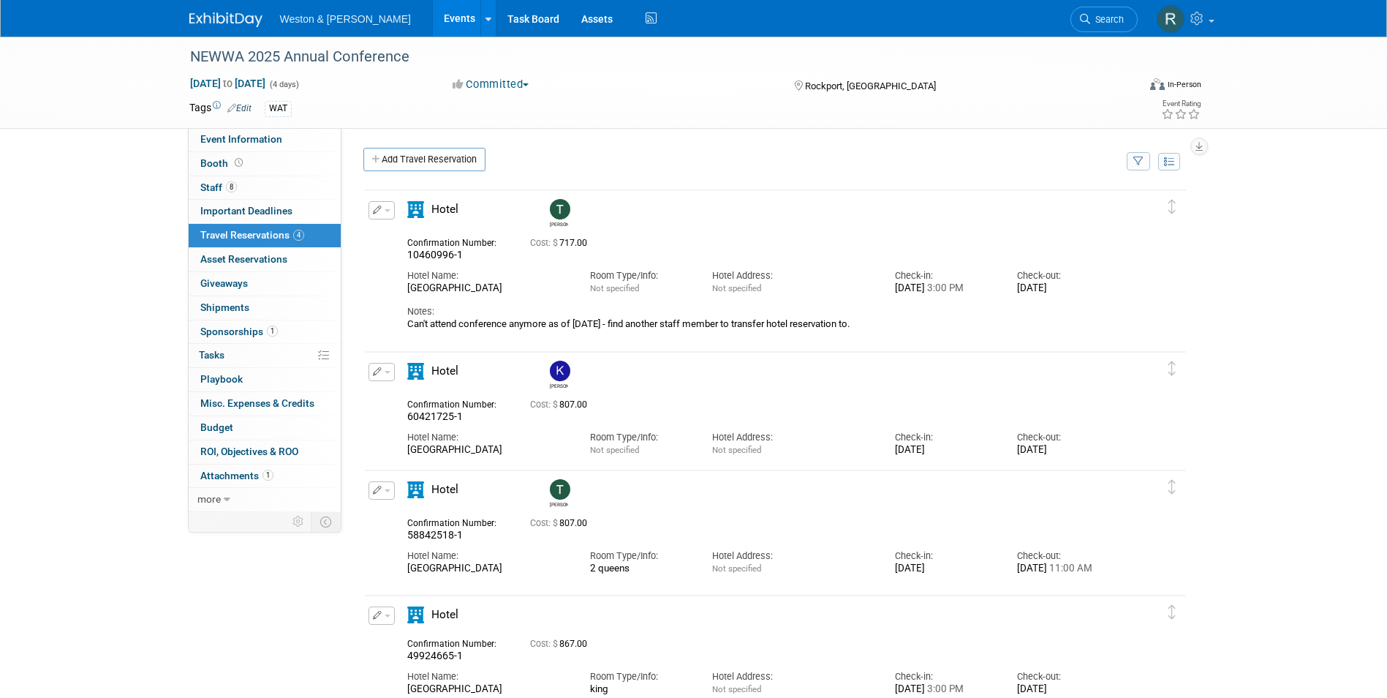
click at [378, 210] on icon "button" at bounding box center [378, 209] width 10 height 9
click at [410, 242] on button "Edit Reservation" at bounding box center [431, 235] width 124 height 21
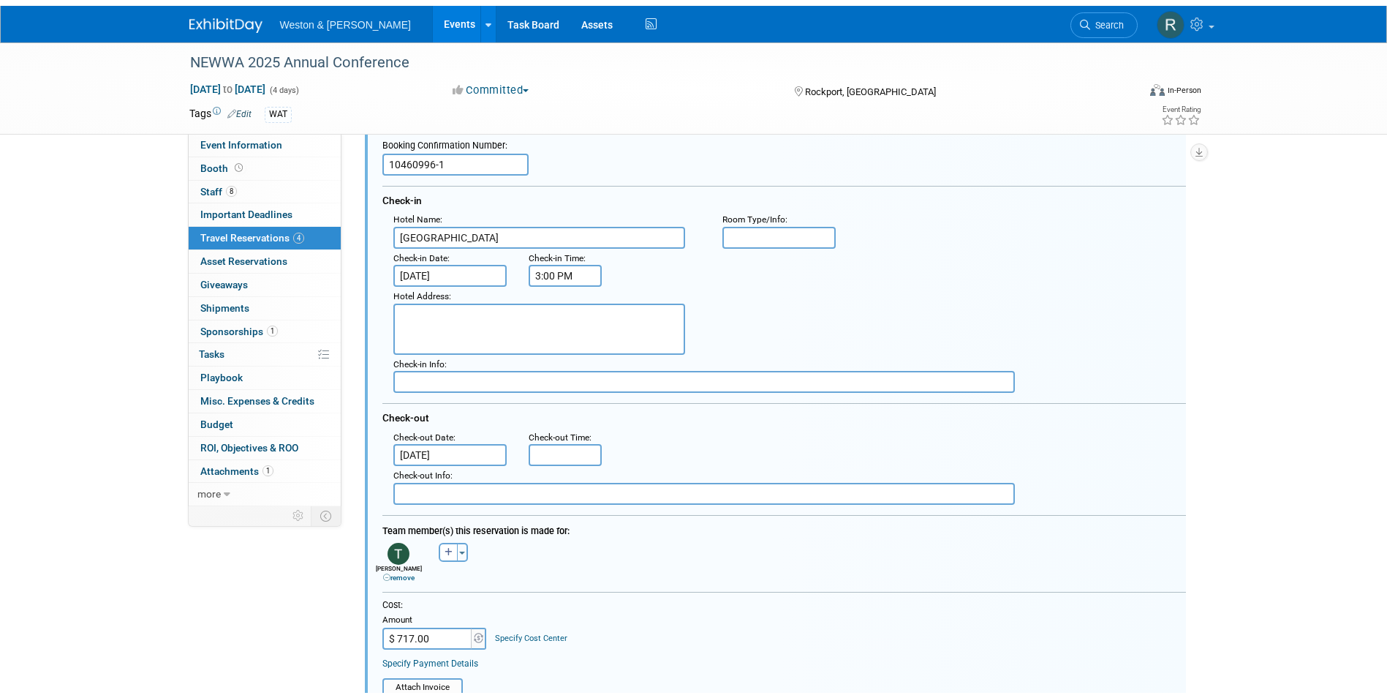
scroll to position [318, 0]
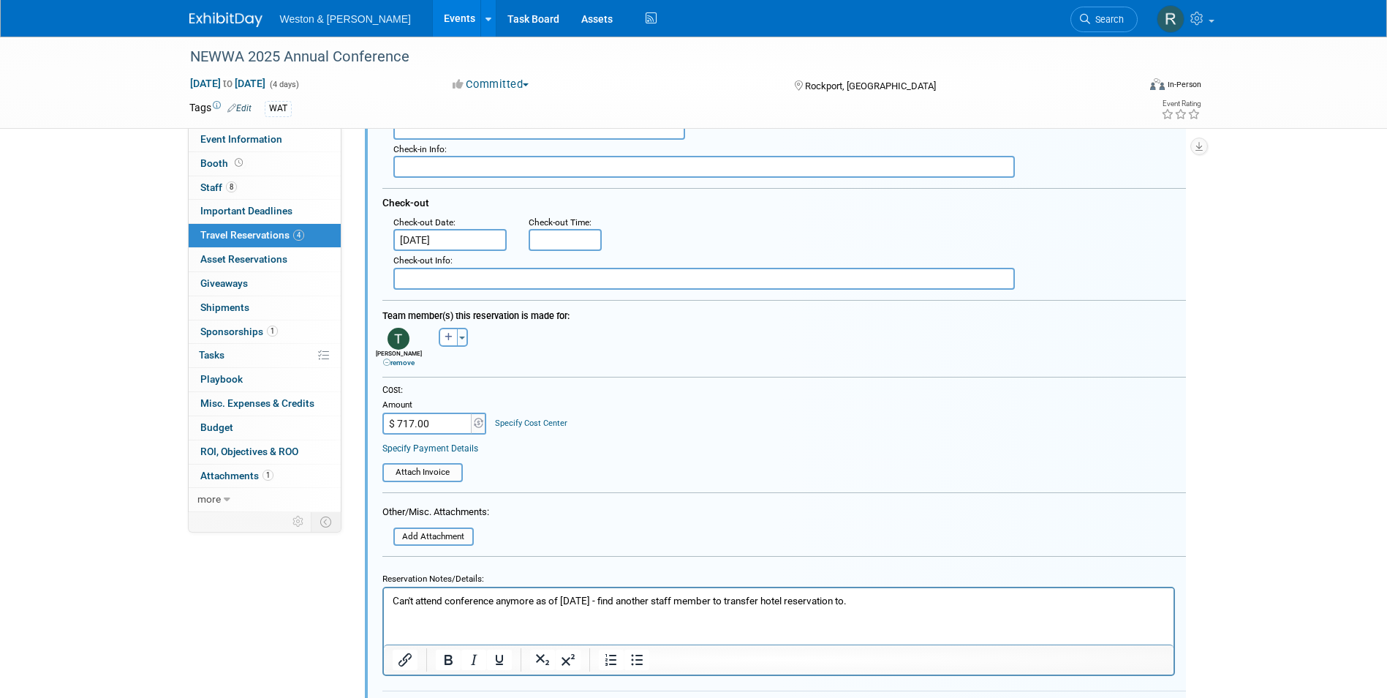
drag, startPoint x: 875, startPoint y: 600, endPoint x: 272, endPoint y: 591, distance: 603.3
click at [383, 591] on html "Can't attend conference anymore as of 6/19/25 - find another staff member to tr…" at bounding box center [778, 598] width 790 height 20
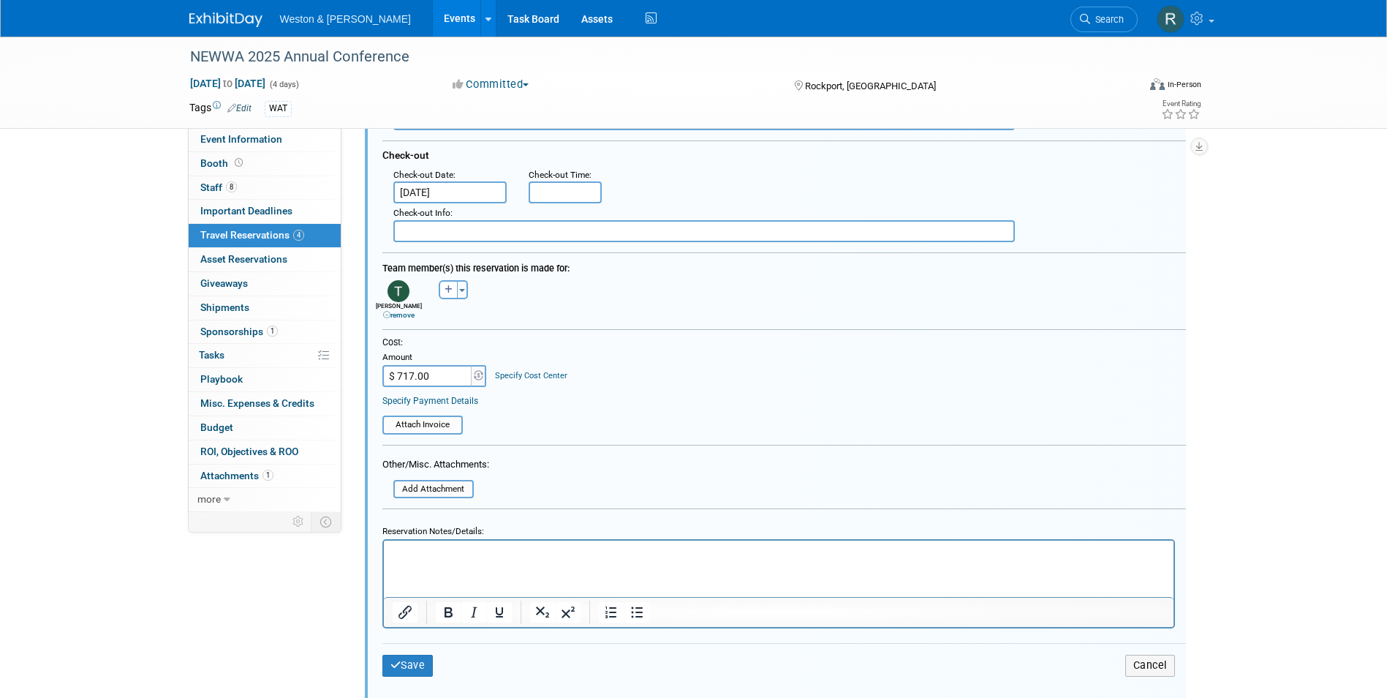
scroll to position [439, 0]
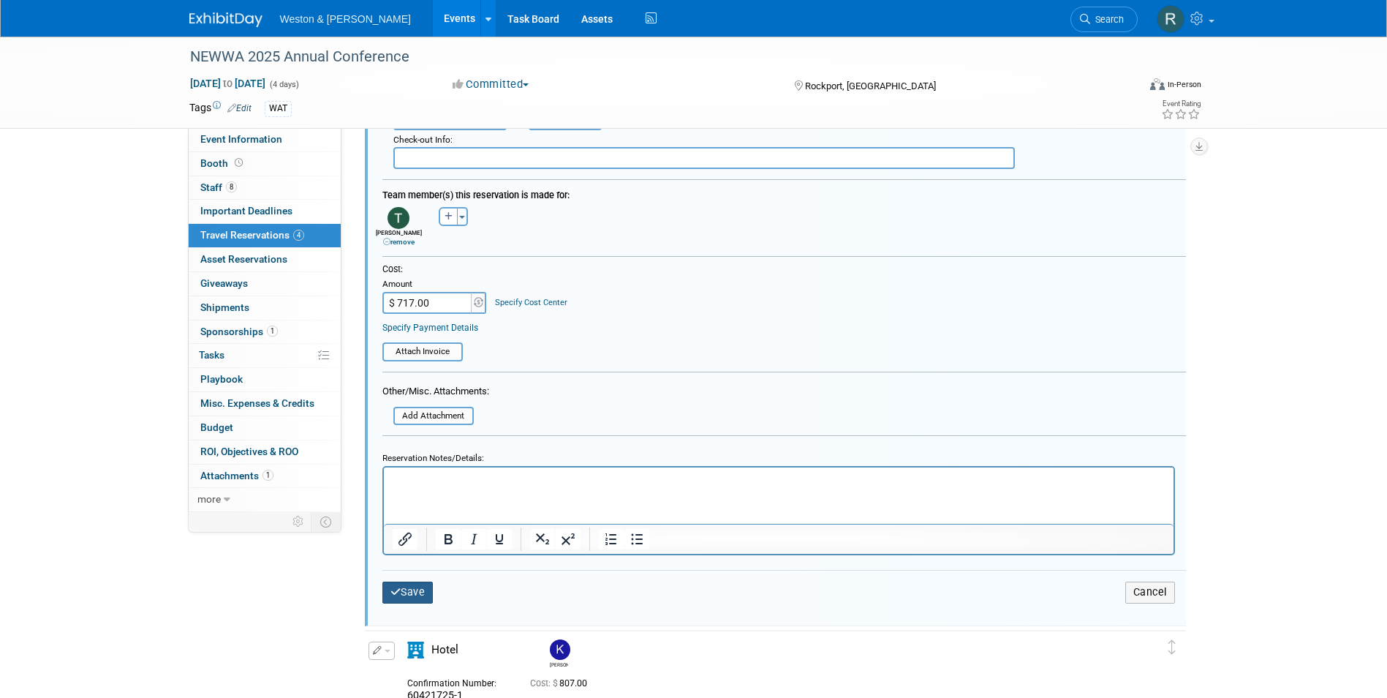
click at [412, 593] on button "Save" at bounding box center [407, 591] width 51 height 21
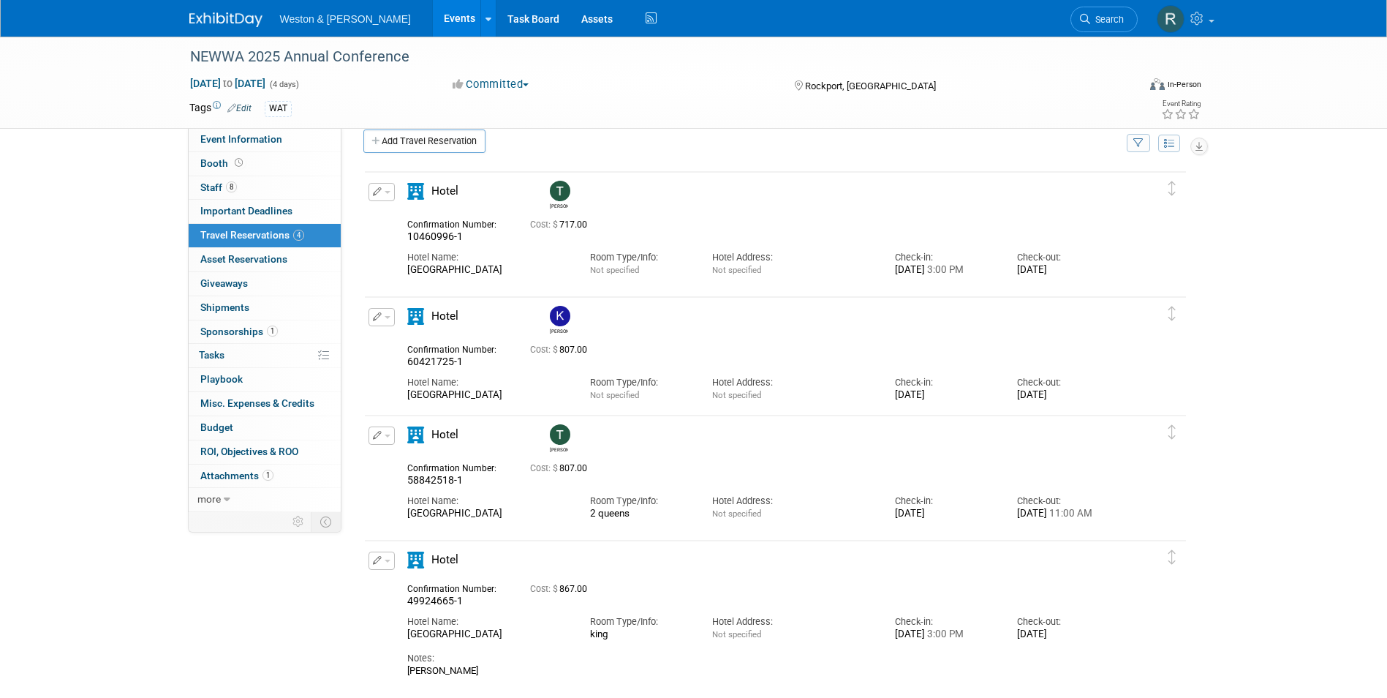
scroll to position [0, 0]
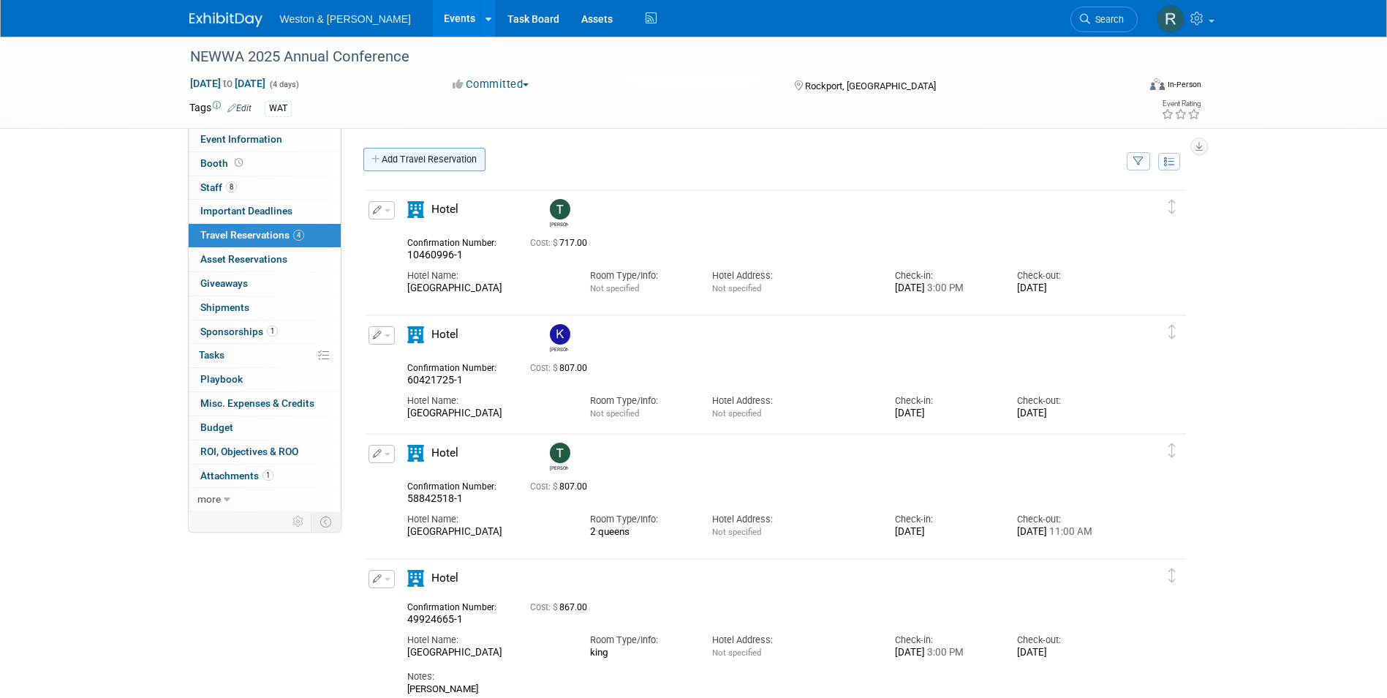
click at [424, 160] on link "Add Travel Reservation" at bounding box center [424, 159] width 122 height 23
select select "4608ea0d-92e2-4143-a5ba-04f260ea242d"
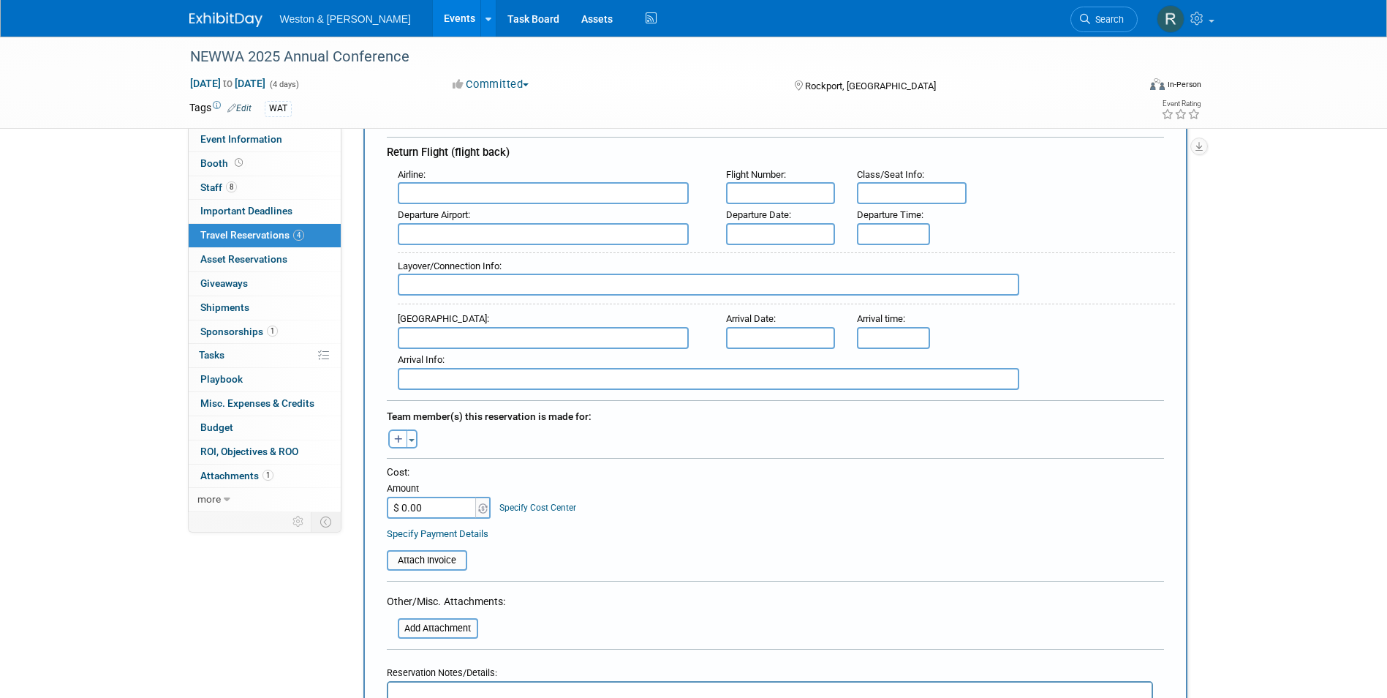
scroll to position [439, 0]
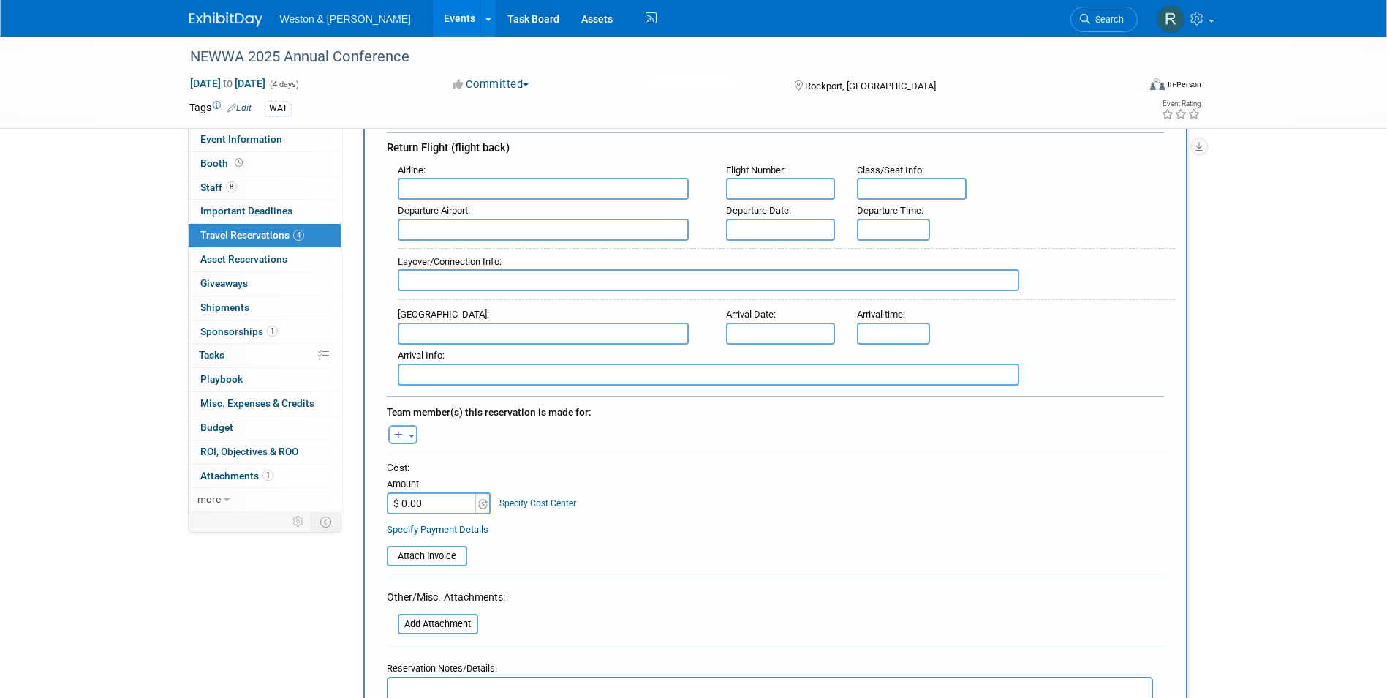
click at [400, 434] on icon "button" at bounding box center [398, 436] width 9 height 10
select select
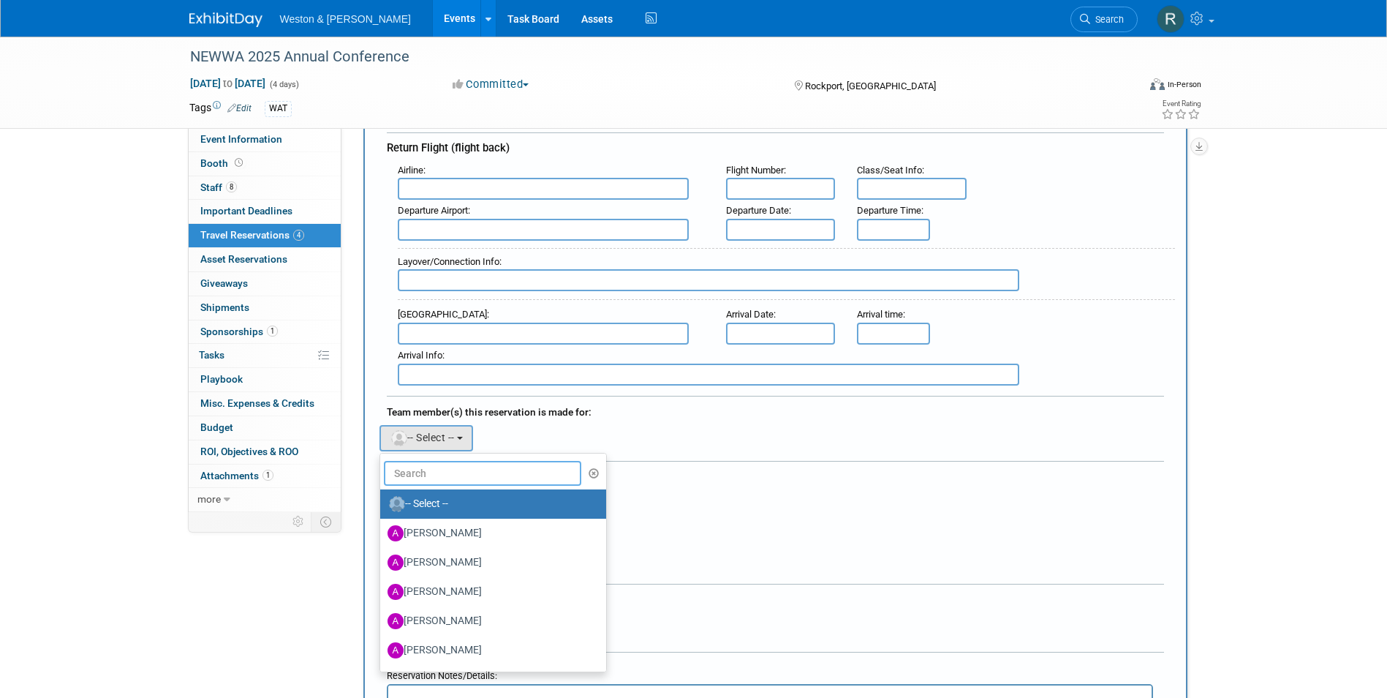
click at [409, 469] on input "text" at bounding box center [483, 473] width 198 height 25
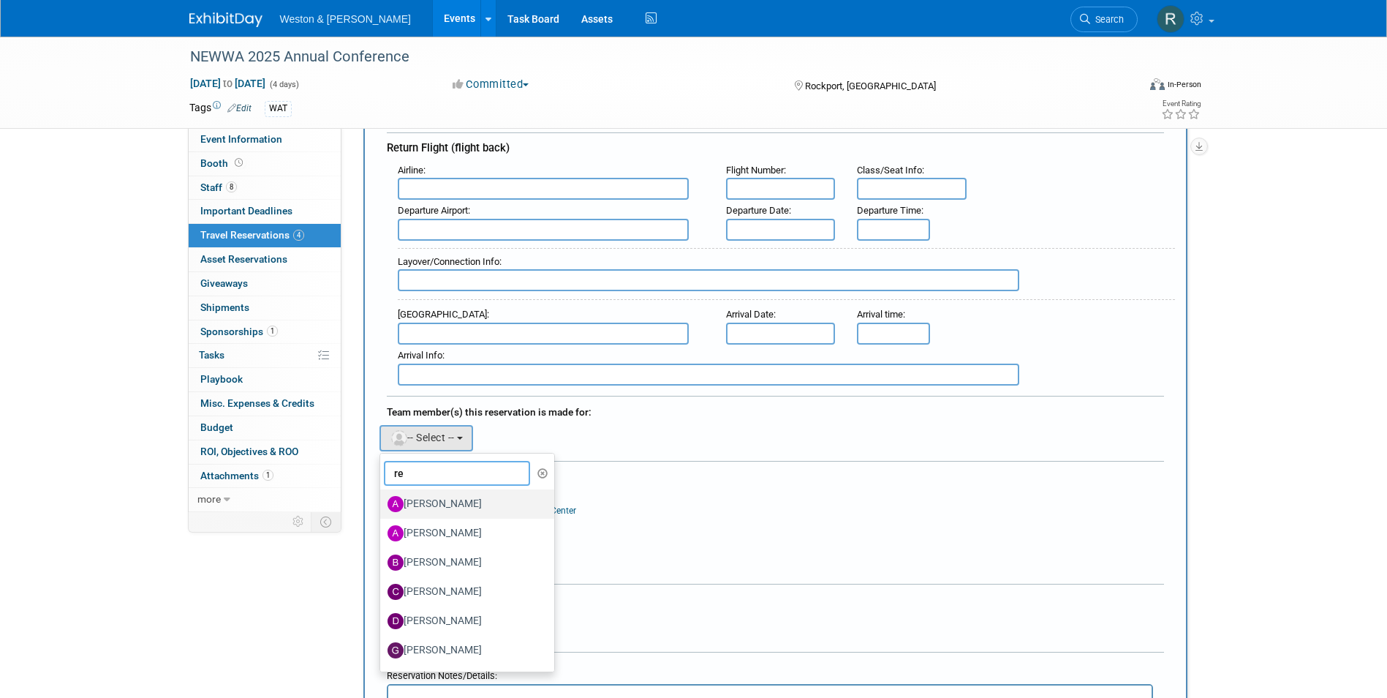
type input "re"
click at [434, 500] on label "Andrew Reid" at bounding box center [464, 503] width 153 height 23
click at [382, 500] on input "Andrew Reid" at bounding box center [378, 502] width 10 height 10
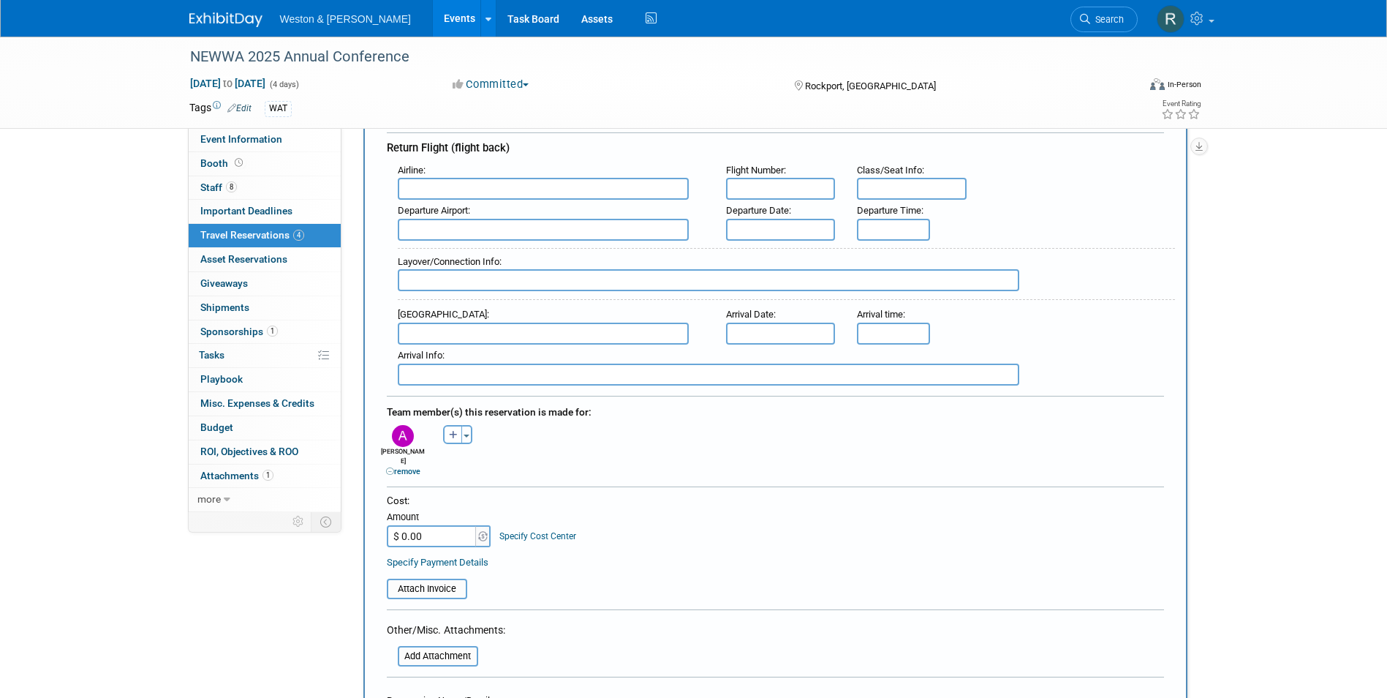
click at [672, 503] on div "Cost: Amount $ 0.00 Specify Cost Center Cost Center -- Not Specified --" at bounding box center [775, 520] width 777 height 53
click at [420, 525] on input "$ 0.00" at bounding box center [432, 536] width 91 height 22
type input "$ 807.00"
click at [582, 554] on div "Specify Payment Details" at bounding box center [775, 561] width 777 height 15
click at [677, 524] on div "Cost: Amount $ 807.00 Specify Cost Center Cost Center -- Not Specified --" at bounding box center [775, 520] width 777 height 53
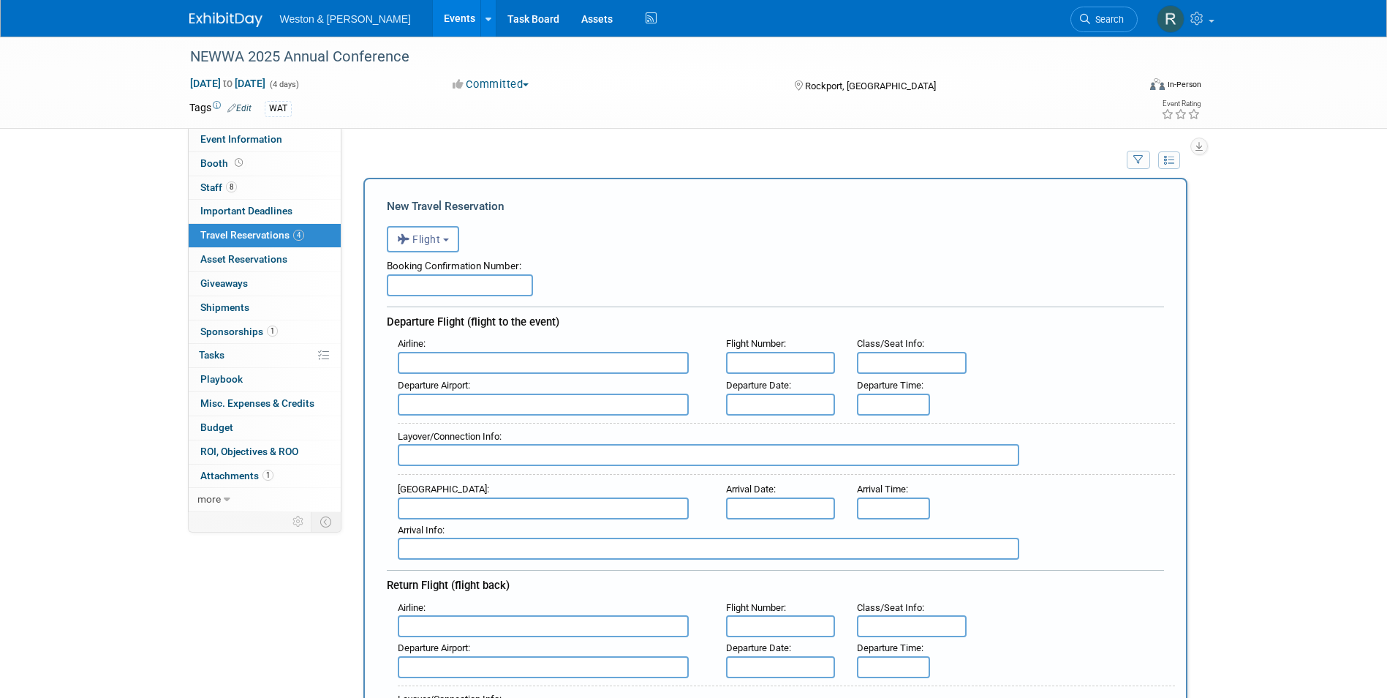
scroll to position [0, 0]
click at [441, 240] on span "Flight" at bounding box center [419, 241] width 44 height 12
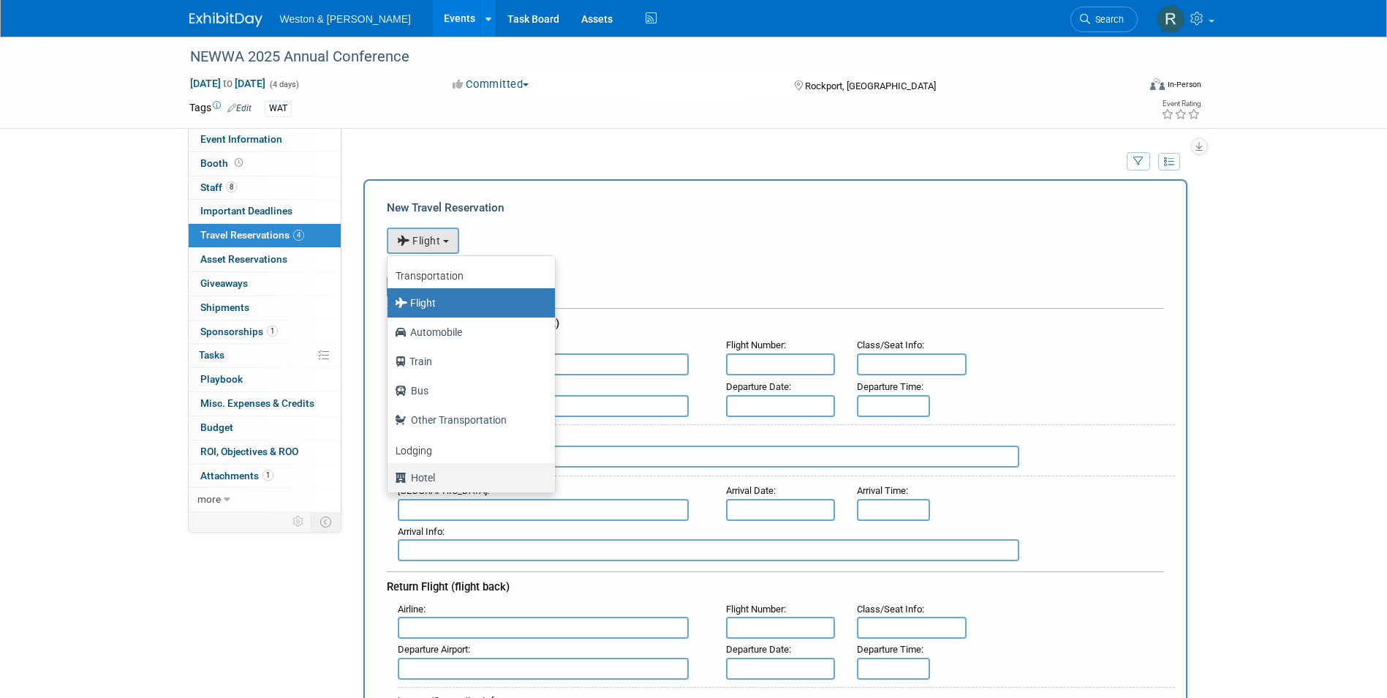
click at [428, 480] on label "Hotel" at bounding box center [468, 477] width 146 height 23
click at [390, 480] on input "Hotel" at bounding box center [385, 476] width 10 height 10
select select "6"
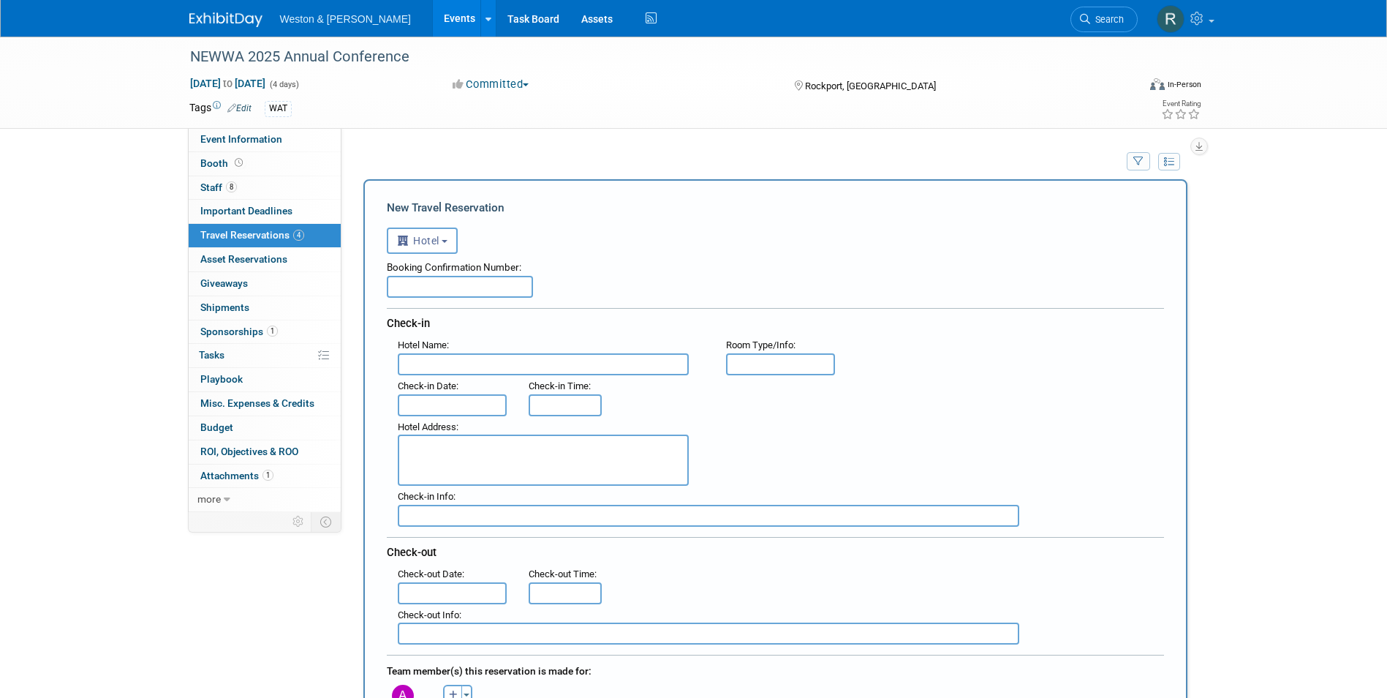
click at [493, 292] on input "text" at bounding box center [460, 287] width 146 height 22
paste input "68815367-1"
type input "68815367-1"
click at [474, 369] on input "text" at bounding box center [543, 364] width 291 height 22
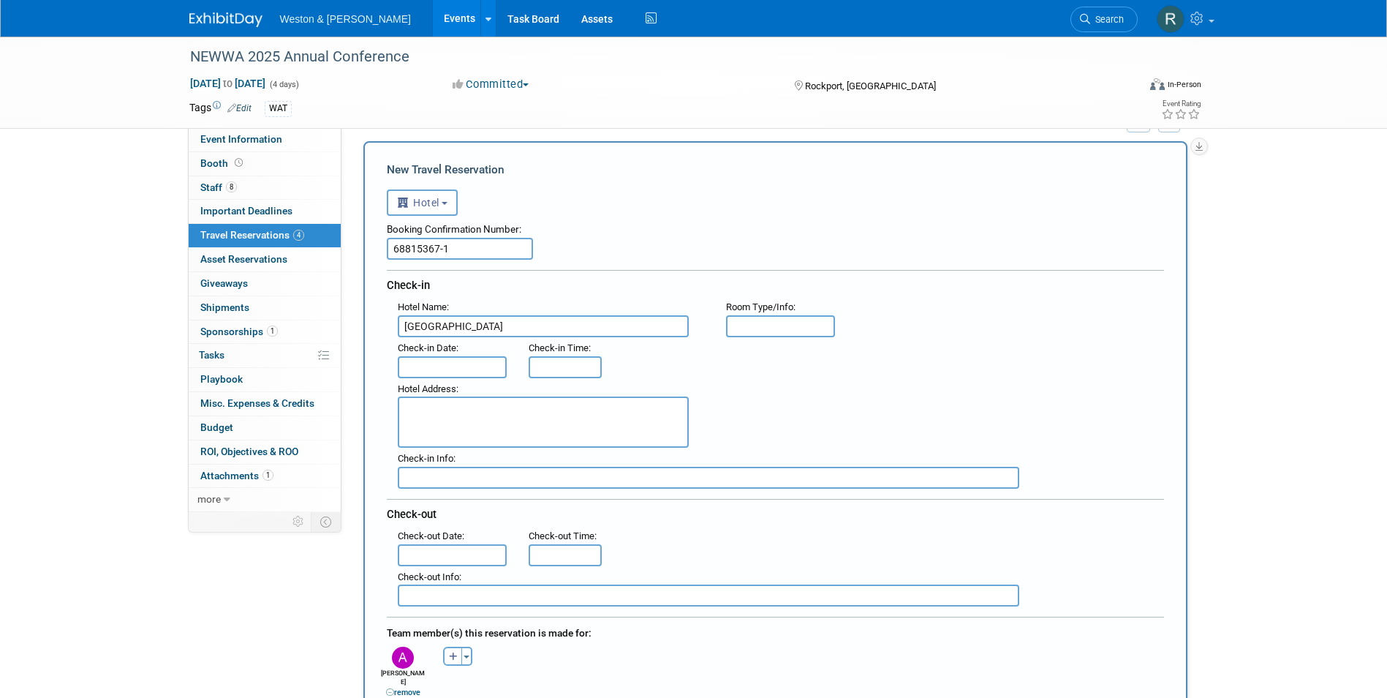
scroll to position [73, 0]
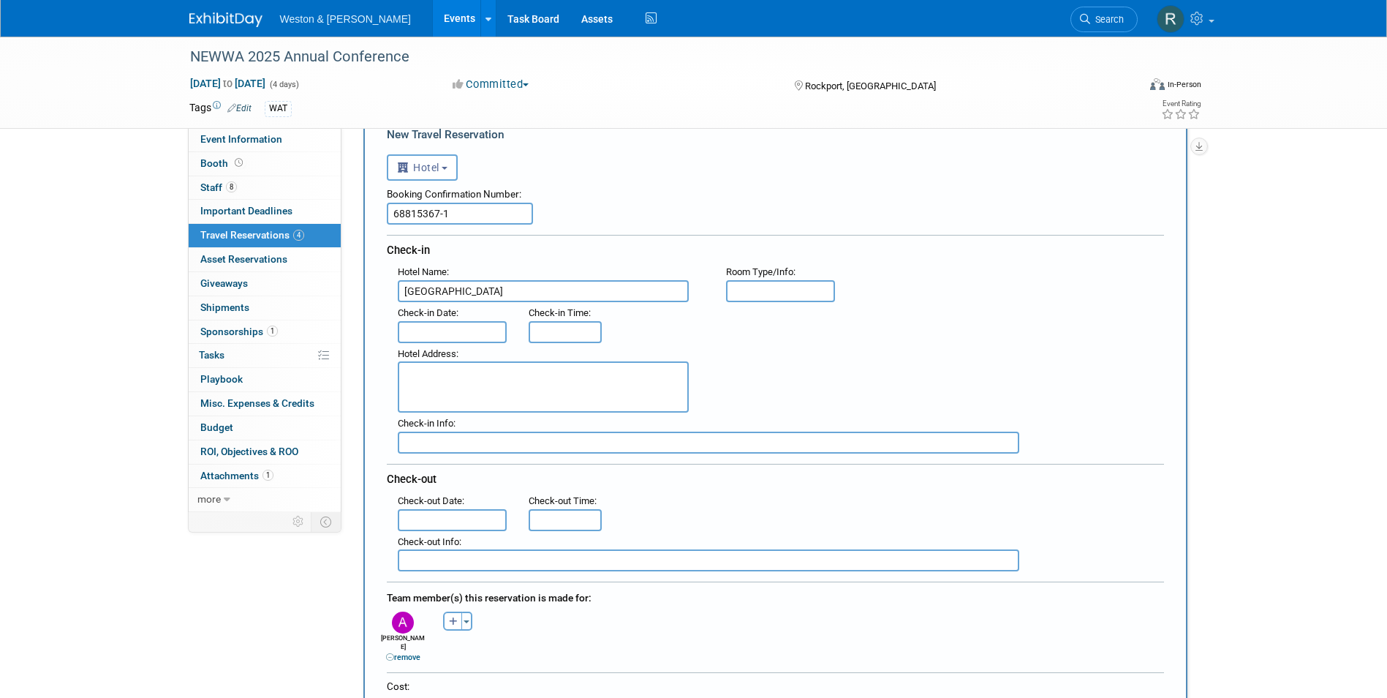
type input "Samoset Resort"
click at [463, 330] on input "text" at bounding box center [453, 332] width 110 height 22
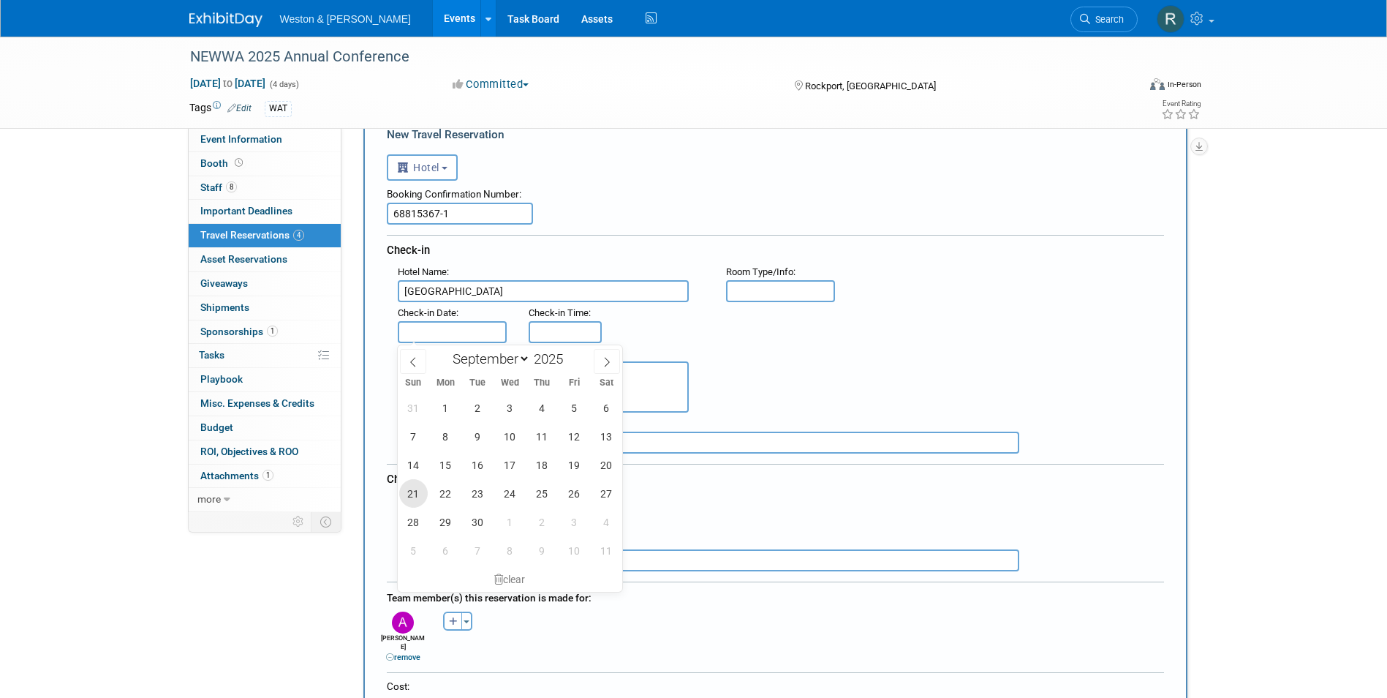
click at [416, 501] on span "21" at bounding box center [413, 493] width 29 height 29
type input "Sep 21, 2025"
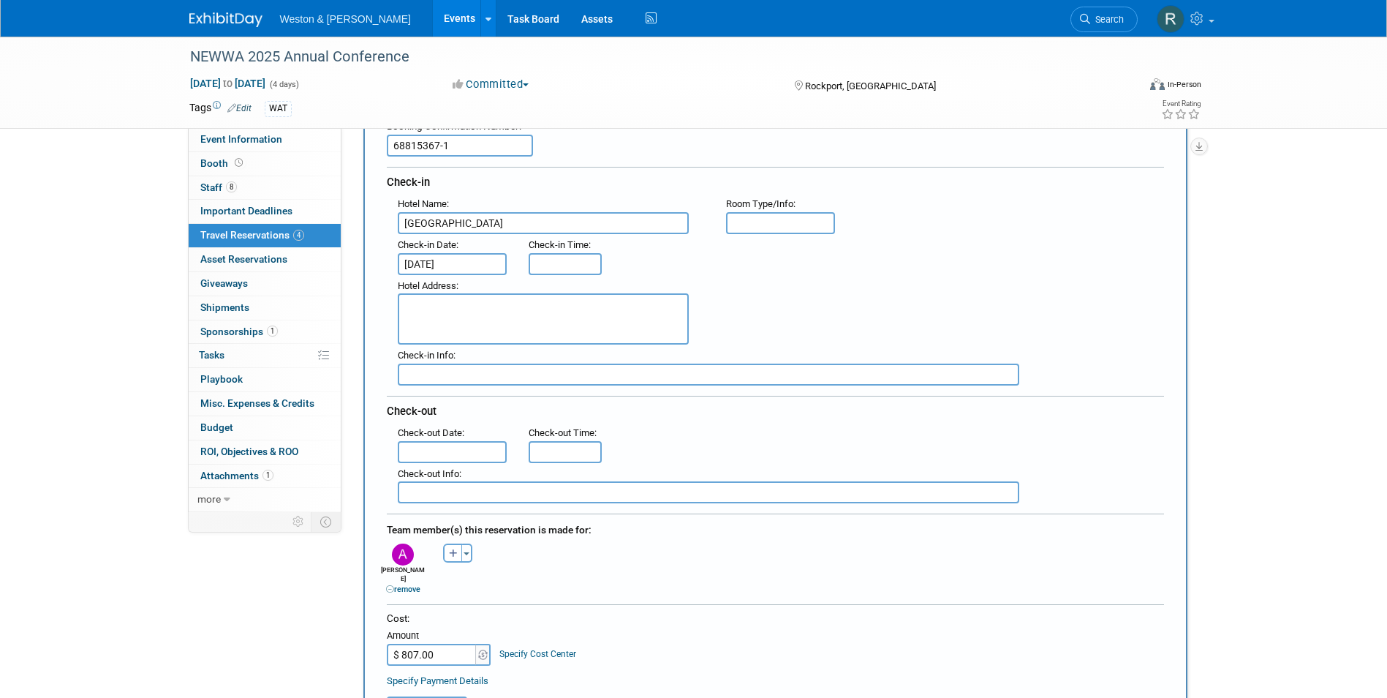
scroll to position [219, 0]
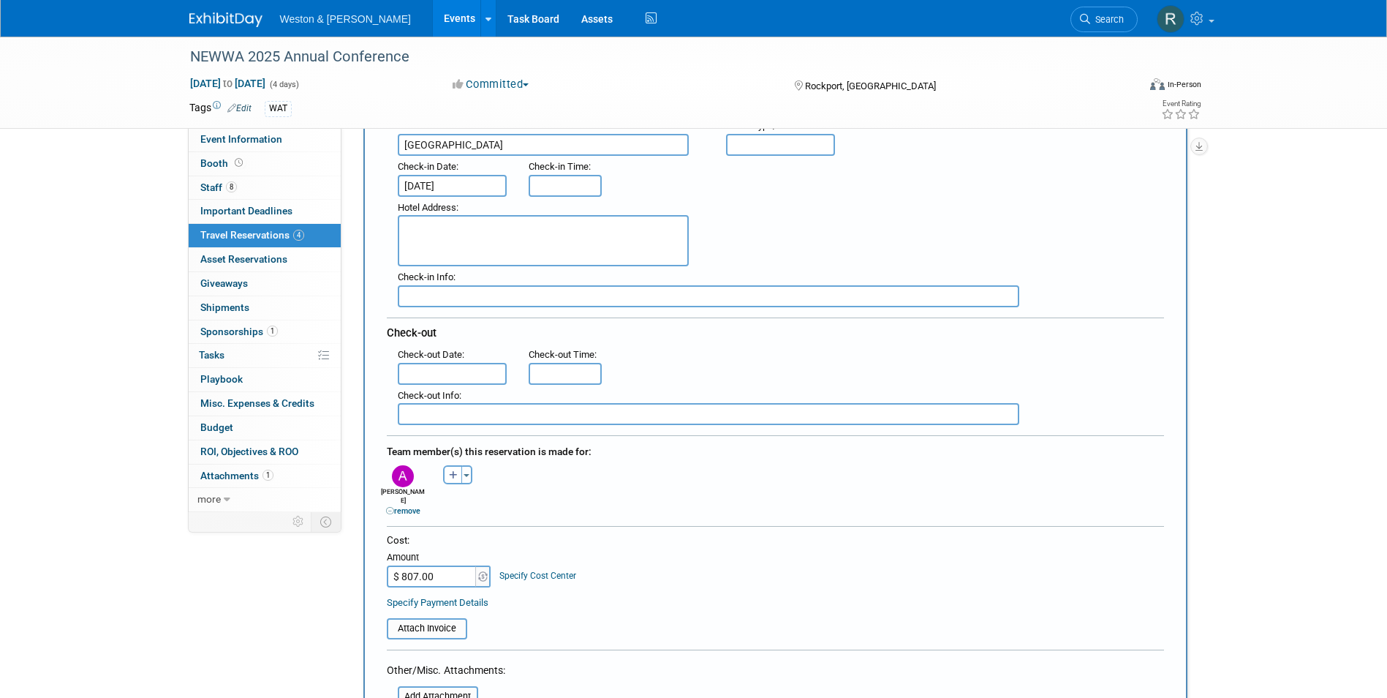
type input "3:00 PM"
click at [551, 190] on input "3:00 PM" at bounding box center [565, 186] width 73 height 22
click at [694, 412] on input "text" at bounding box center [709, 414] width 622 height 22
click at [451, 369] on input "text" at bounding box center [453, 374] width 110 height 22
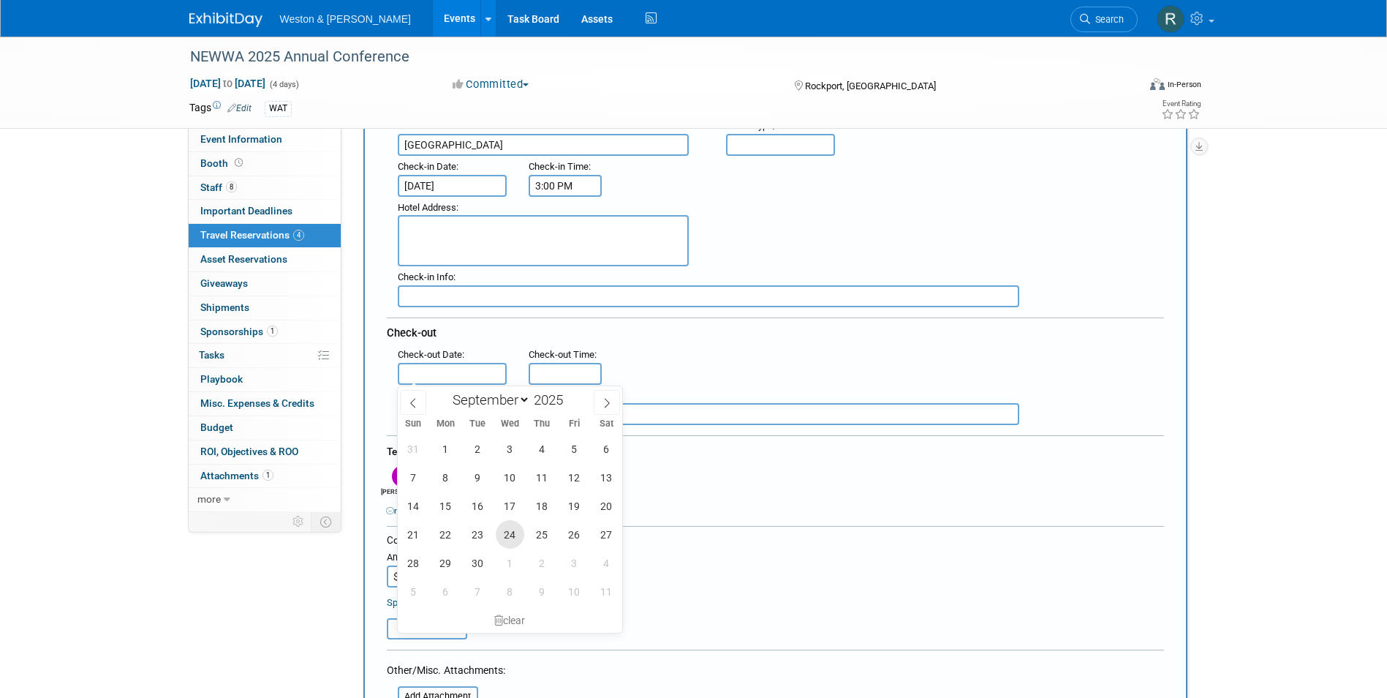
click at [516, 532] on span "24" at bounding box center [510, 534] width 29 height 29
type input "Sep 24, 2025"
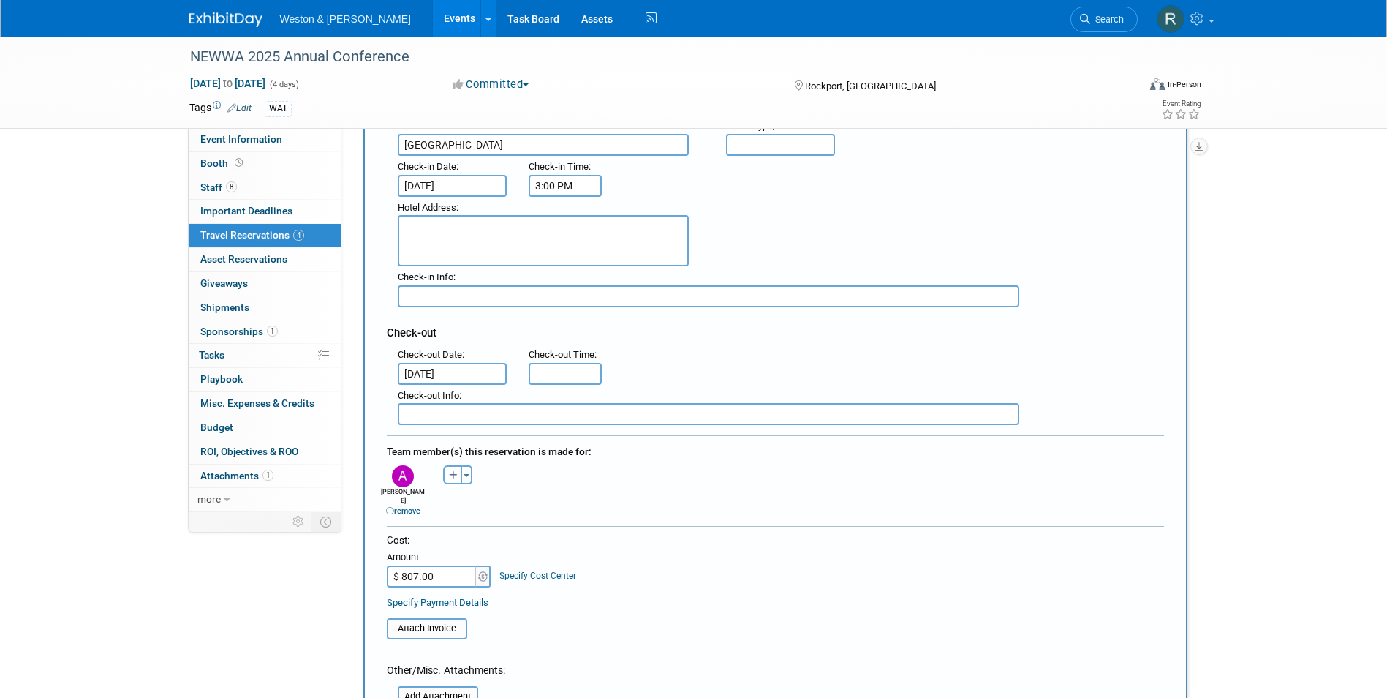
type input "11:00 AM"
click at [573, 374] on input "11:00 AM" at bounding box center [565, 374] width 73 height 22
click at [673, 576] on div "Cost: Amount $ 807.00 Specify Cost Center Cost Center -- Not Specified --" at bounding box center [775, 559] width 777 height 53
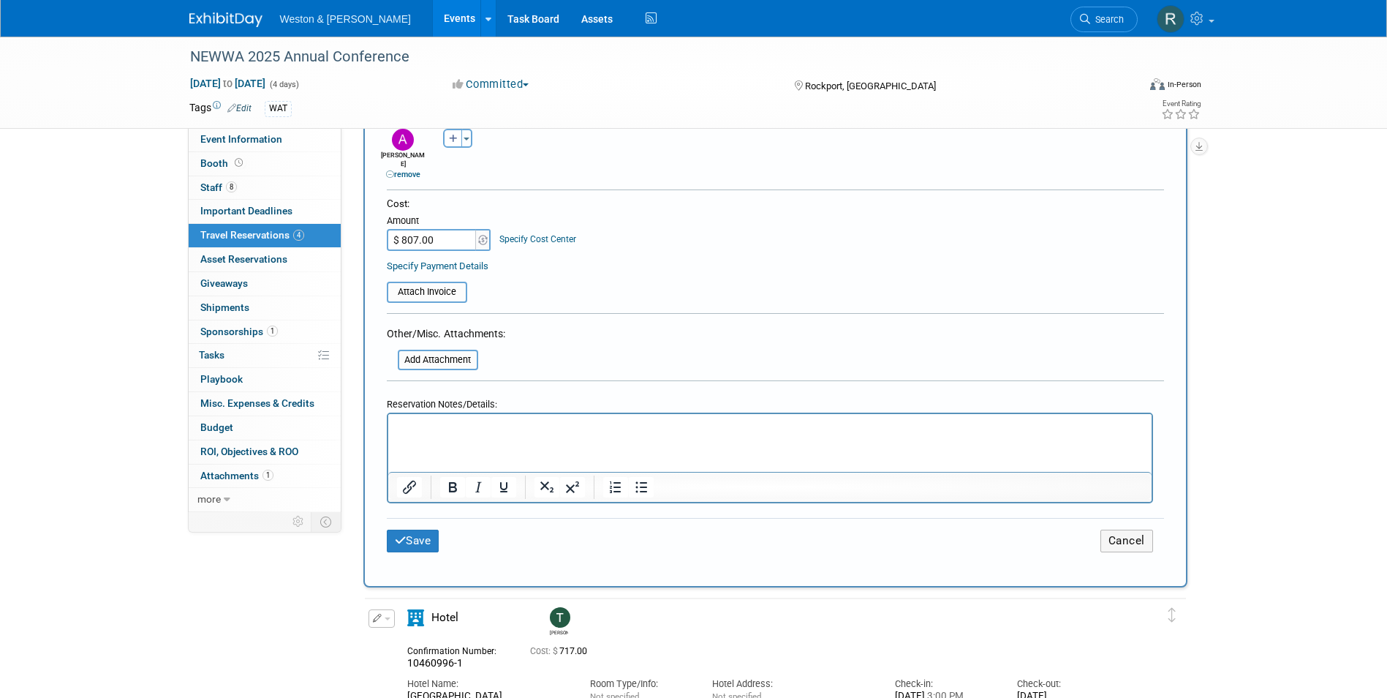
scroll to position [585, 0]
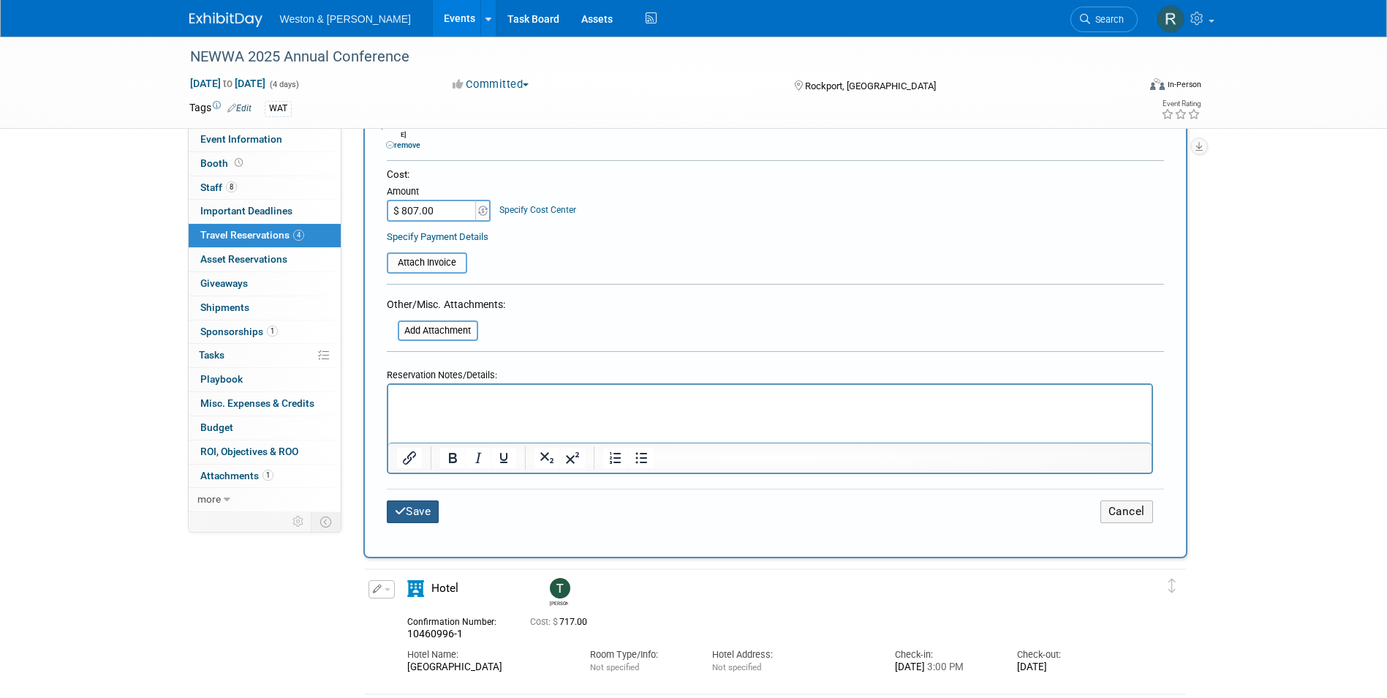
click at [403, 505] on icon "submit" at bounding box center [401, 510] width 12 height 11
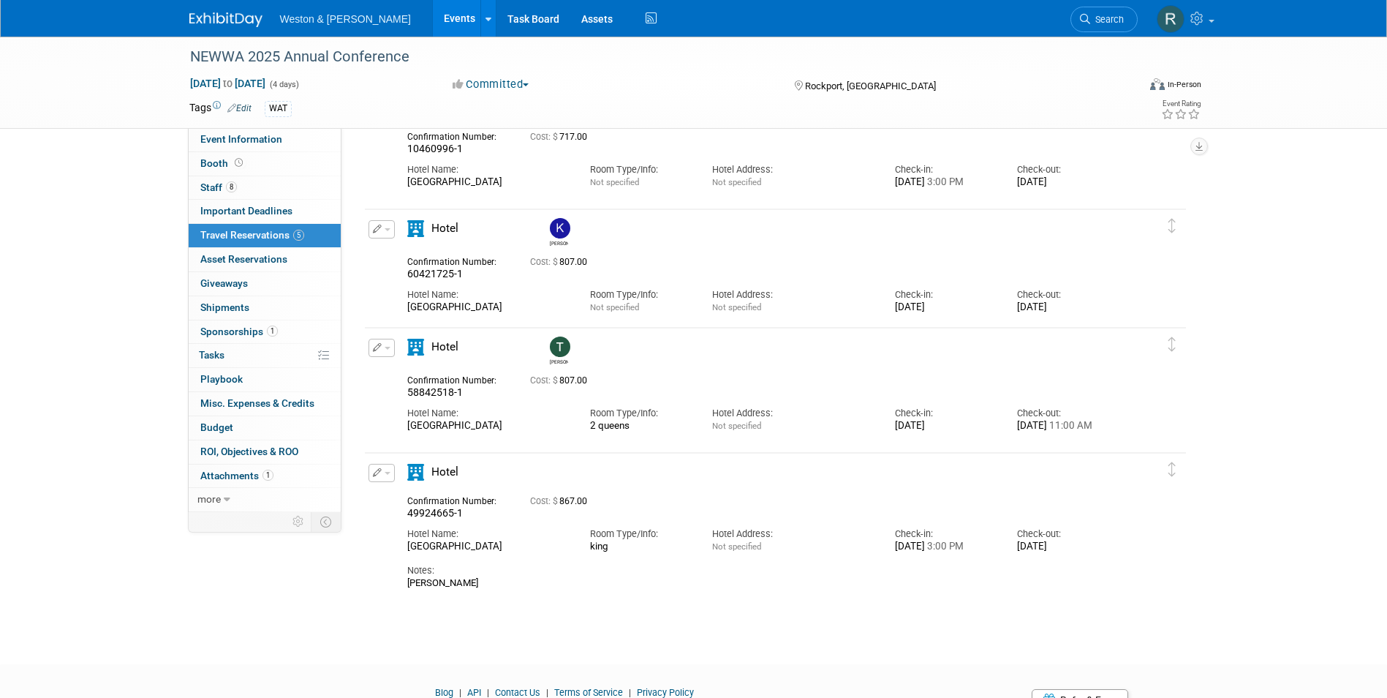
scroll to position [301, 0]
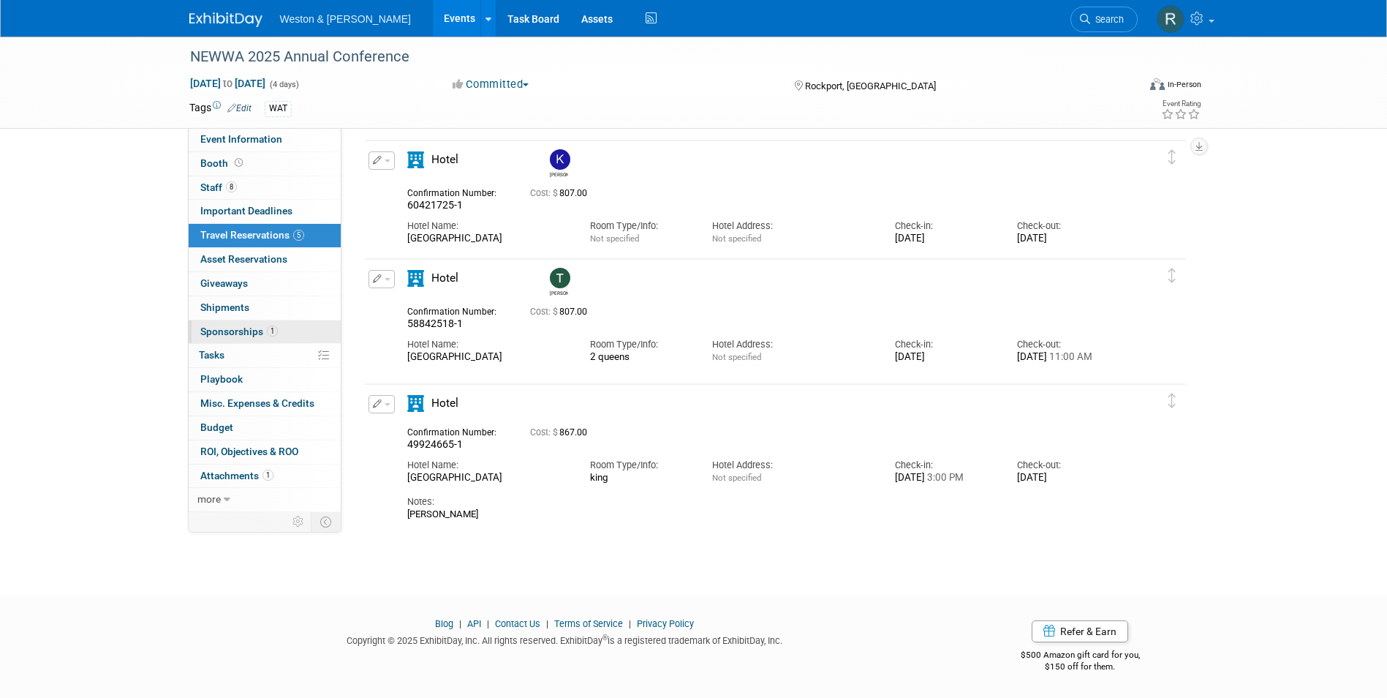
click at [220, 328] on span "Sponsorships 1" at bounding box center [239, 331] width 78 height 12
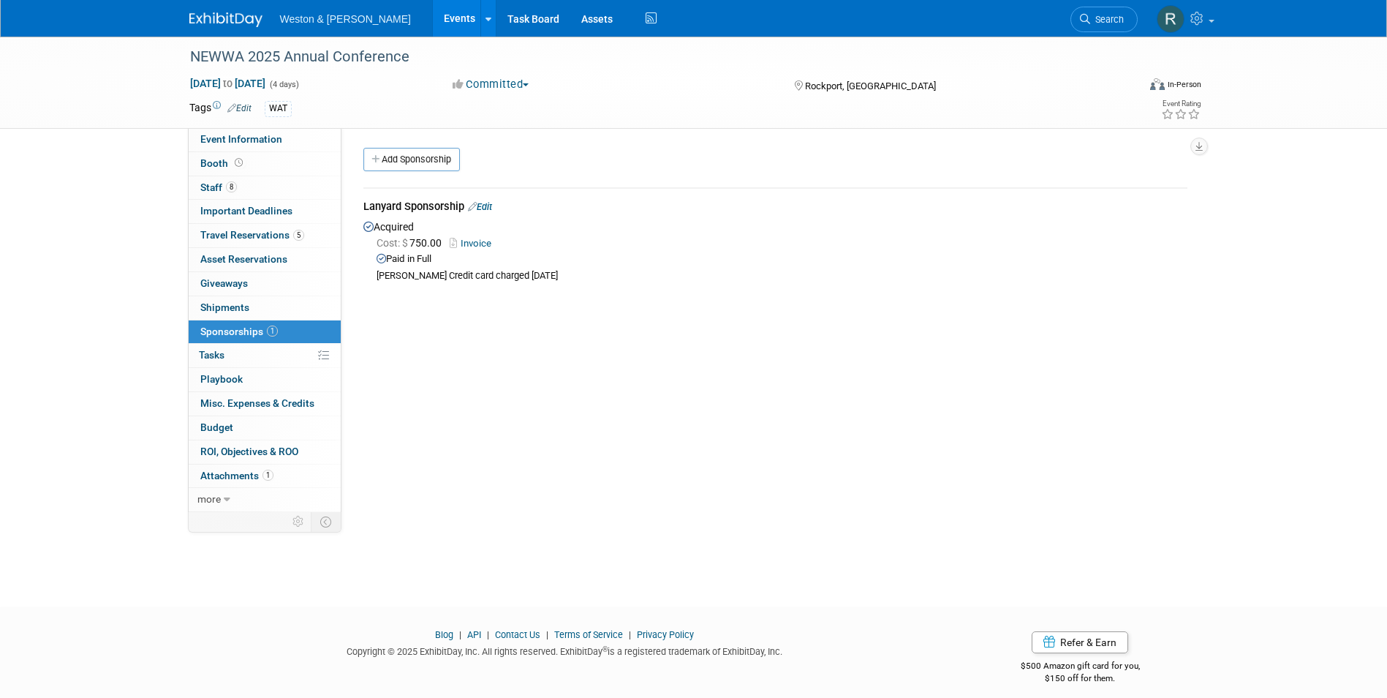
click at [586, 332] on div "Event Website: Edit https://www.newwa.org/Events/AnnualConference.aspx Event Ve…" at bounding box center [769, 320] width 857 height 384
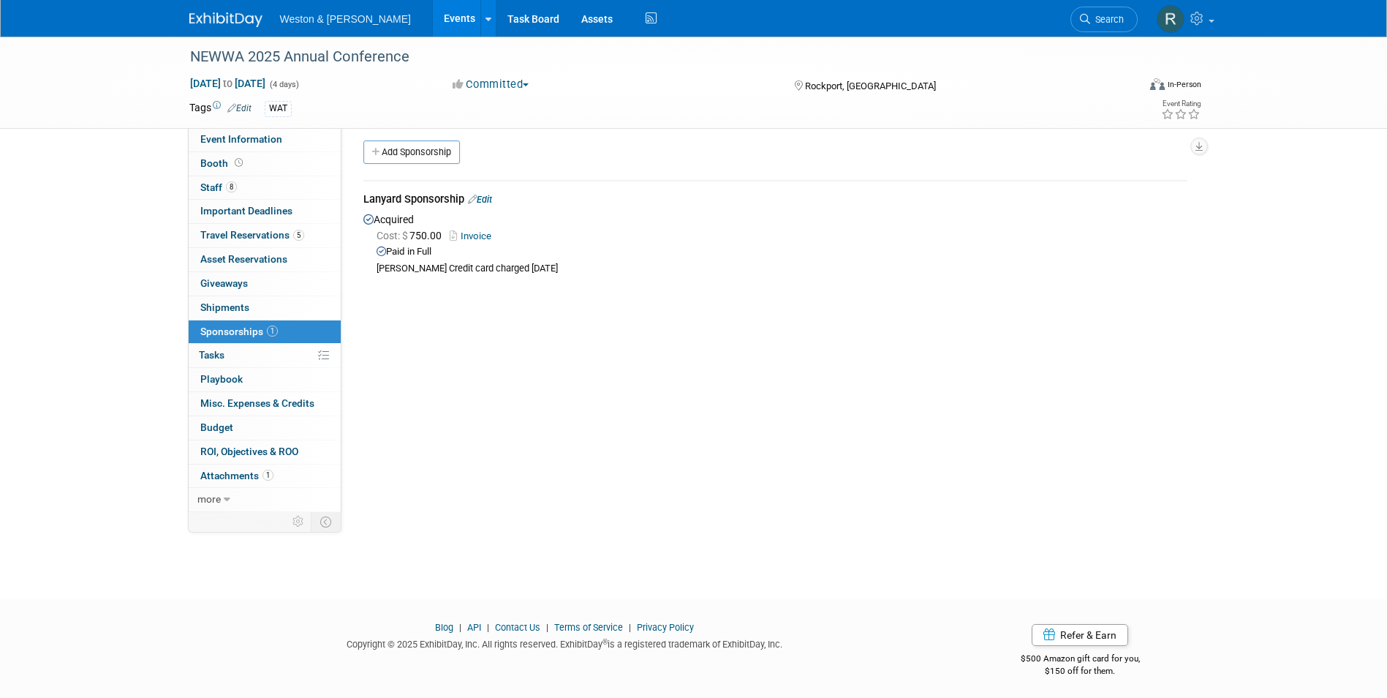
scroll to position [11, 0]
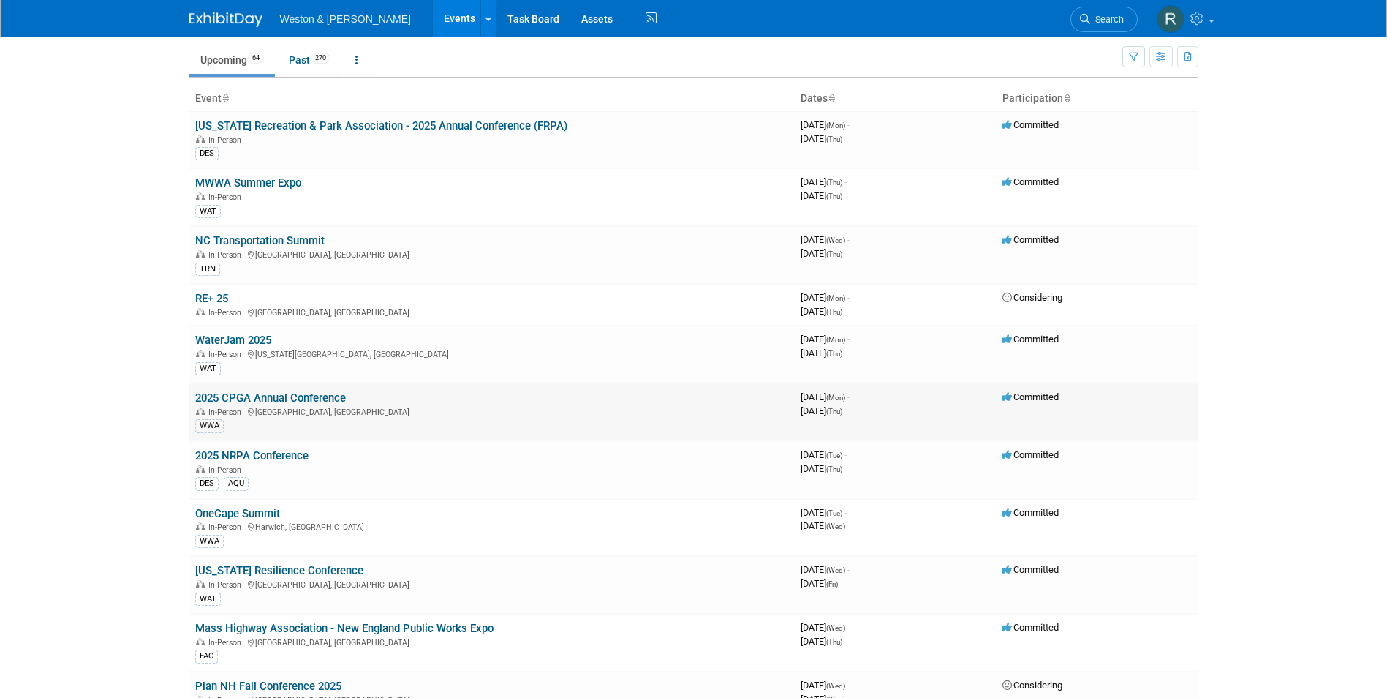
scroll to position [73, 0]
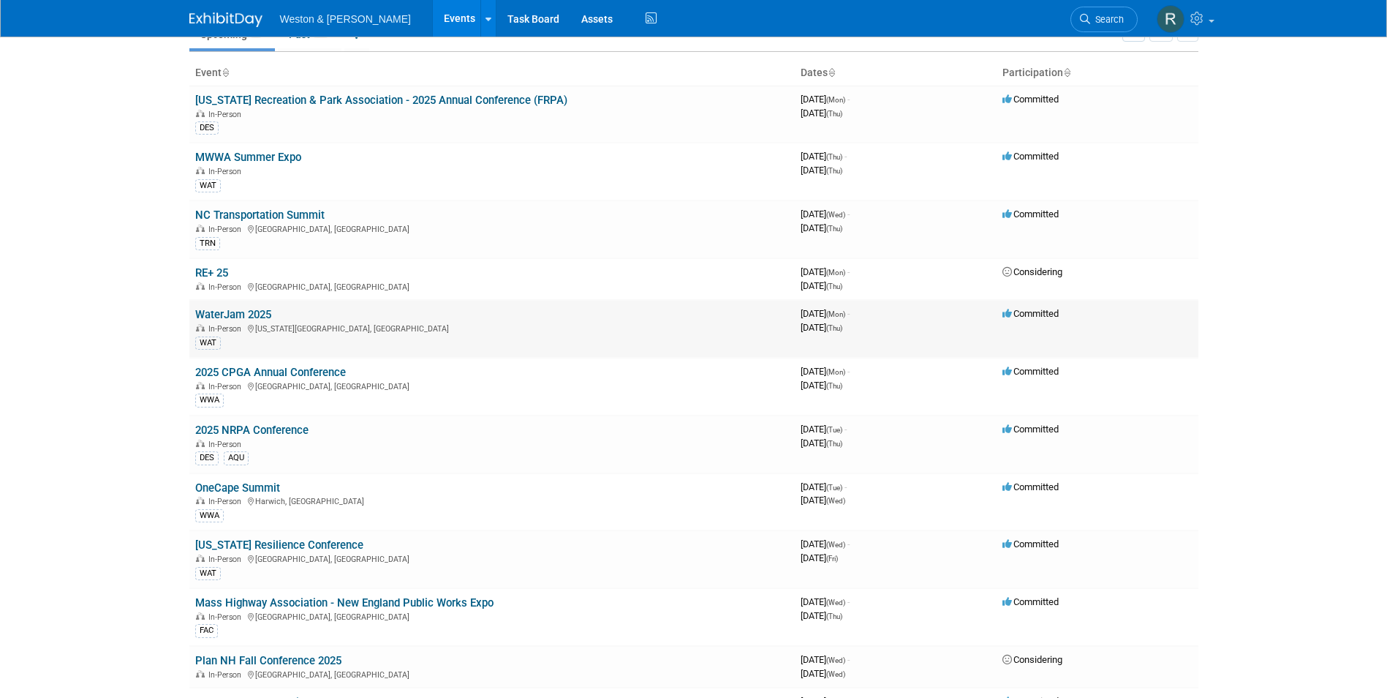
click at [249, 311] on link "WaterJam 2025" at bounding box center [233, 314] width 76 height 13
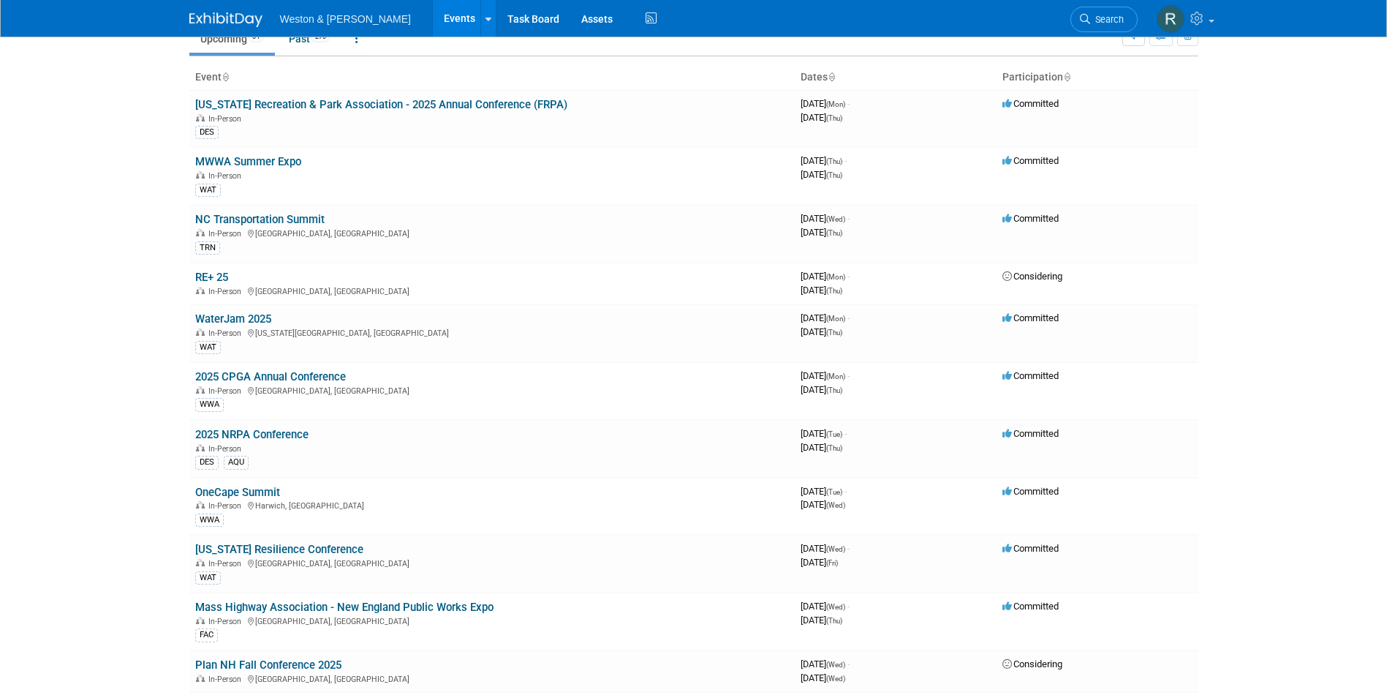
scroll to position [0, 0]
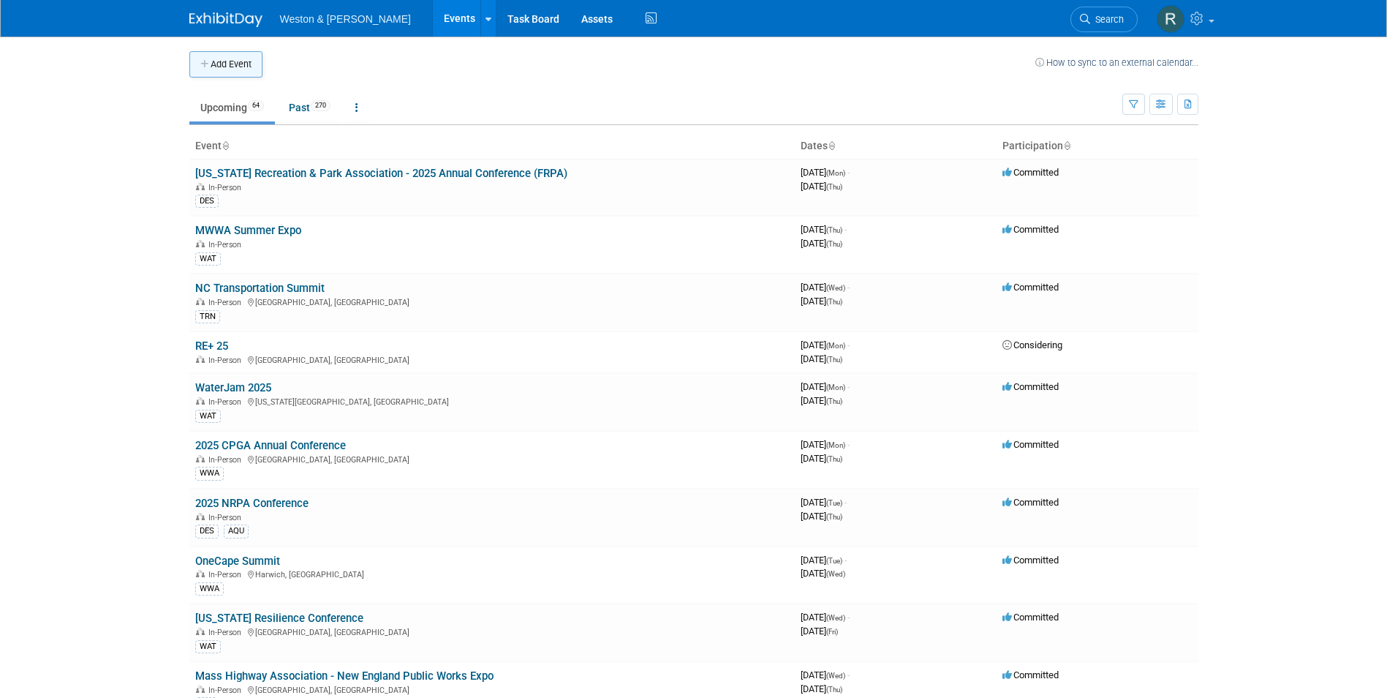
click at [242, 66] on button "Add Event" at bounding box center [225, 64] width 73 height 26
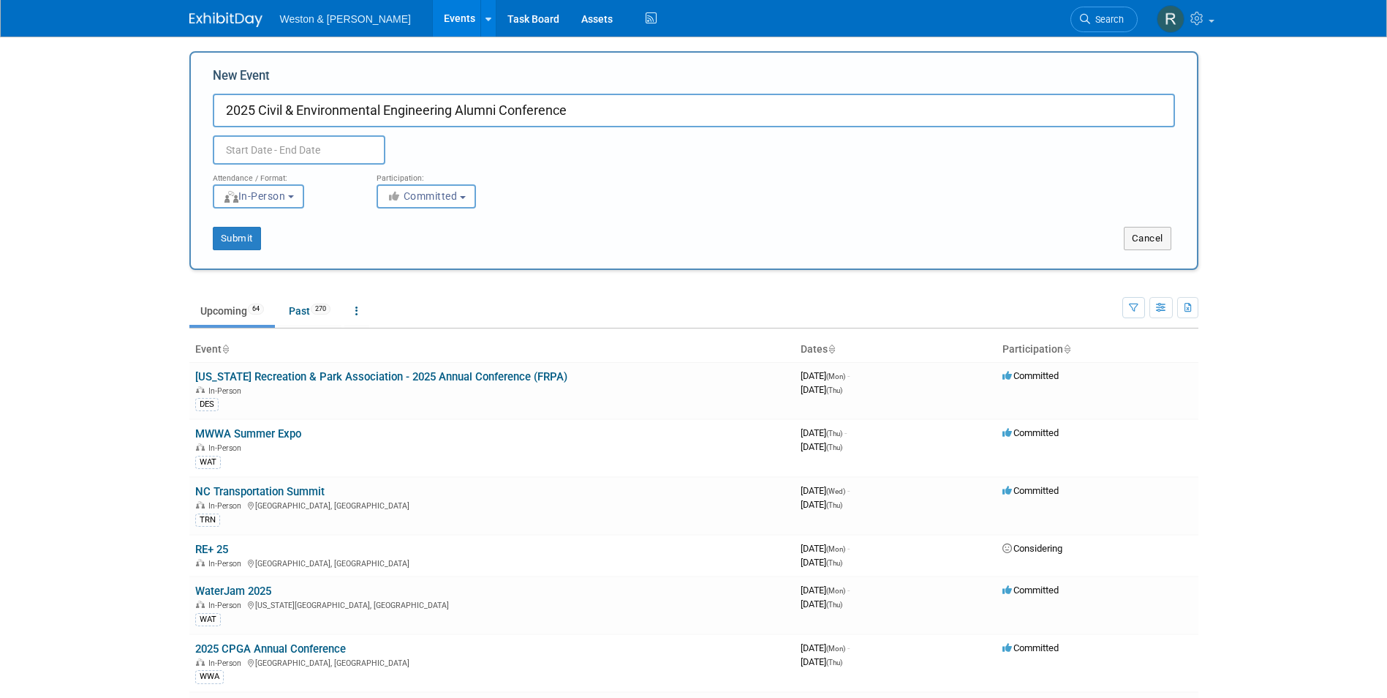
click at [225, 105] on input "2025 Civil & Environmental Engineering Alumni Conference" at bounding box center [694, 111] width 962 height 34
type input "UNH - 2025 Civil & Environmental Engineering Alumni Conference"
click at [232, 146] on input "text" at bounding box center [299, 149] width 173 height 29
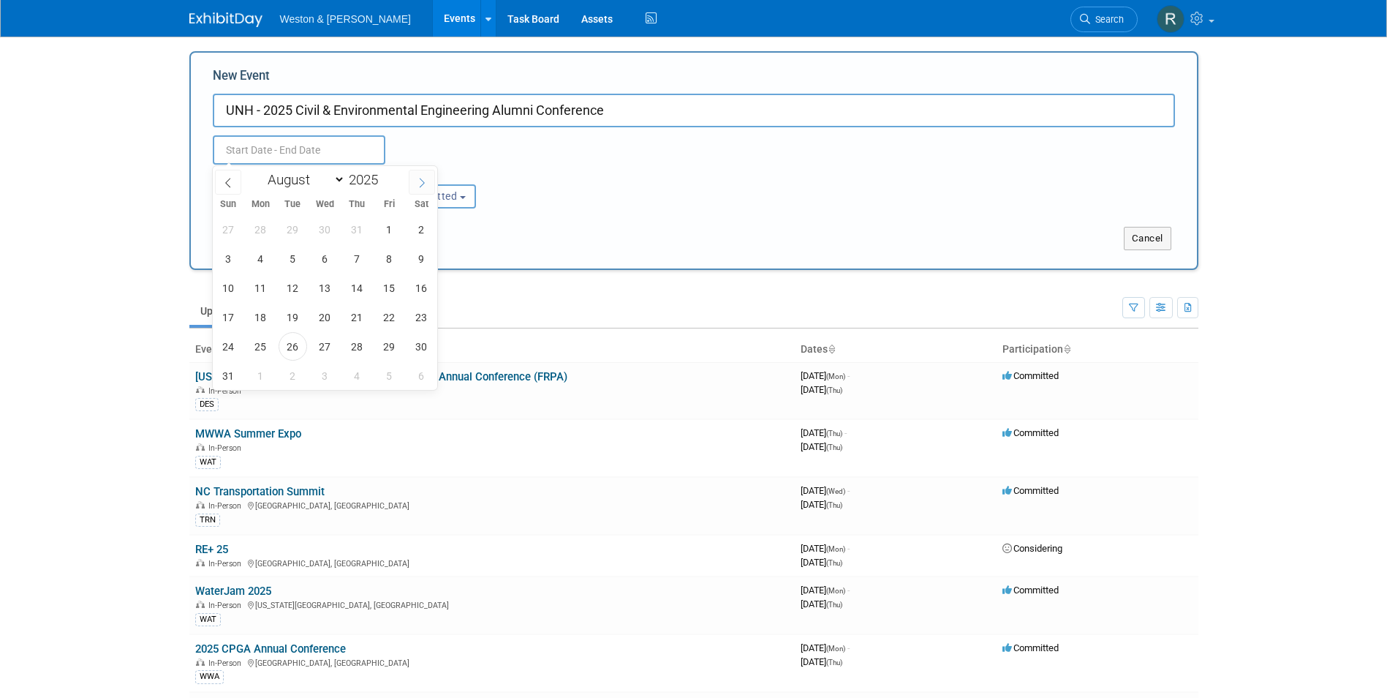
click at [426, 187] on span at bounding box center [422, 182] width 26 height 25
select select "9"
click at [358, 315] on span "23" at bounding box center [357, 317] width 29 height 29
type input "[DATE] to [DATE]"
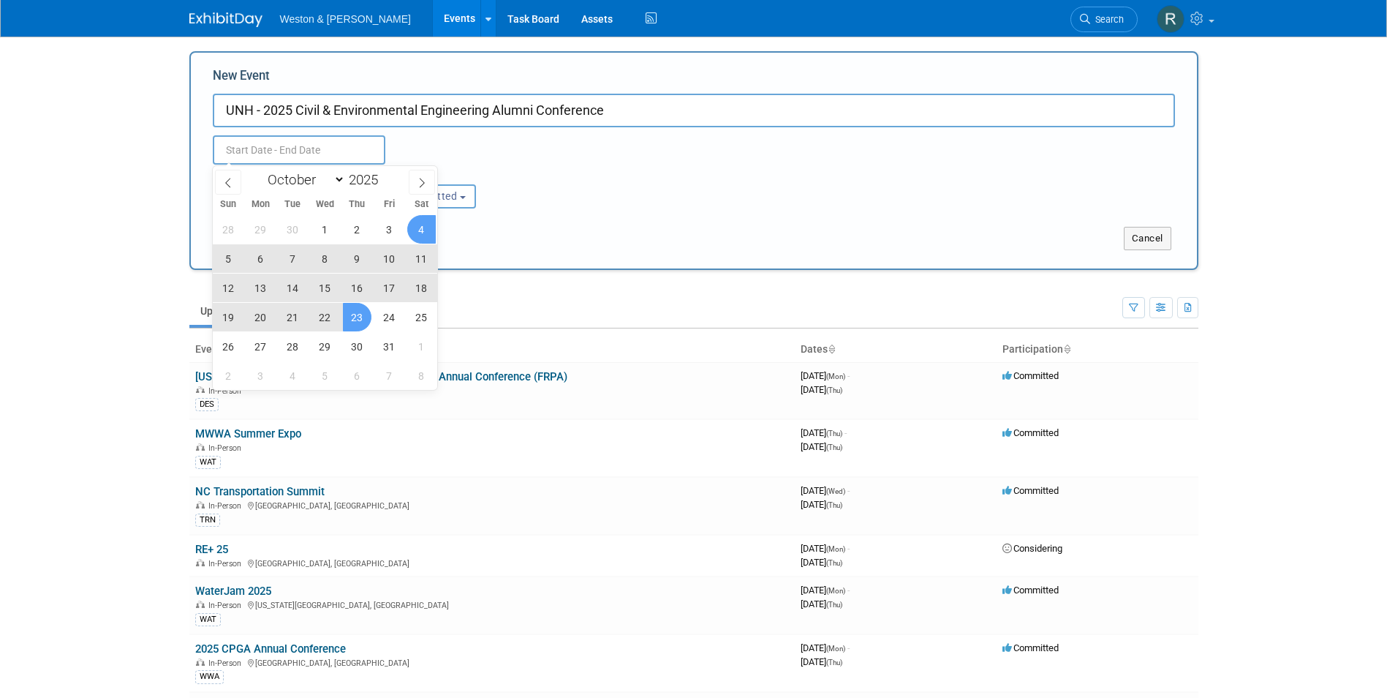
type input "[DATE] to [DATE]"
click at [635, 194] on div "Attendance / Format: <img src="[URL][DOMAIN_NAME]" style="width: 19px; margin-t…" at bounding box center [694, 187] width 984 height 44
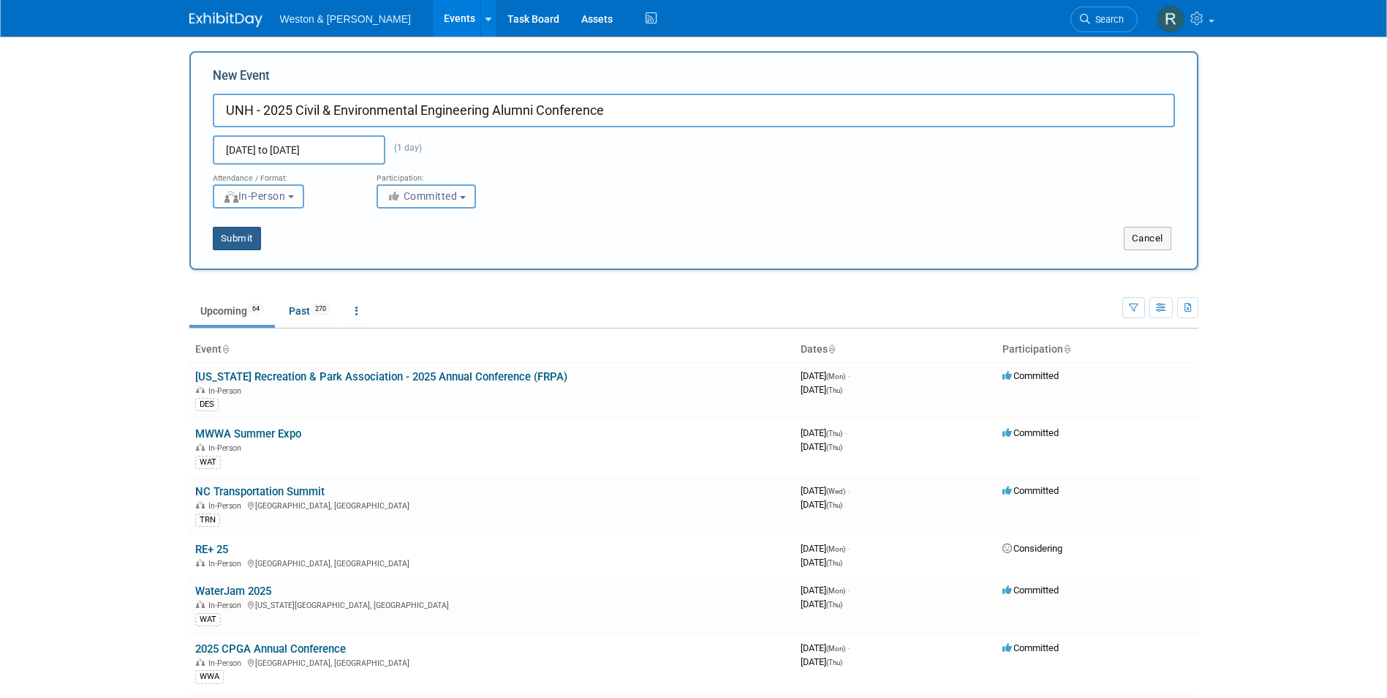
click at [248, 243] on button "Submit" at bounding box center [237, 238] width 48 height 23
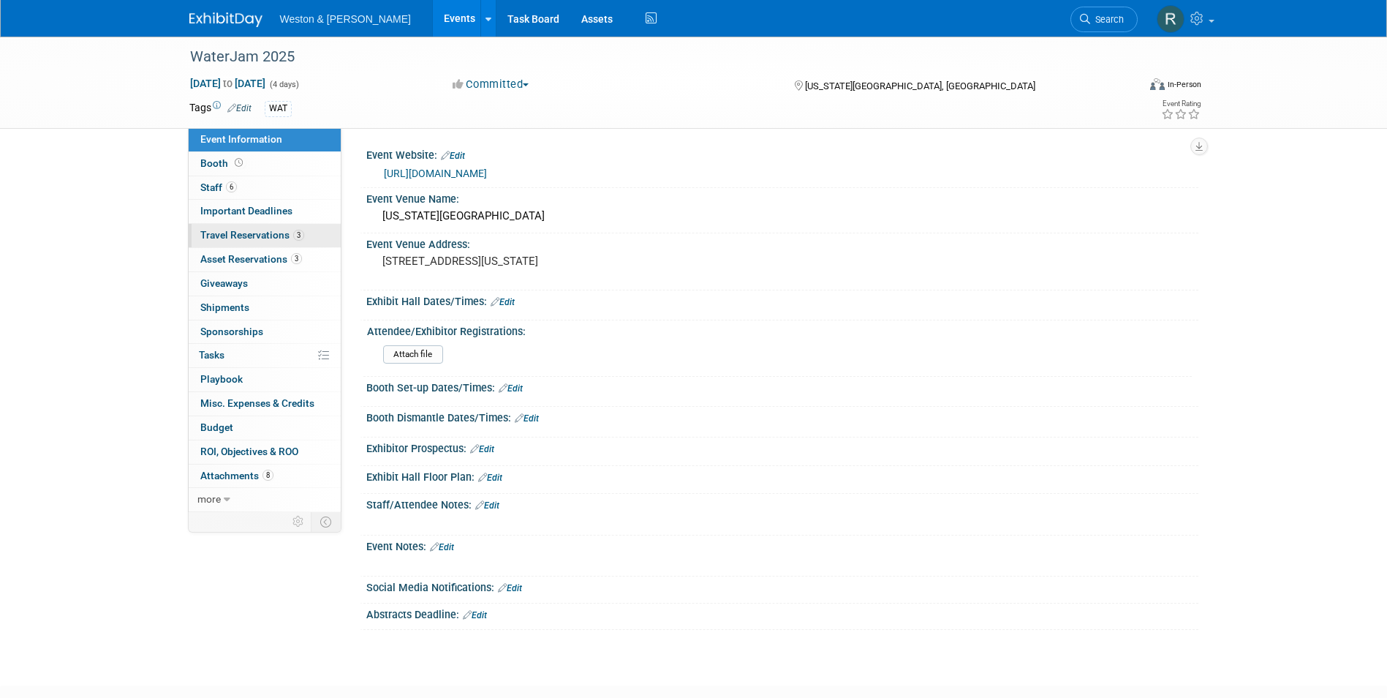
click at [245, 233] on span "Travel Reservations 3" at bounding box center [252, 235] width 104 height 12
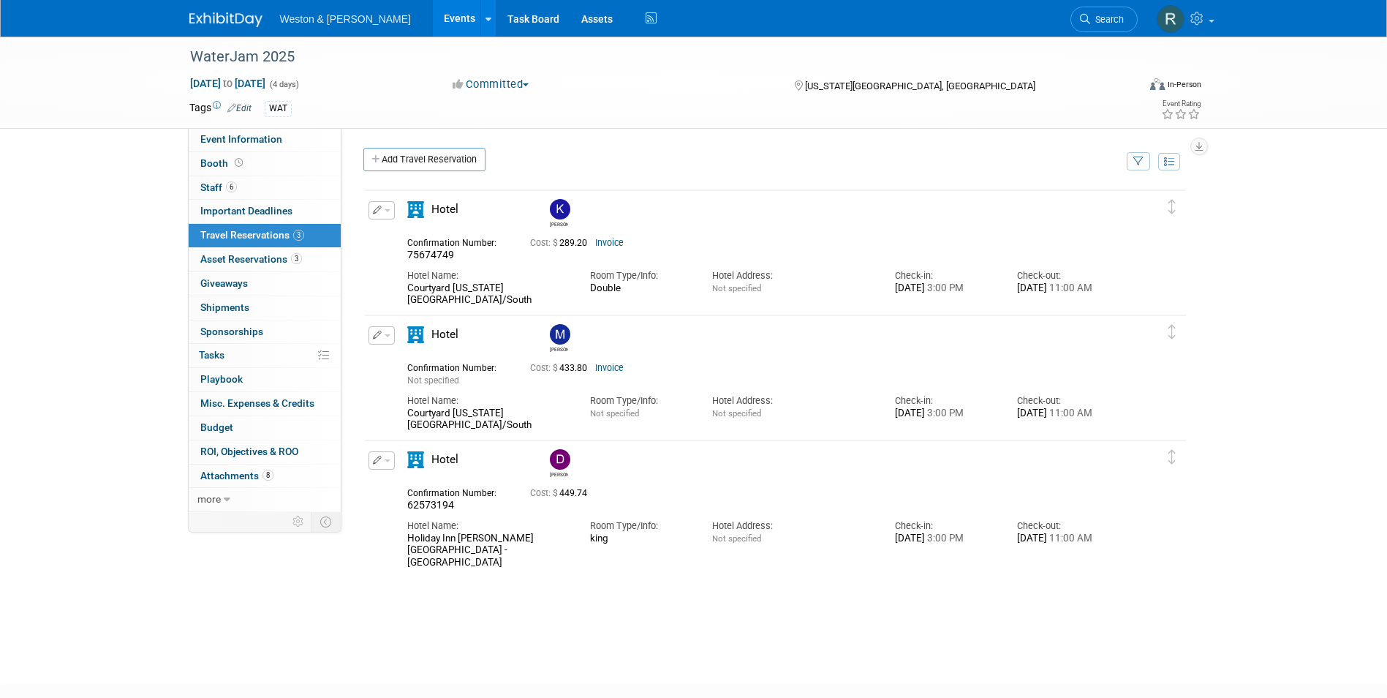
click at [564, 624] on div "Delete Reservation Kevin 75674749 Cost: $ 289.20" at bounding box center [775, 407] width 824 height 439
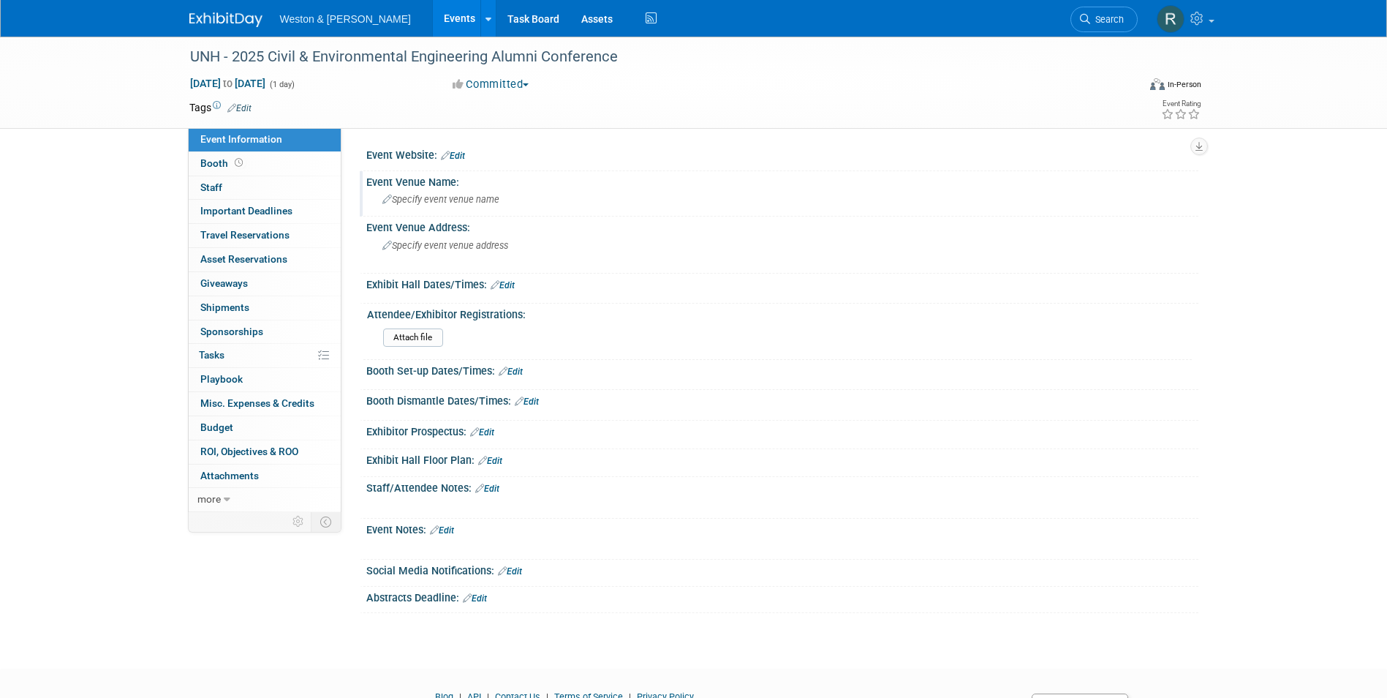
click at [418, 201] on span "Specify event venue name" at bounding box center [440, 199] width 117 height 11
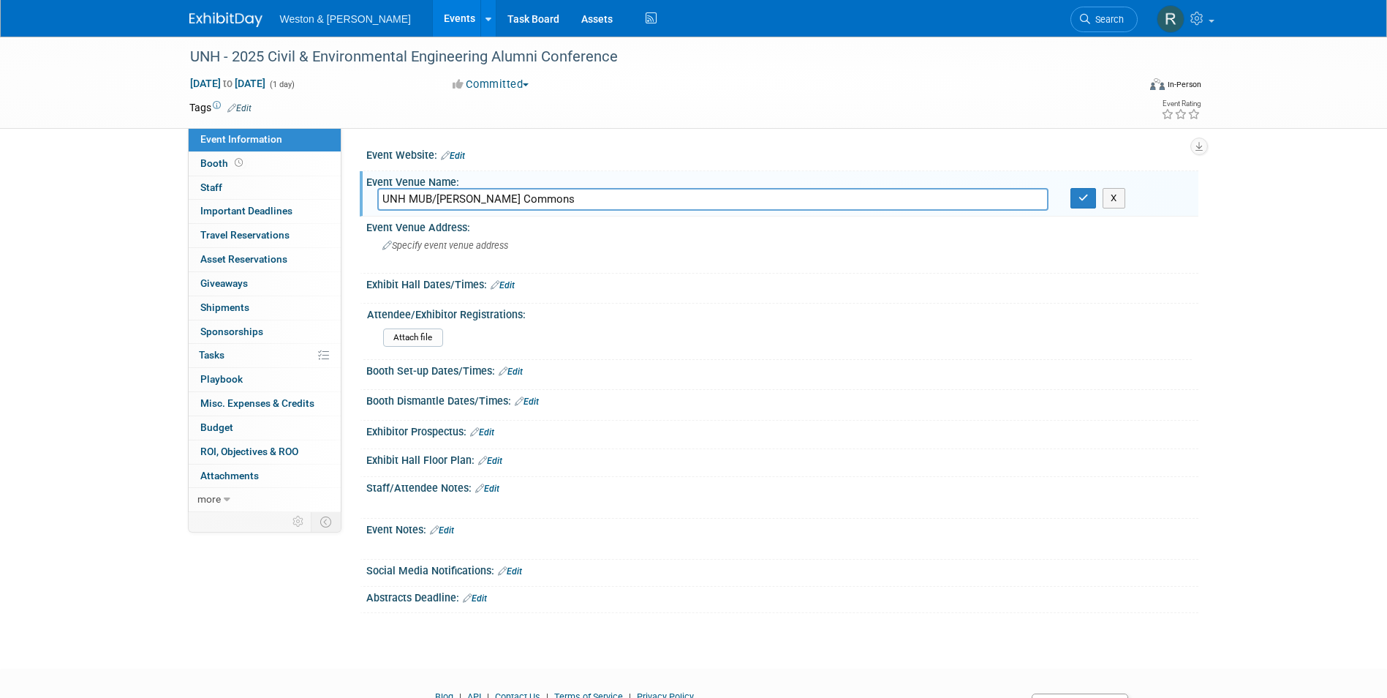
type input "UNH MUB/Holloway Commons"
click at [798, 492] on div "Staff/Attendee Notes: Edit" at bounding box center [782, 486] width 832 height 19
click at [1086, 202] on icon "button" at bounding box center [1084, 198] width 10 height 10
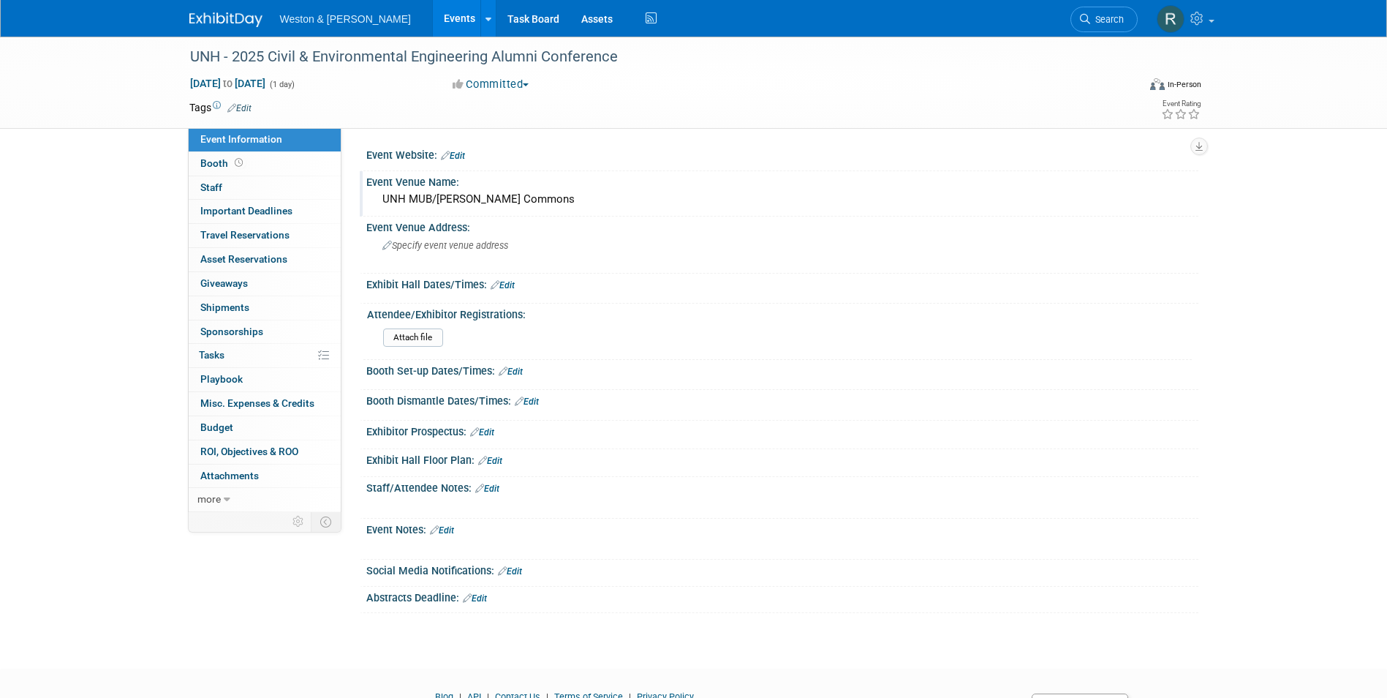
click at [457, 153] on link "Edit" at bounding box center [453, 156] width 24 height 10
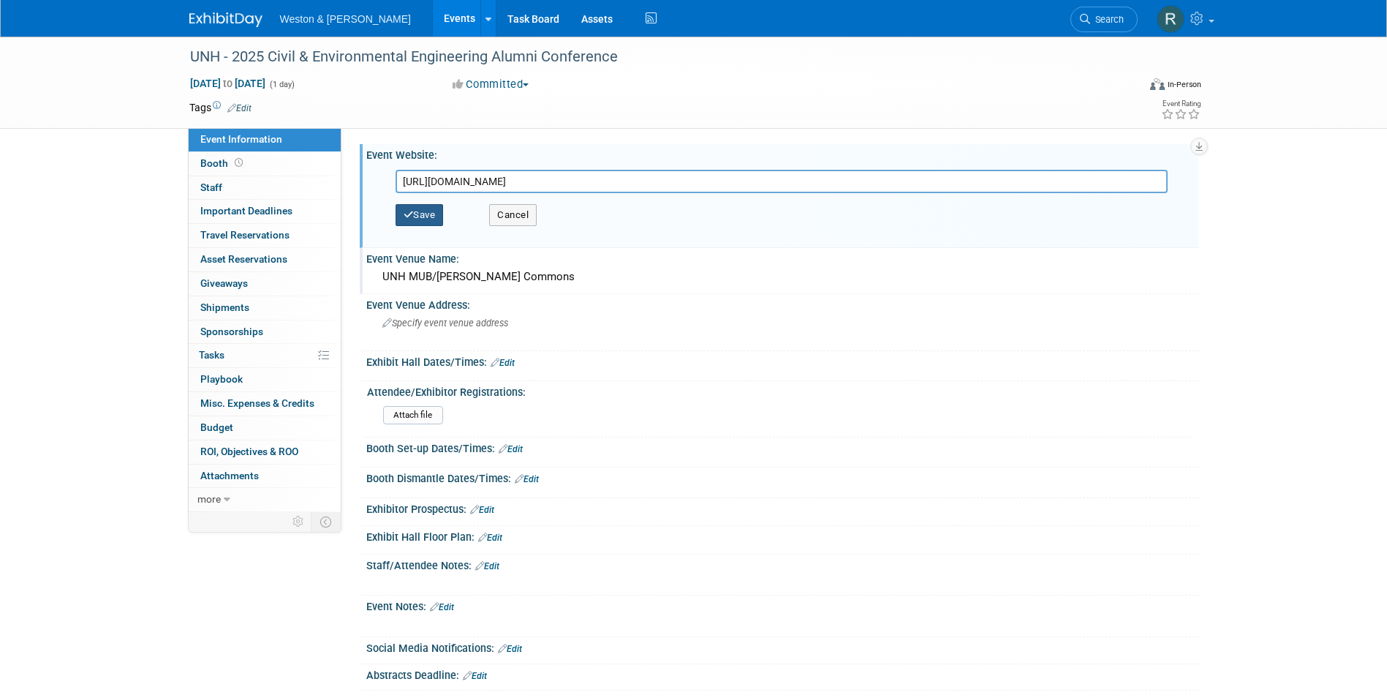
type input "https://ceps.unh.edu/civil-environmental-engineering/cee-alumni-conference"
click at [434, 215] on button "Save" at bounding box center [420, 215] width 48 height 22
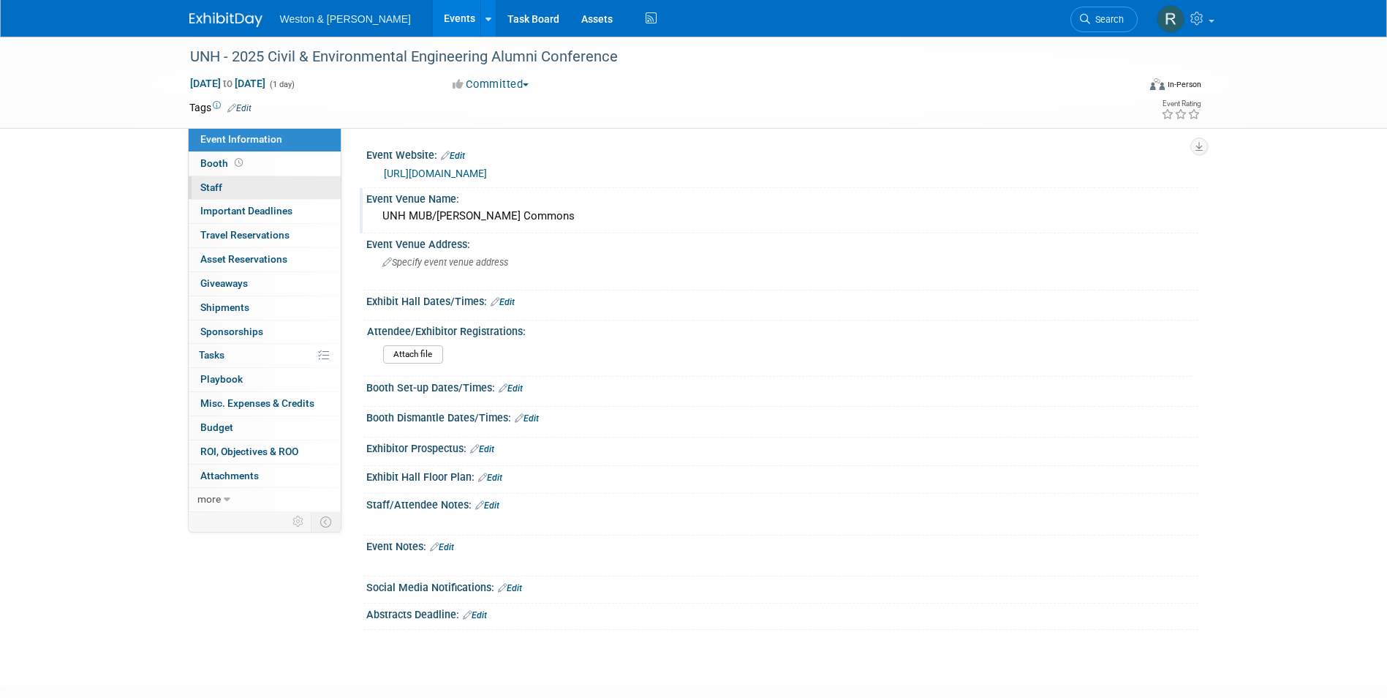
click at [222, 186] on span "Staff 0" at bounding box center [211, 187] width 22 height 12
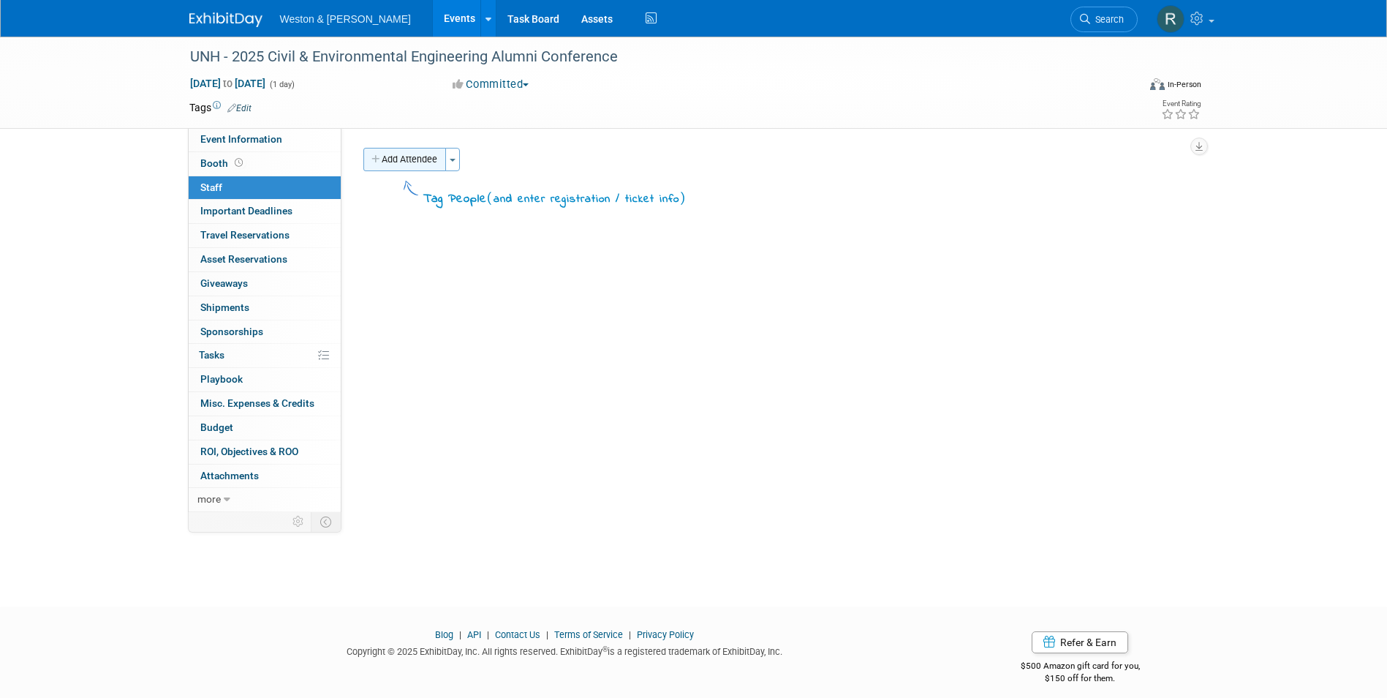
click at [393, 157] on button "Add Attendee" at bounding box center [404, 159] width 83 height 23
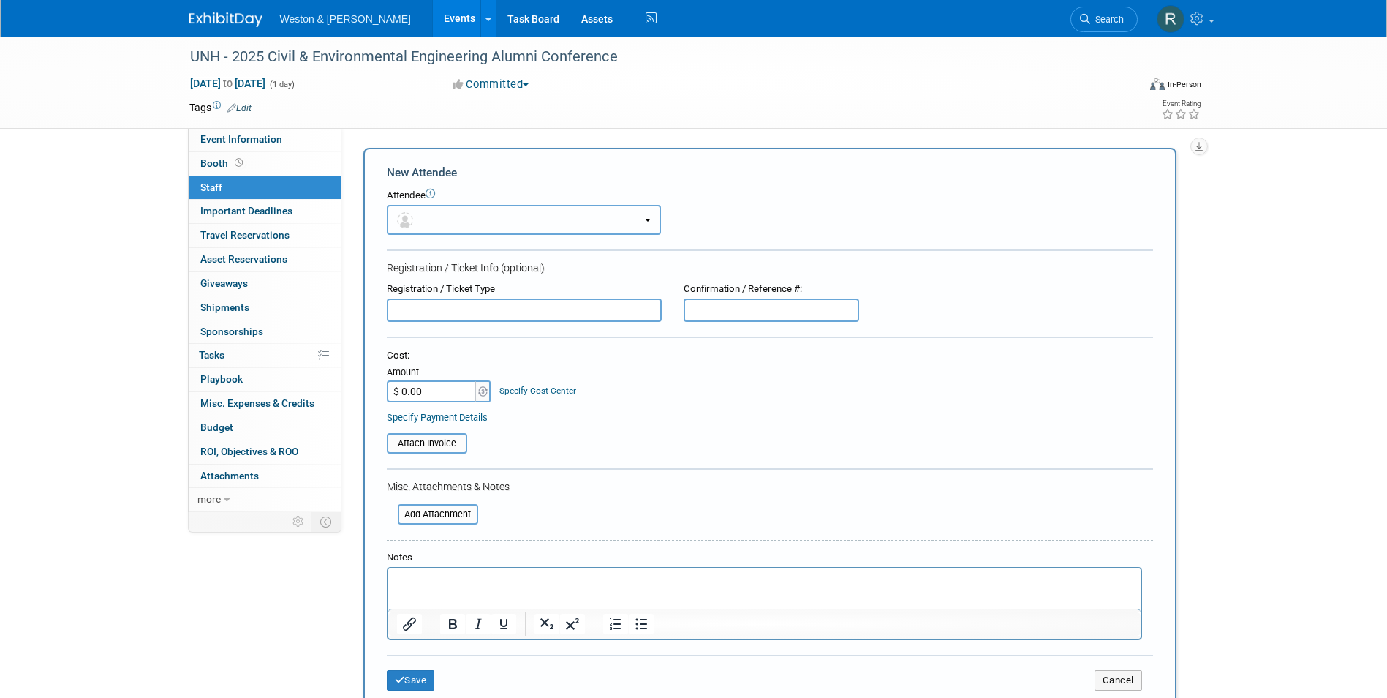
click at [460, 213] on button "button" at bounding box center [524, 220] width 274 height 30
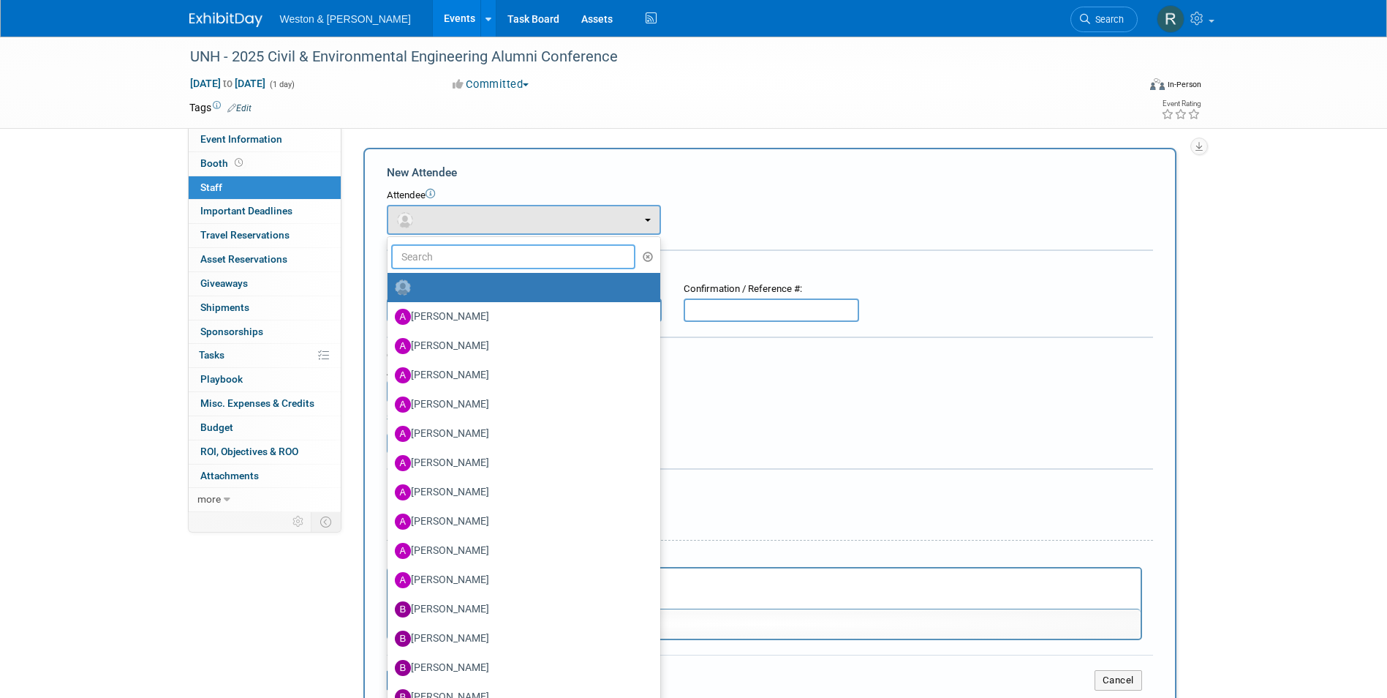
click at [457, 262] on input "text" at bounding box center [513, 256] width 245 height 25
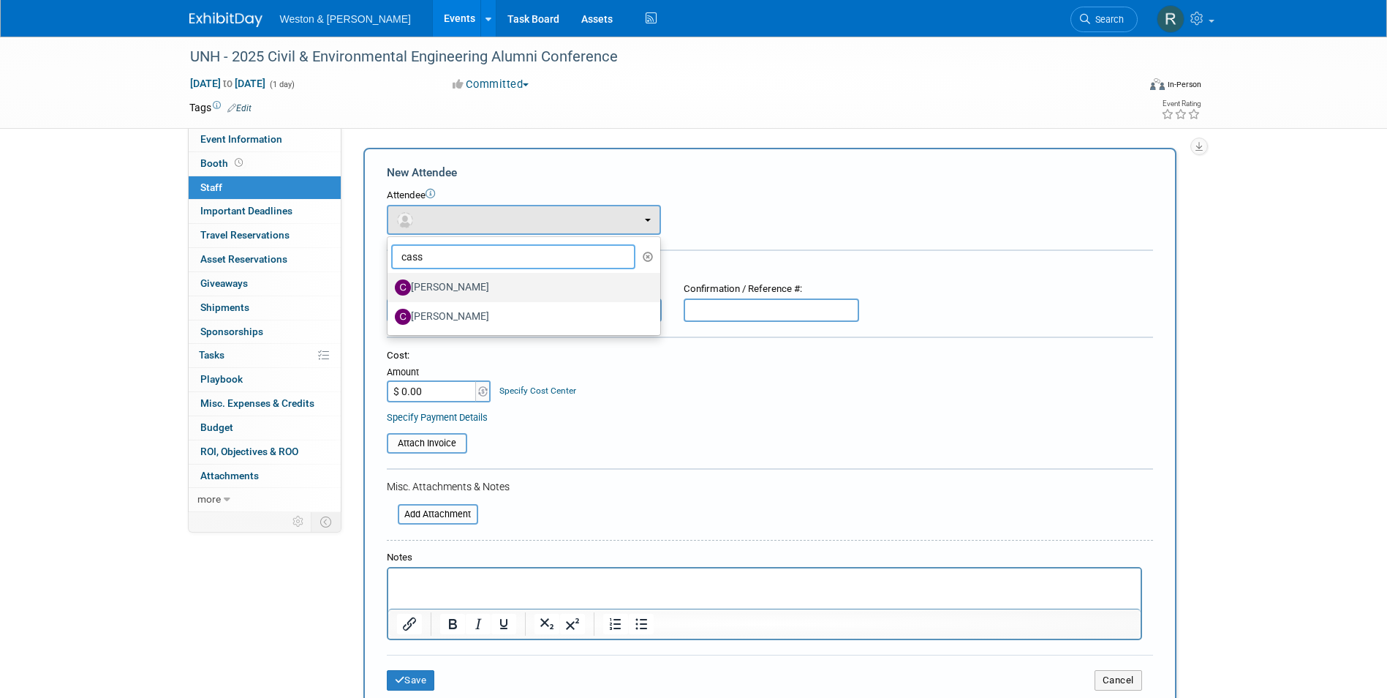
type input "cass"
click at [454, 280] on label "Cassidy Yates" at bounding box center [520, 287] width 251 height 23
click at [390, 281] on input "Cassidy Yates" at bounding box center [385, 286] width 10 height 10
select select "0f442652-be38-4050-9efc-bd3828a2ec9e"
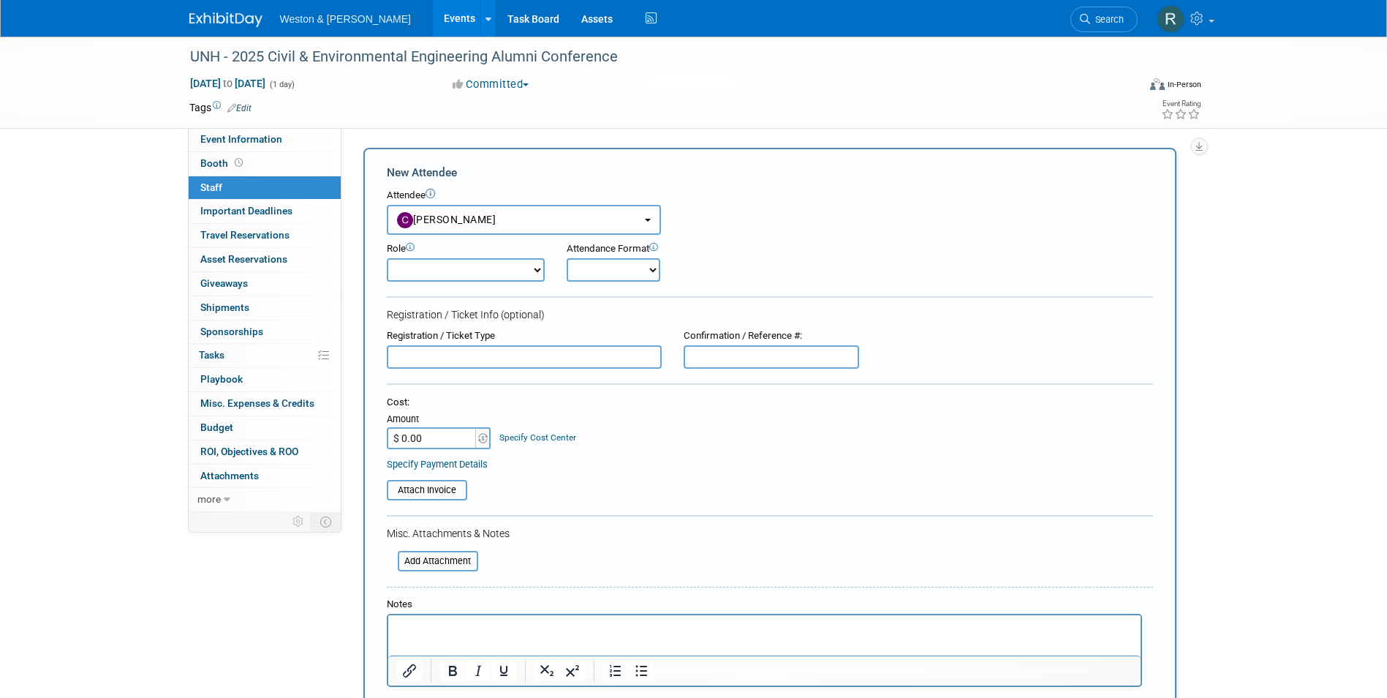
click at [652, 268] on select "Onsite Remote" at bounding box center [614, 269] width 94 height 23
select select "1"
click at [567, 258] on select "Onsite Remote" at bounding box center [614, 269] width 94 height 23
click at [539, 273] on select "Attendee (non-exhibitor) Demonstrator Host Planner Presenter Sales Representati…" at bounding box center [466, 269] width 158 height 23
select select "8"
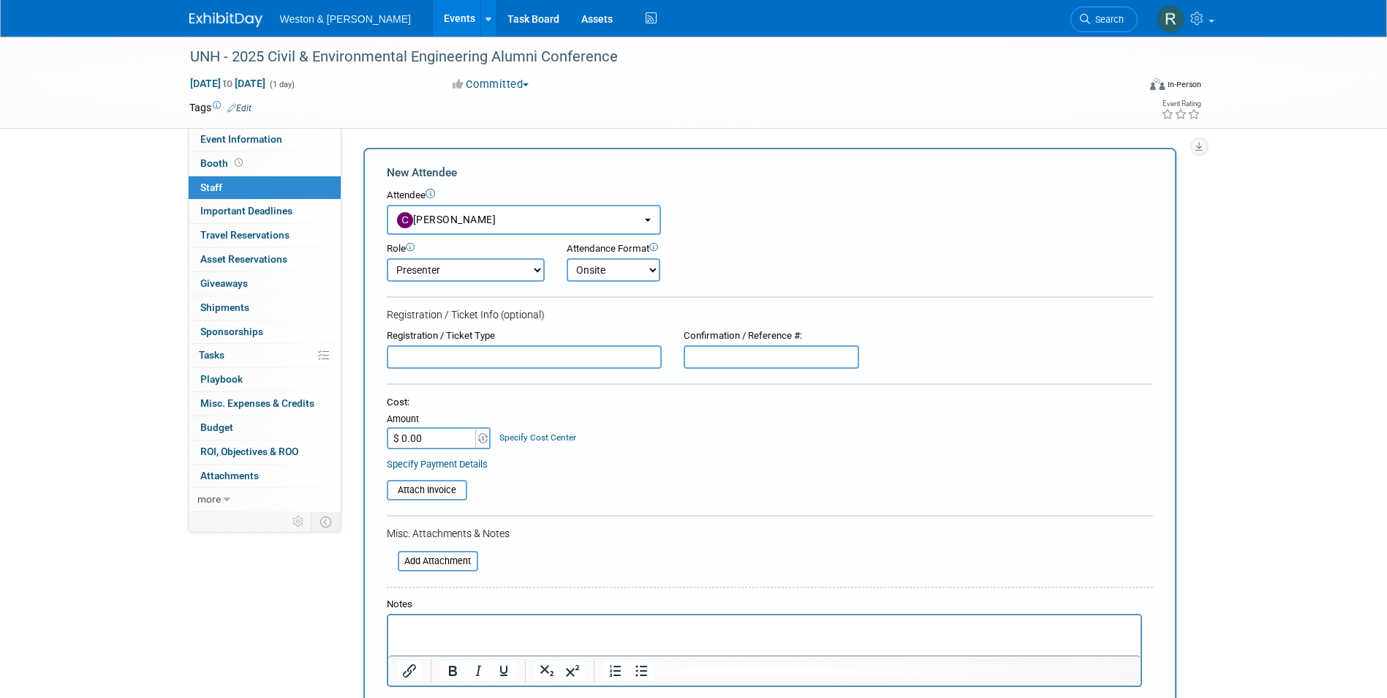
click at [387, 258] on select "Attendee (non-exhibitor) Demonstrator Host Planner Presenter Sales Representati…" at bounding box center [466, 269] width 158 height 23
click at [456, 432] on input "$ 0.00" at bounding box center [432, 438] width 91 height 22
type input "$ 130.00"
click at [635, 483] on table "Attach Invoice" at bounding box center [770, 490] width 766 height 20
click at [424, 494] on input "file" at bounding box center [379, 490] width 174 height 18
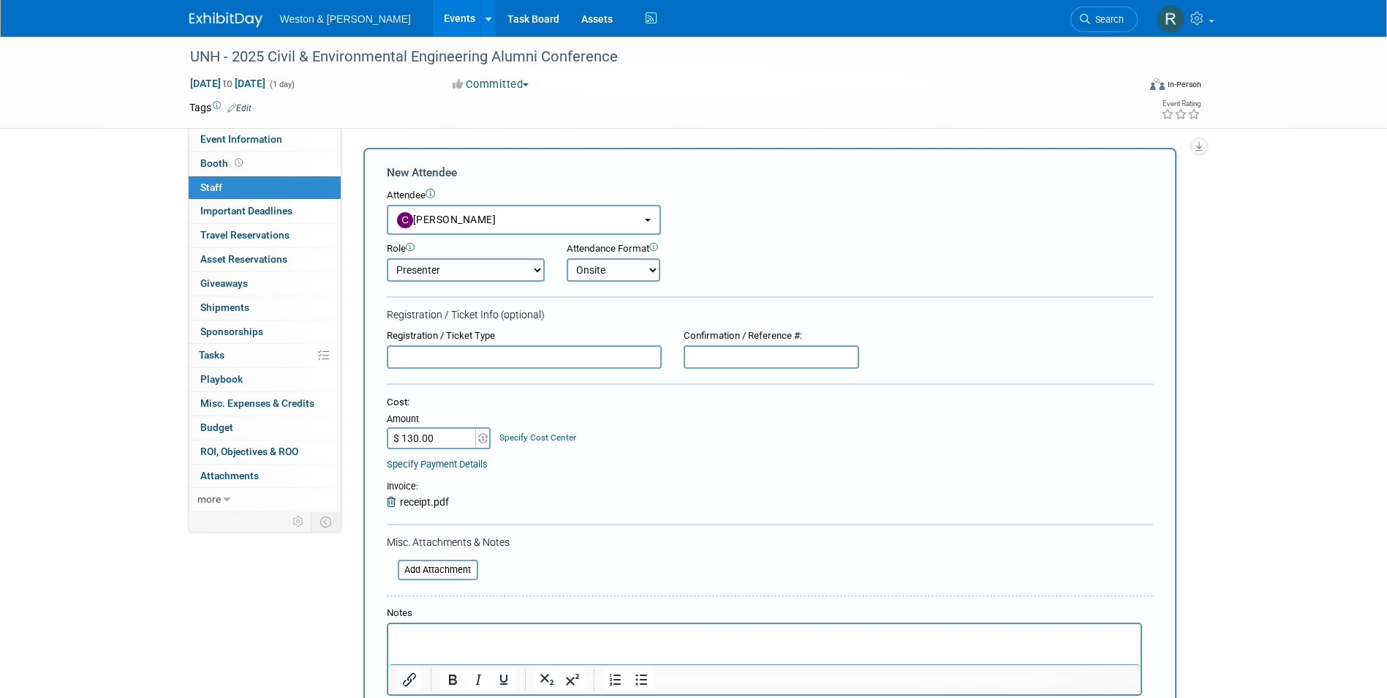
click at [681, 483] on table "Attach Invoice Invoice: receipt.pdf" at bounding box center [770, 494] width 766 height 29
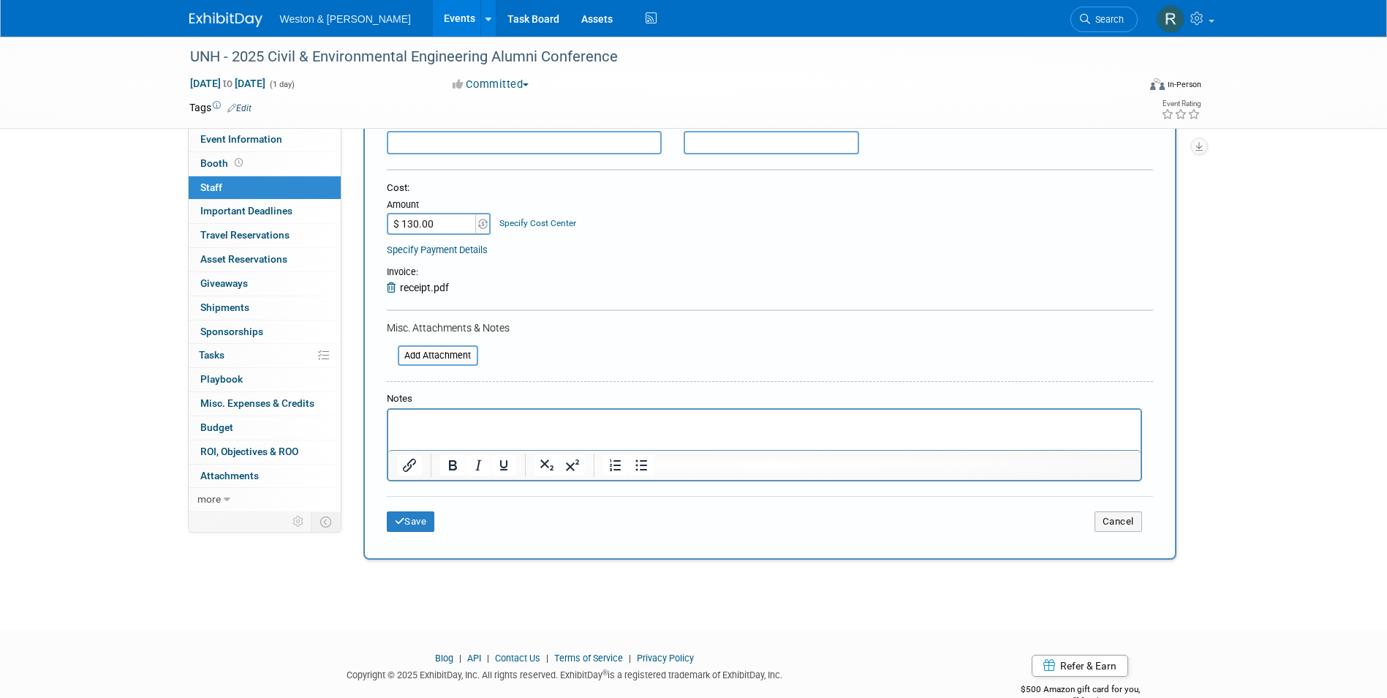
scroll to position [219, 0]
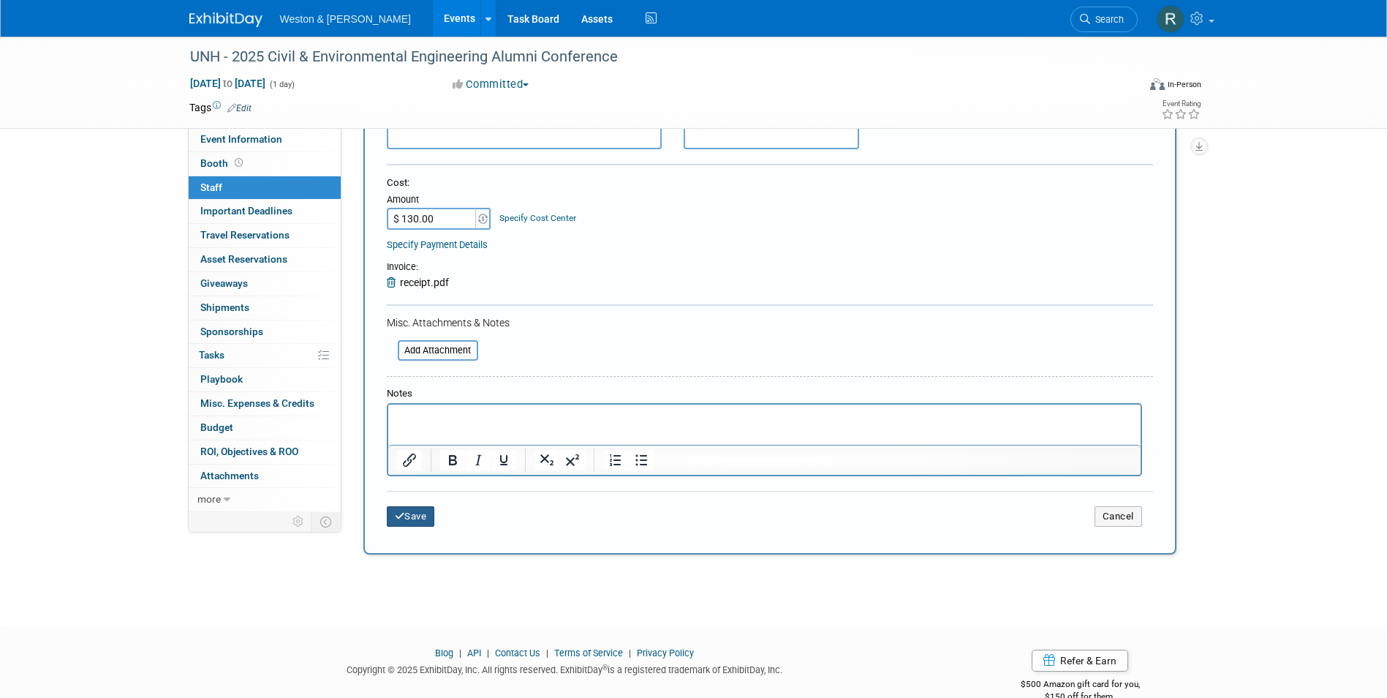
click at [431, 518] on button "Save" at bounding box center [411, 516] width 48 height 20
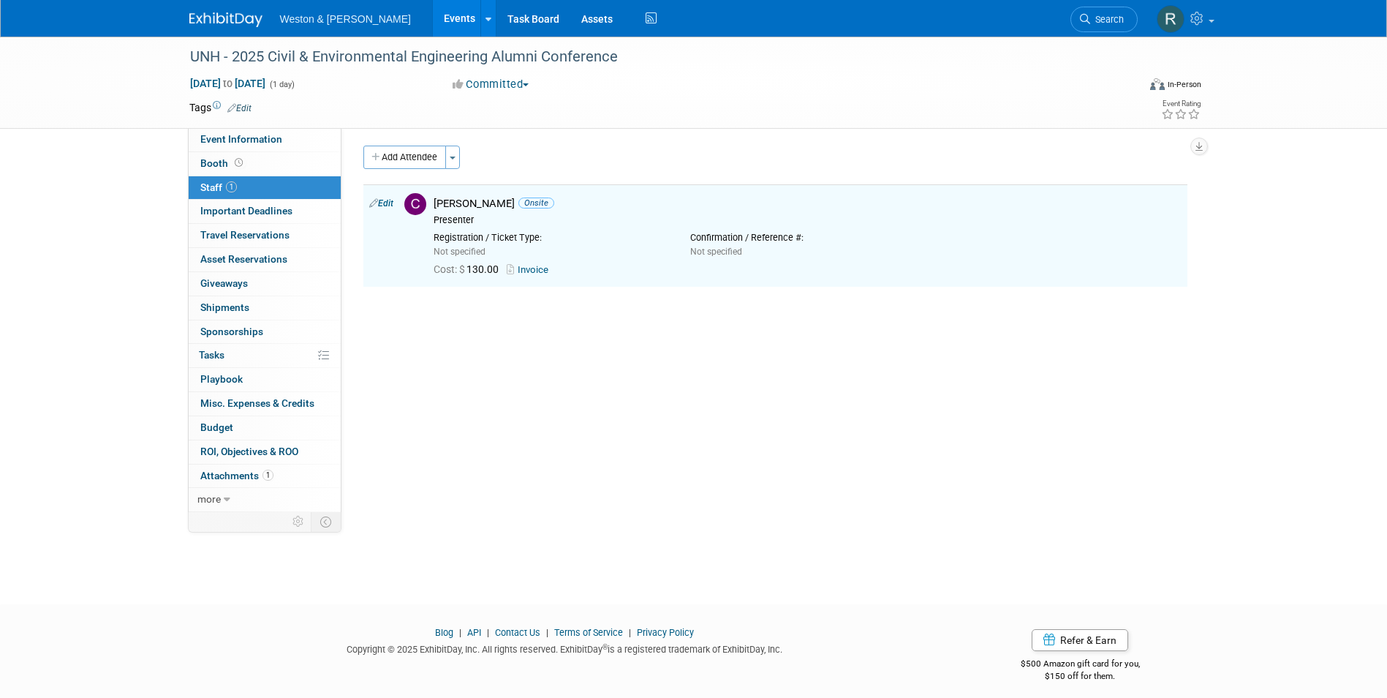
scroll to position [0, 0]
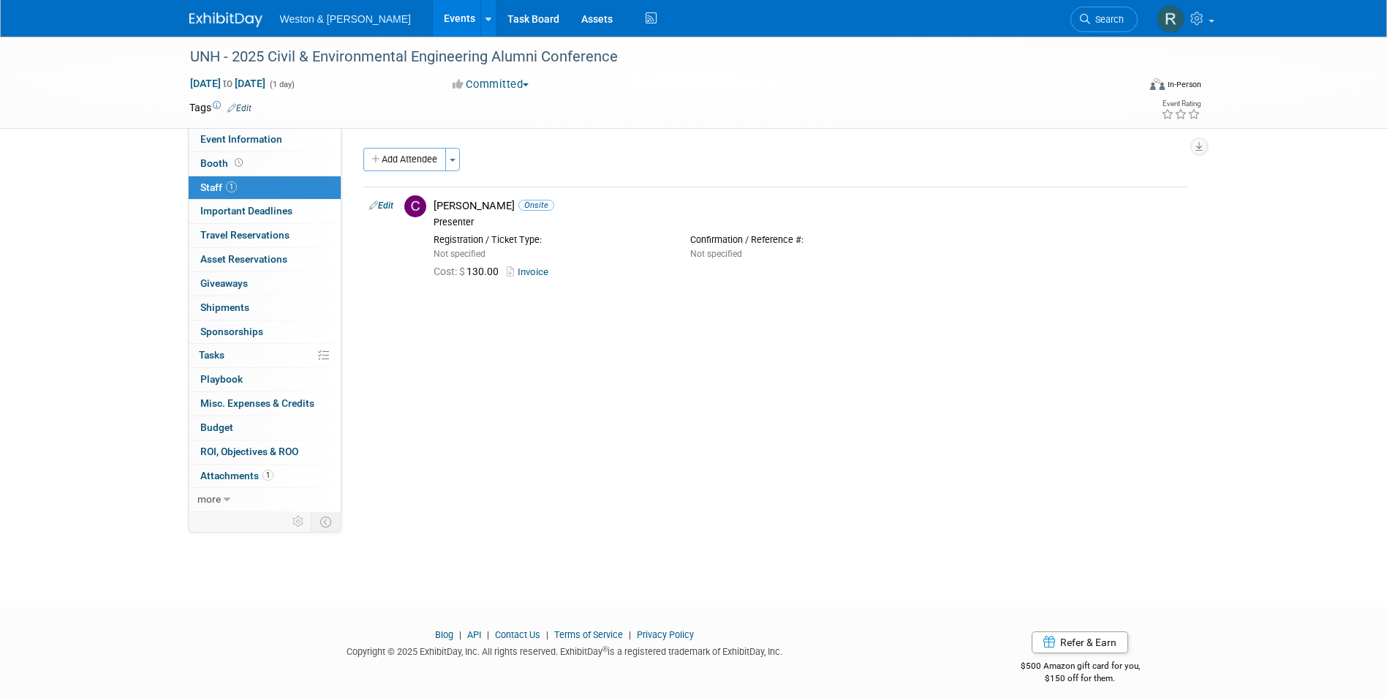
click at [419, 156] on button "Add Attendee" at bounding box center [404, 159] width 83 height 23
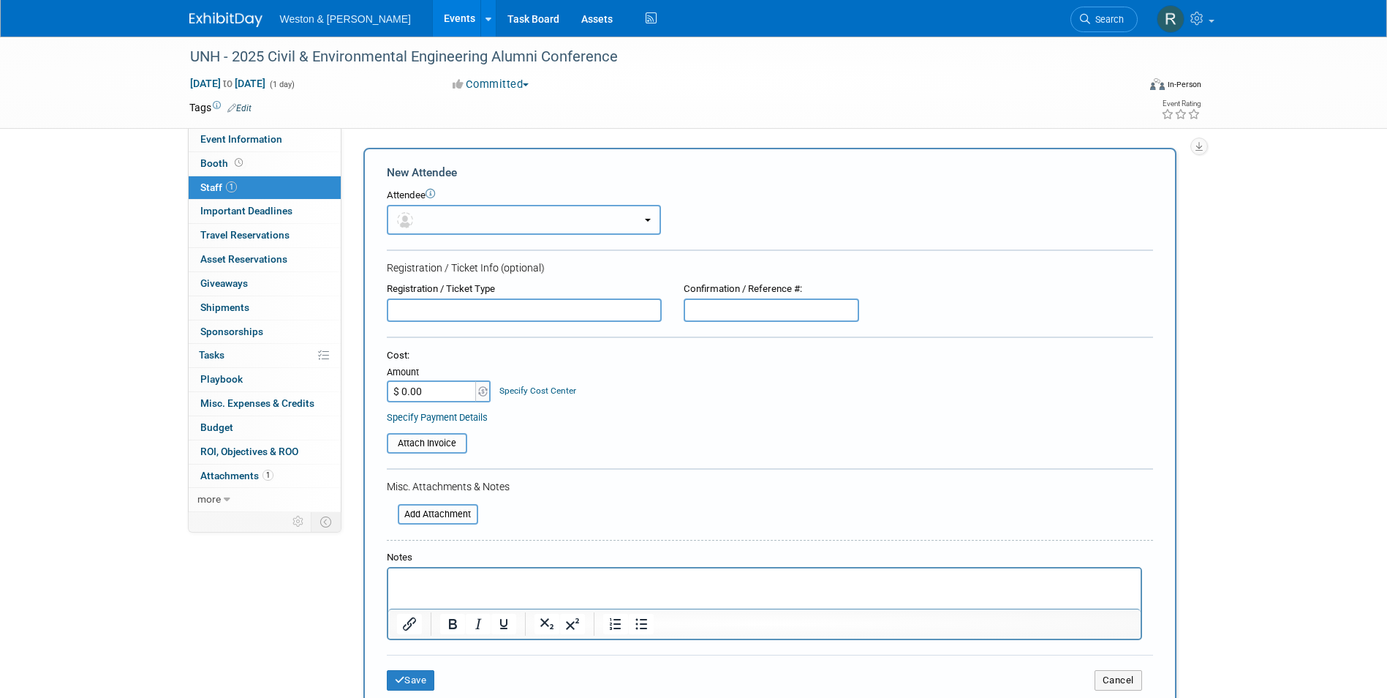
click at [473, 219] on button "button" at bounding box center [524, 220] width 274 height 30
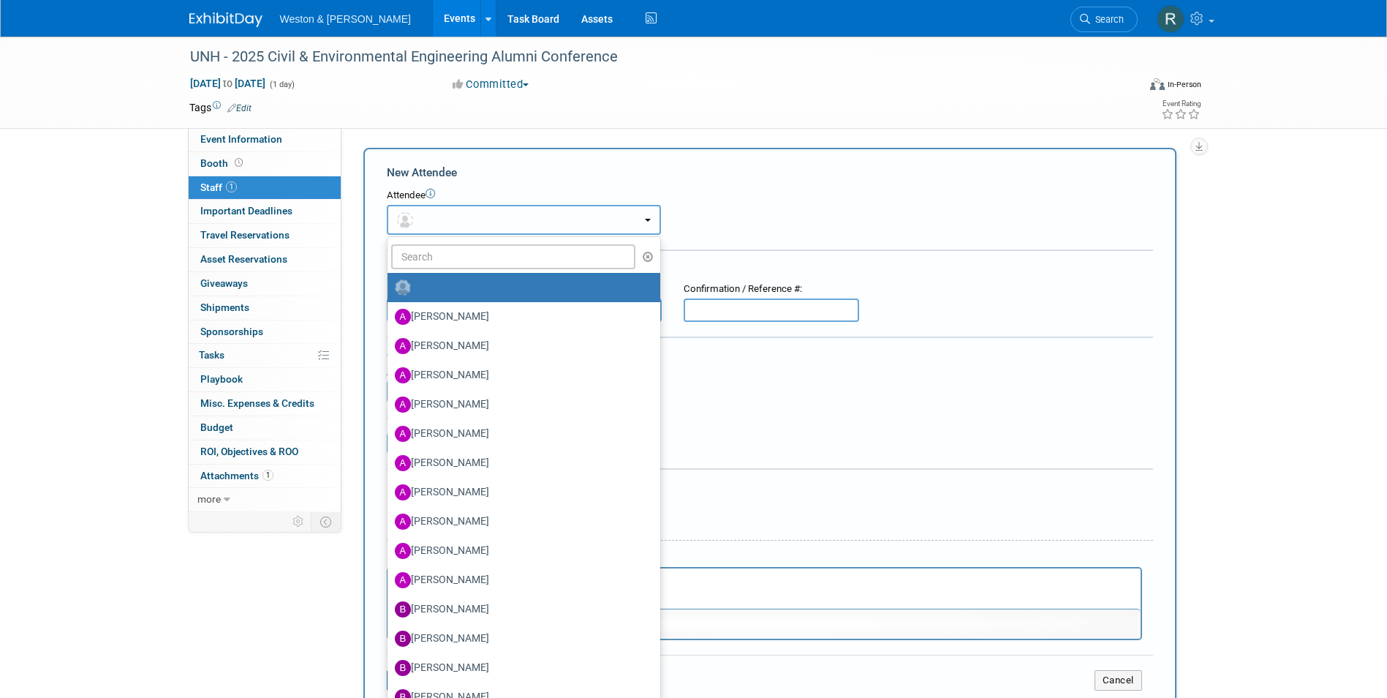
click at [473, 219] on button "button" at bounding box center [524, 220] width 274 height 30
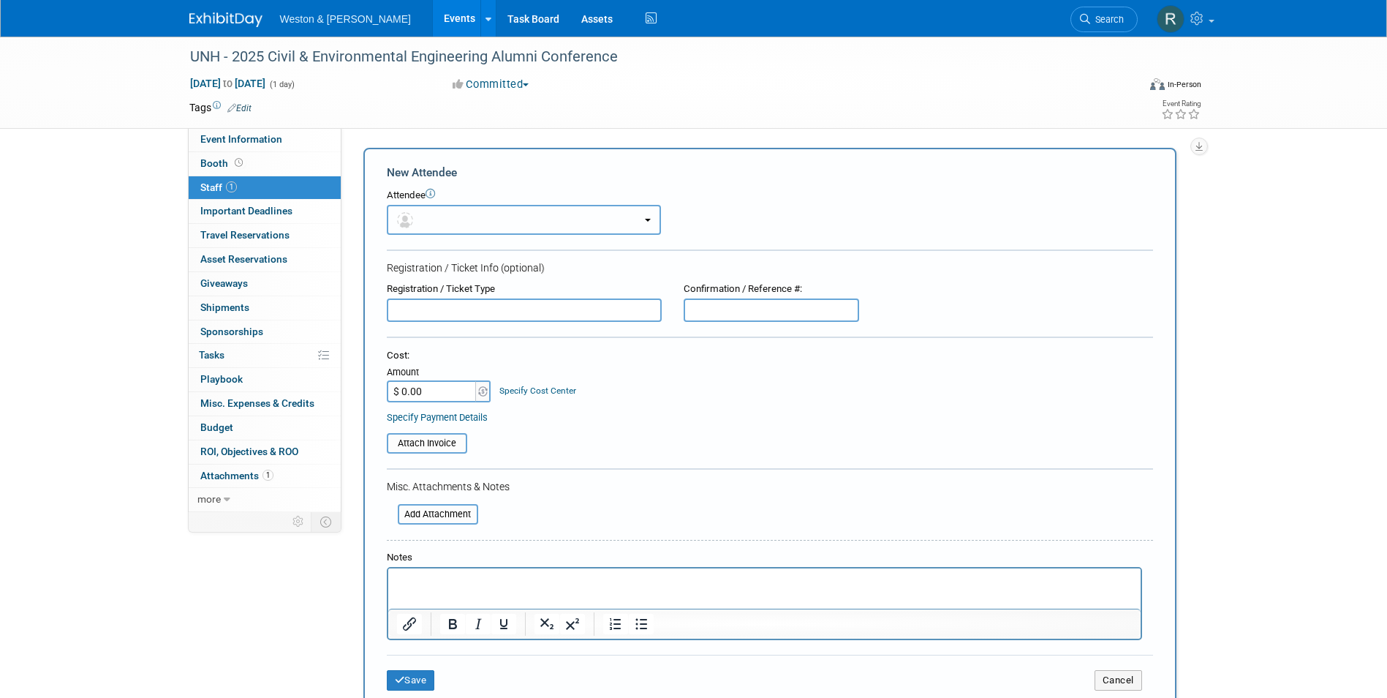
click at [474, 207] on button "button" at bounding box center [524, 220] width 274 height 30
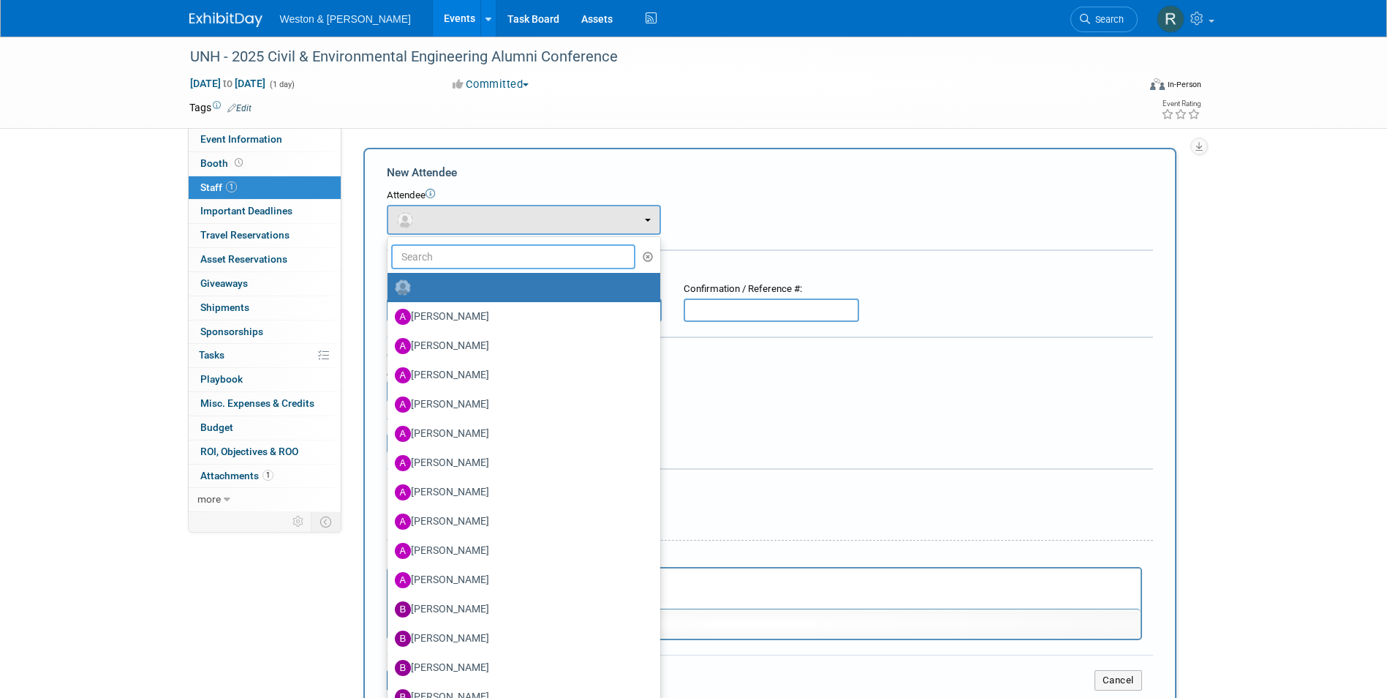
click at [473, 256] on input "text" at bounding box center [513, 256] width 245 height 25
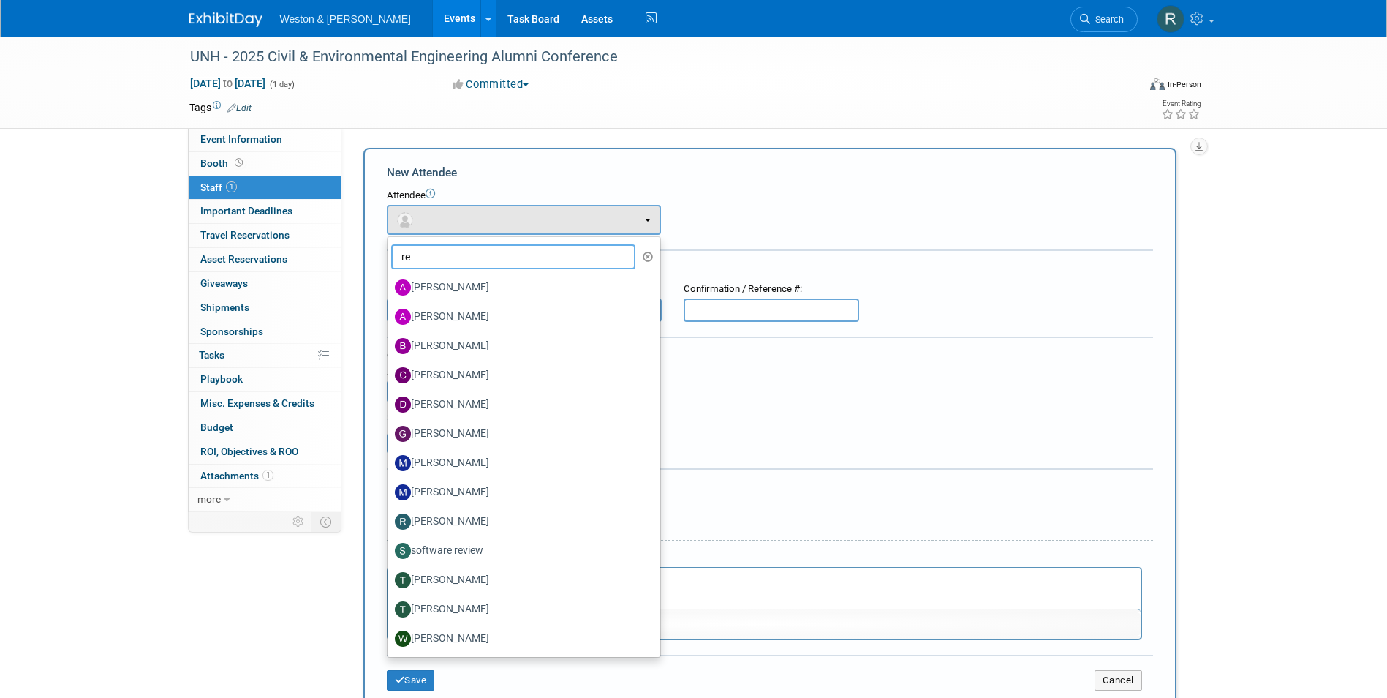
type input "rei"
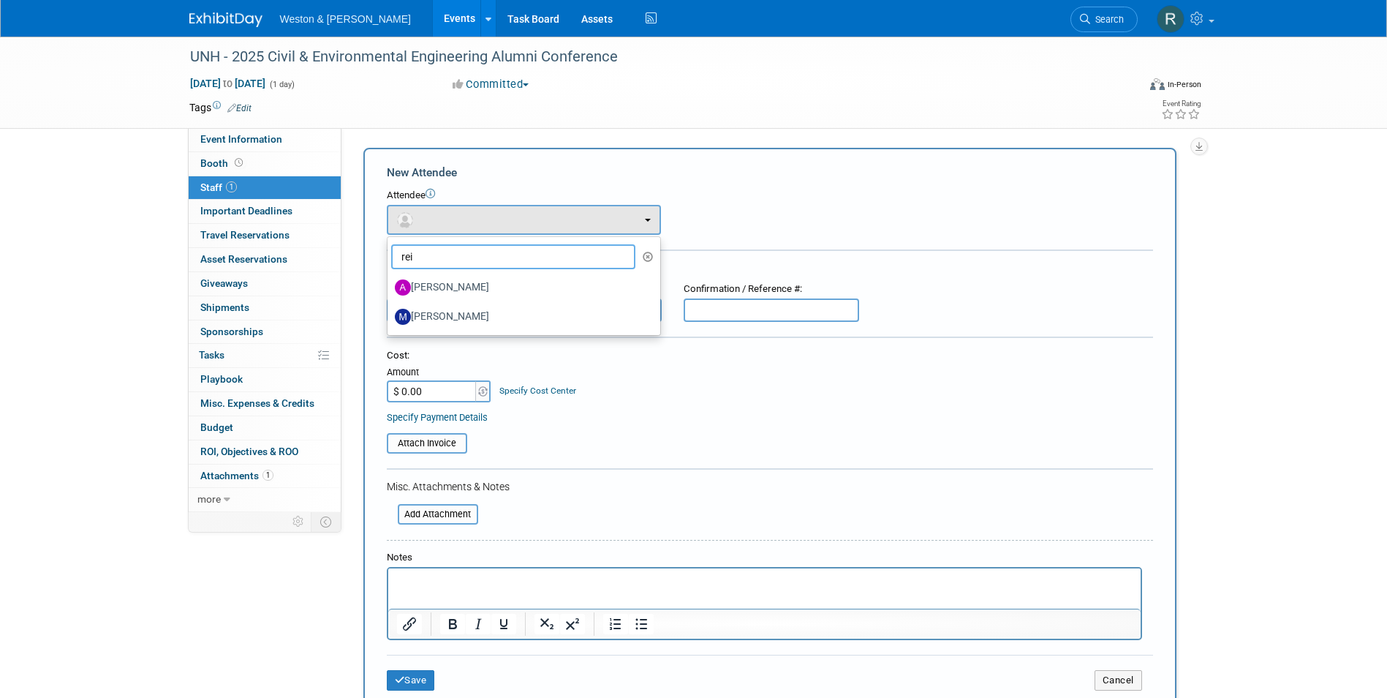
drag, startPoint x: 465, startPoint y: 252, endPoint x: 369, endPoint y: 246, distance: 96.0
click at [368, 243] on div "New Attendee Attendee <img src="https://www.exhibitday.com/Images/Unassigned-Us…" at bounding box center [769, 433] width 813 height 570
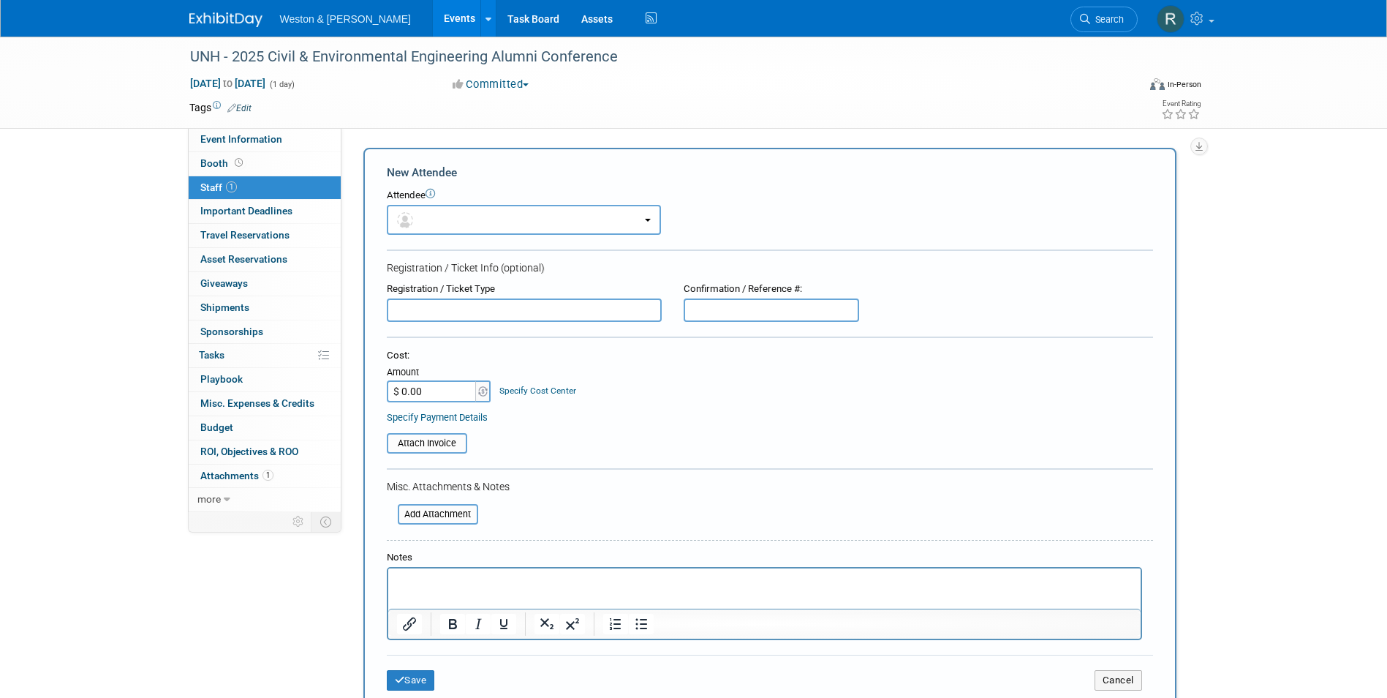
click at [469, 587] on p "Rich Text Area. Press ALT-0 for help." at bounding box center [764, 581] width 736 height 15
click at [420, 679] on button "Save" at bounding box center [411, 680] width 48 height 20
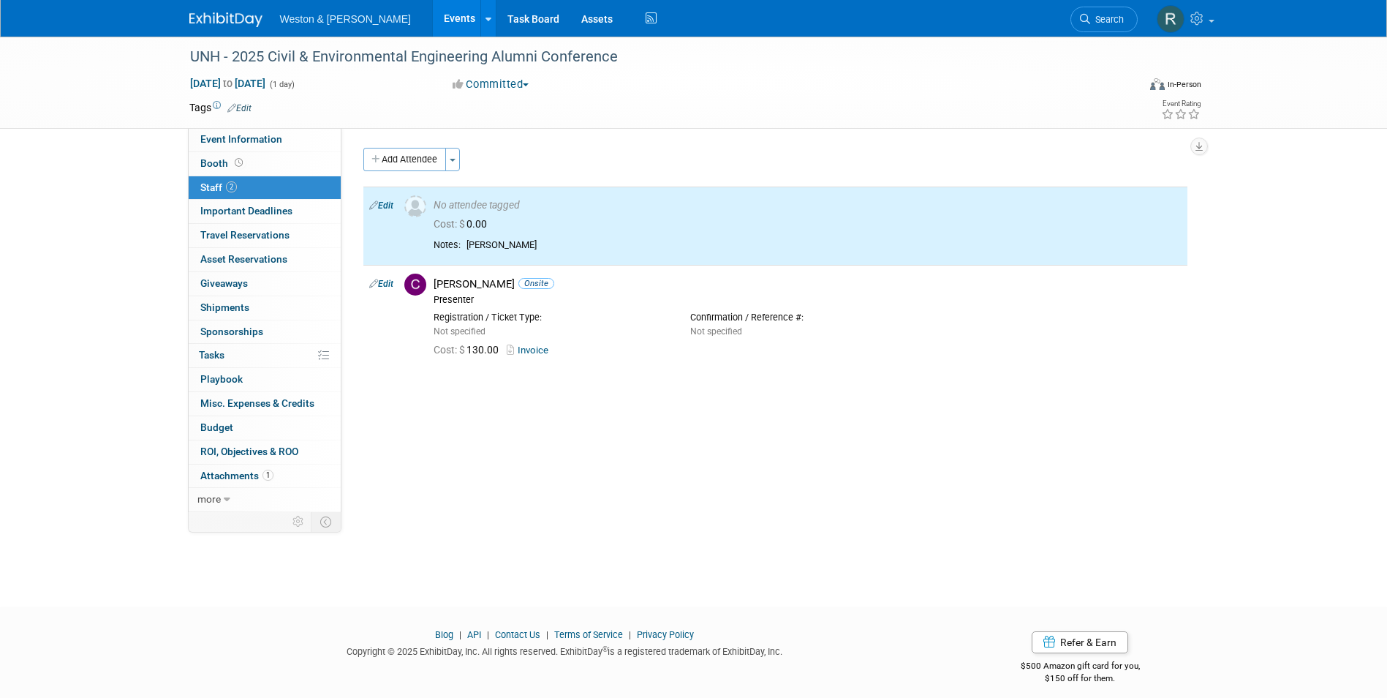
click at [508, 456] on div "Event Website: Edit https://ceps.unh.edu/civil-environmental-engineering/cee-al…" at bounding box center [769, 320] width 857 height 384
